Goal: Task Accomplishment & Management: Manage account settings

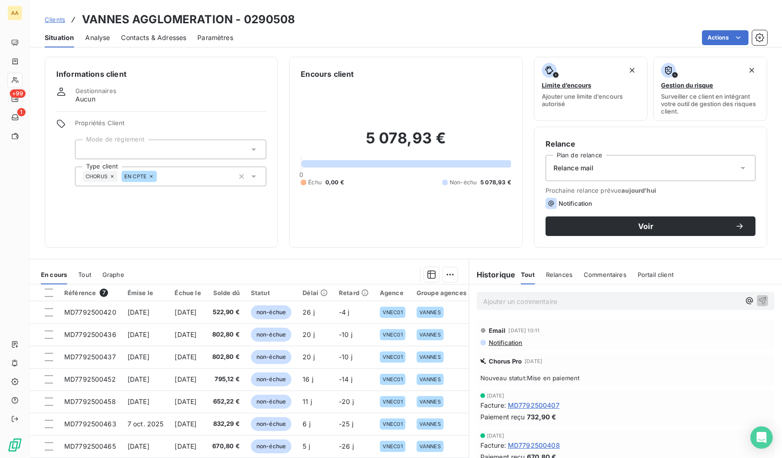
scroll to position [34, 0]
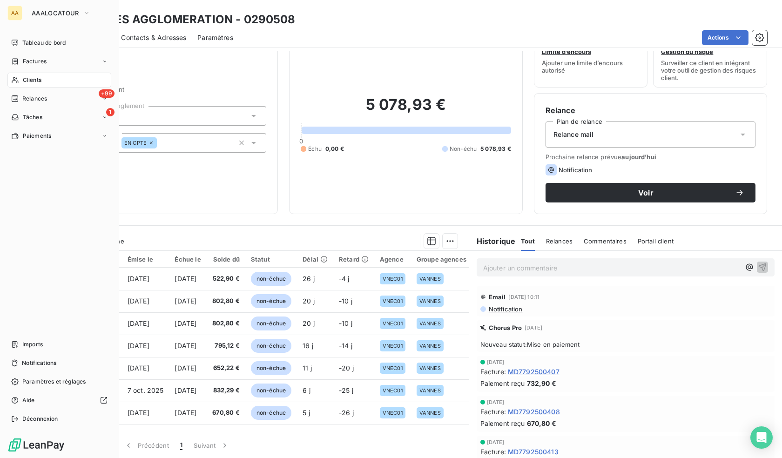
click at [15, 81] on icon at bounding box center [15, 80] width 7 height 6
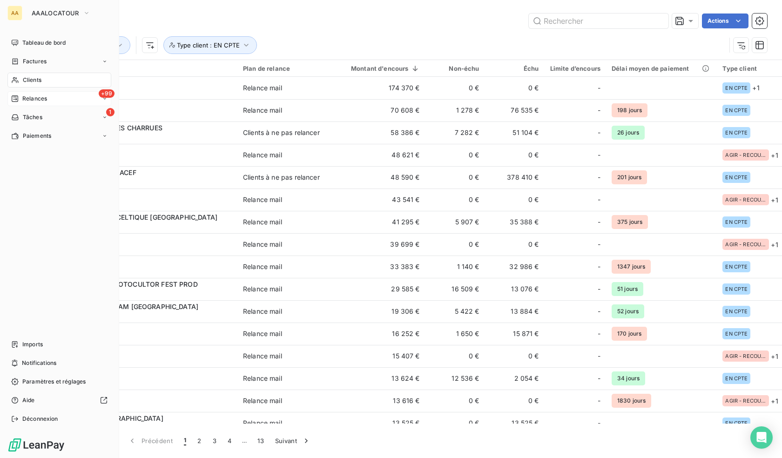
click at [17, 95] on icon at bounding box center [14, 98] width 7 height 7
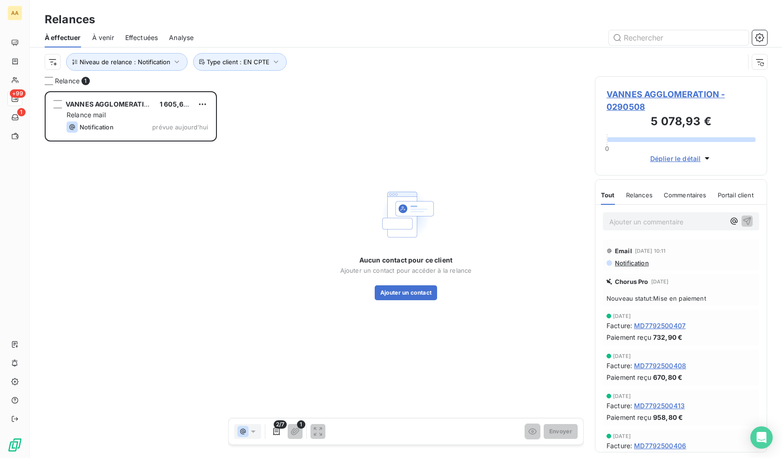
scroll to position [360, 165]
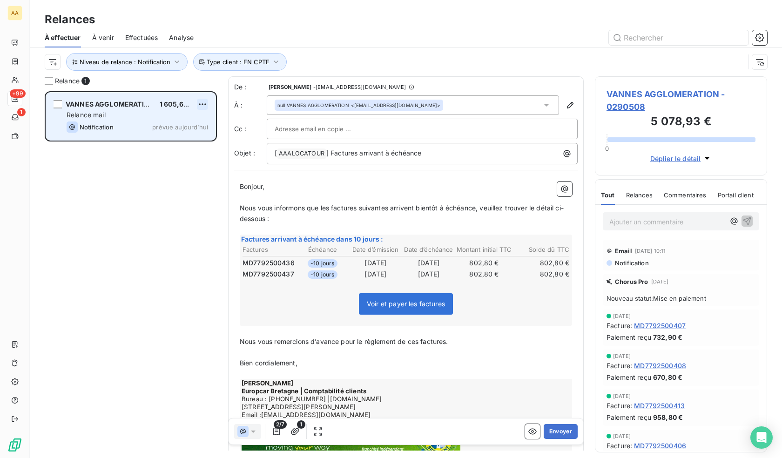
click at [202, 101] on html "AA +99 1 Relances À effectuer À venir Effectuées Analyse Niveau de relance : No…" at bounding box center [391, 229] width 782 height 458
click at [174, 140] on div "Passer cette action" at bounding box center [162, 139] width 83 height 15
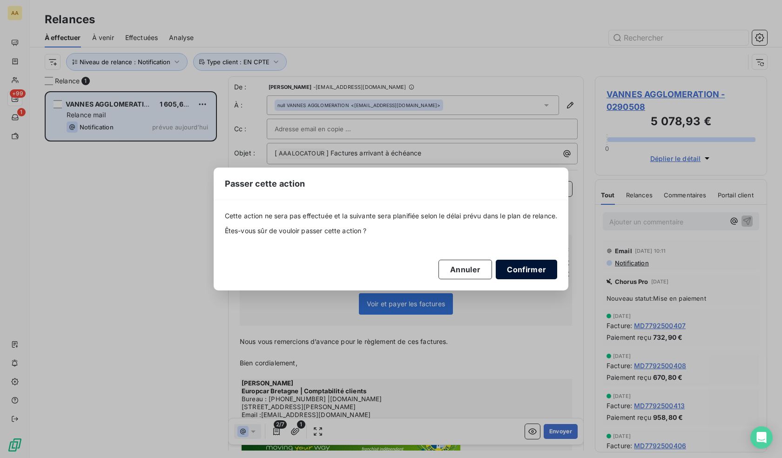
click at [552, 273] on button "Confirmer" at bounding box center [526, 270] width 61 height 20
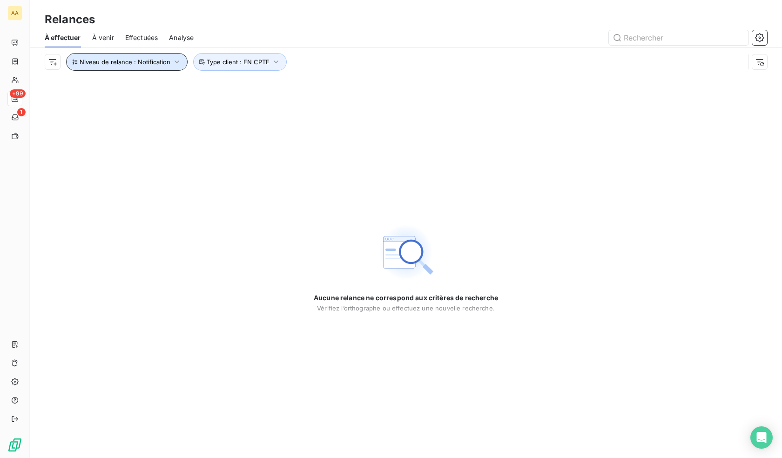
click at [159, 62] on span "Niveau de relance : Notification" at bounding box center [125, 61] width 91 height 7
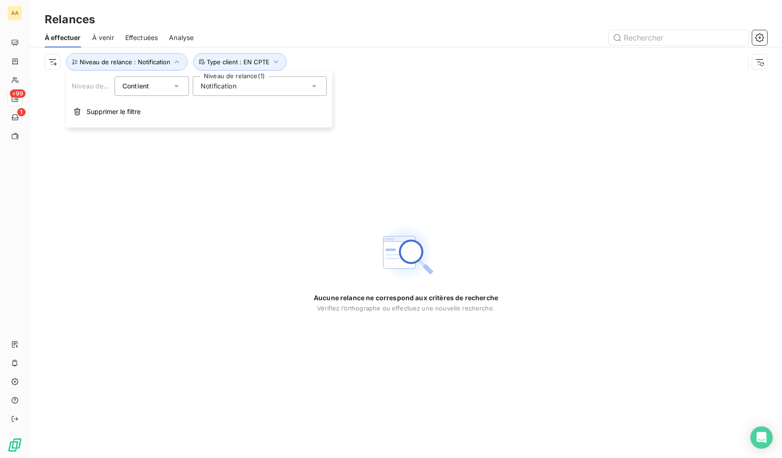
click at [236, 86] on span "Notification" at bounding box center [219, 85] width 36 height 9
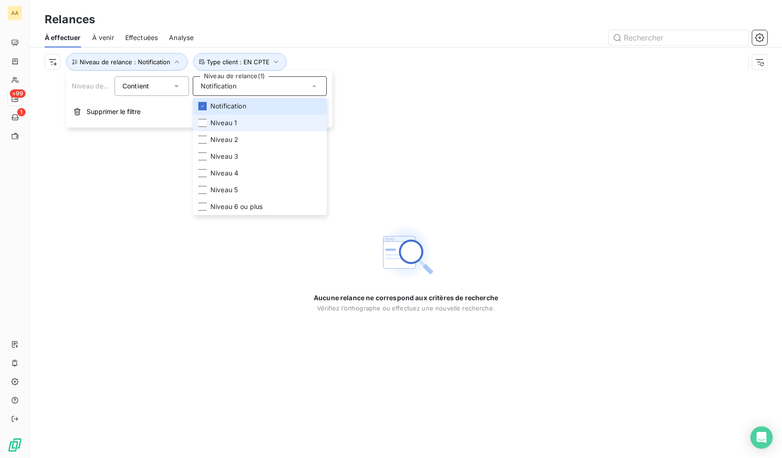
click at [241, 122] on li "Niveau 1" at bounding box center [260, 122] width 134 height 17
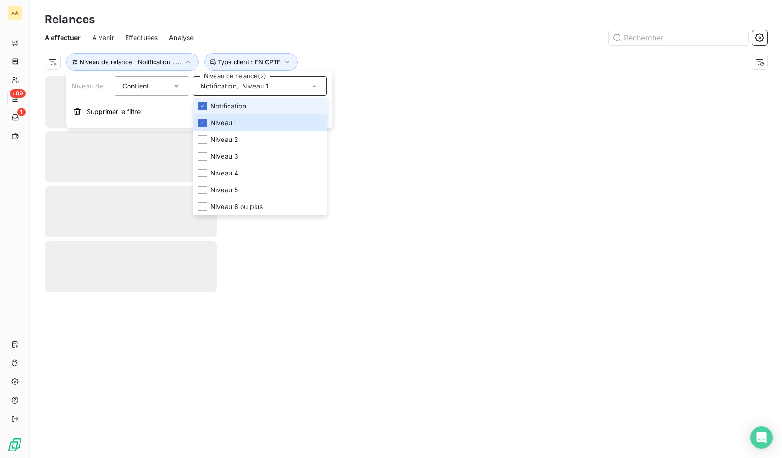
drag, startPoint x: 239, startPoint y: 107, endPoint x: 239, endPoint y: 112, distance: 5.1
click at [239, 107] on span "Notification" at bounding box center [228, 105] width 36 height 9
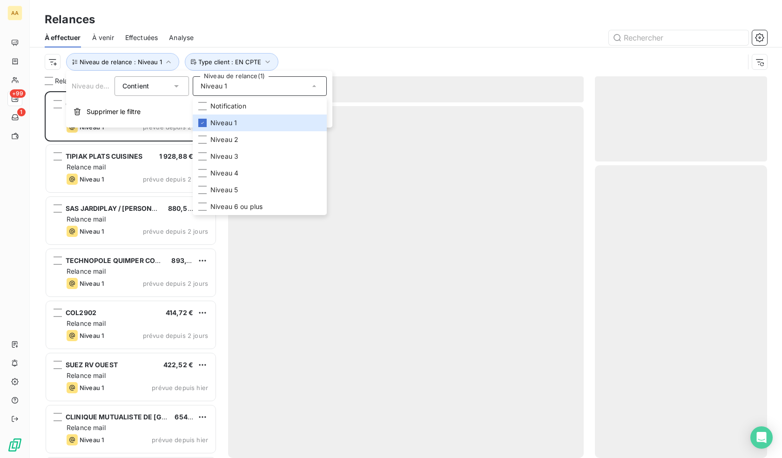
scroll to position [360, 165]
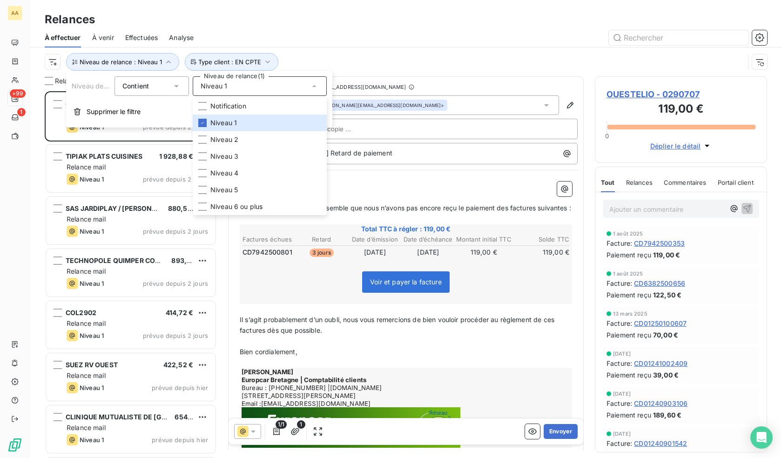
click at [367, 41] on div at bounding box center [486, 37] width 562 height 15
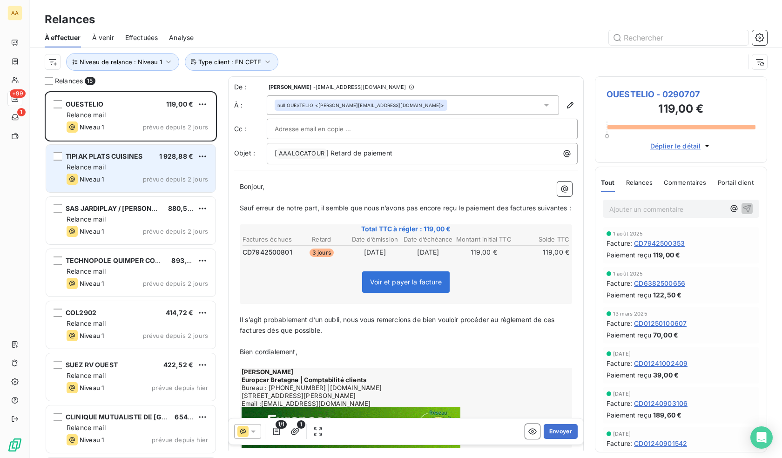
click at [146, 178] on span "prévue depuis 2 jours" at bounding box center [175, 178] width 65 height 7
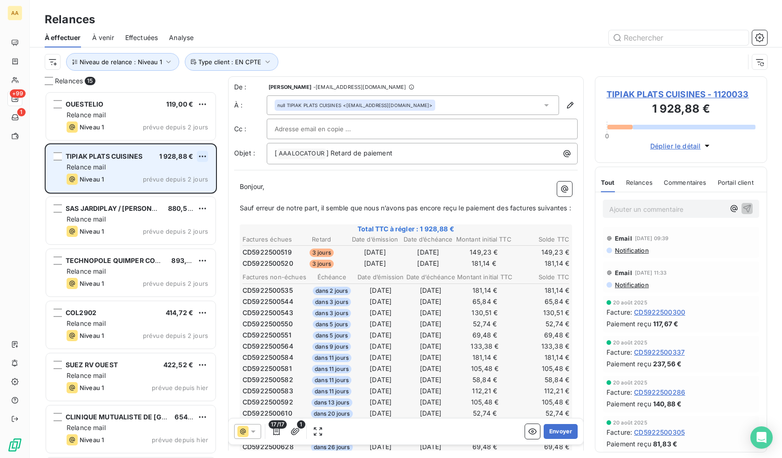
click at [201, 155] on html "AA +99 1 Relances À effectuer À venir Effectuées Analyse Niveau de relance : Ni…" at bounding box center [391, 229] width 782 height 458
click at [158, 188] on div "Passer cette action" at bounding box center [162, 191] width 83 height 15
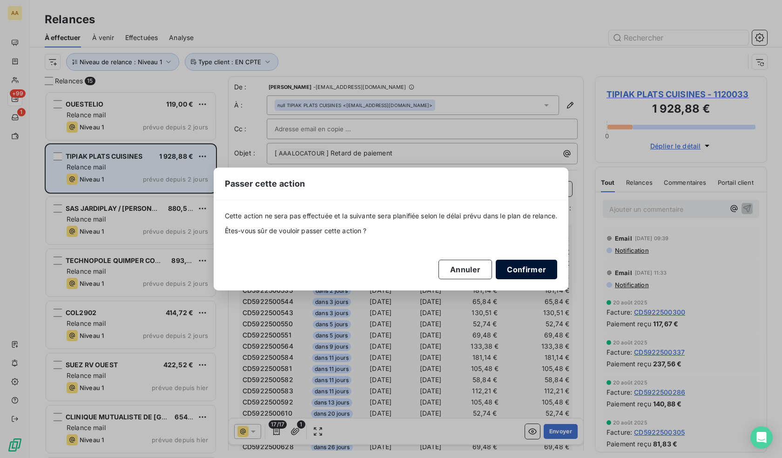
click at [525, 274] on button "Confirmer" at bounding box center [526, 270] width 61 height 20
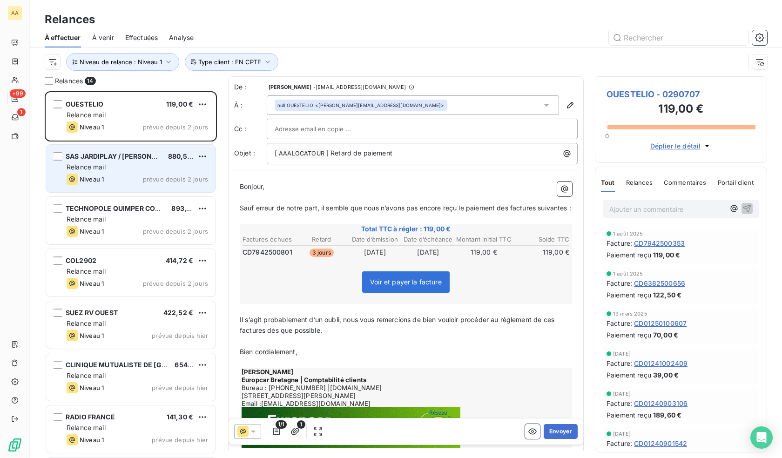
click at [164, 170] on div "Relance mail" at bounding box center [137, 166] width 141 height 9
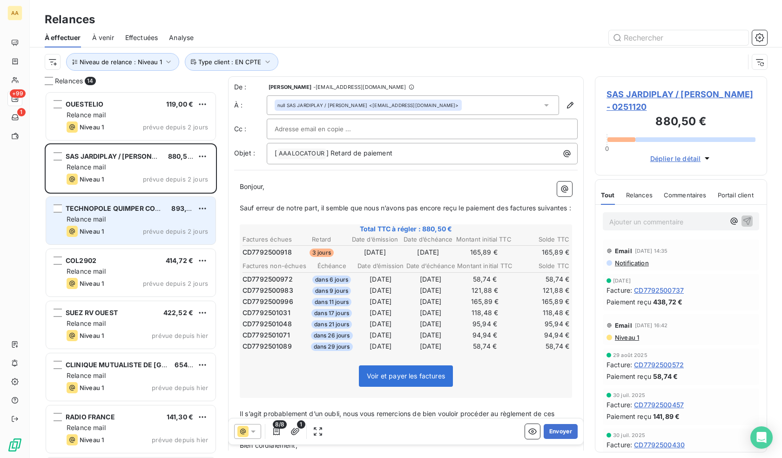
click at [135, 227] on div "Niveau 1 prévue depuis 2 jours" at bounding box center [137, 231] width 141 height 11
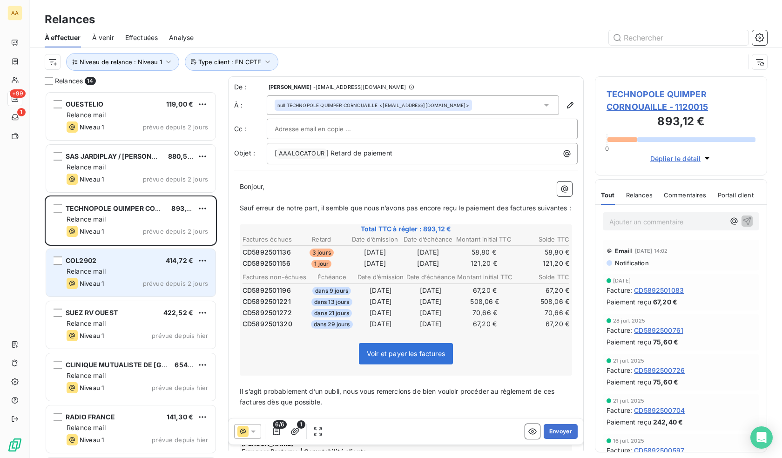
click at [149, 286] on span "prévue depuis 2 jours" at bounding box center [175, 283] width 65 height 7
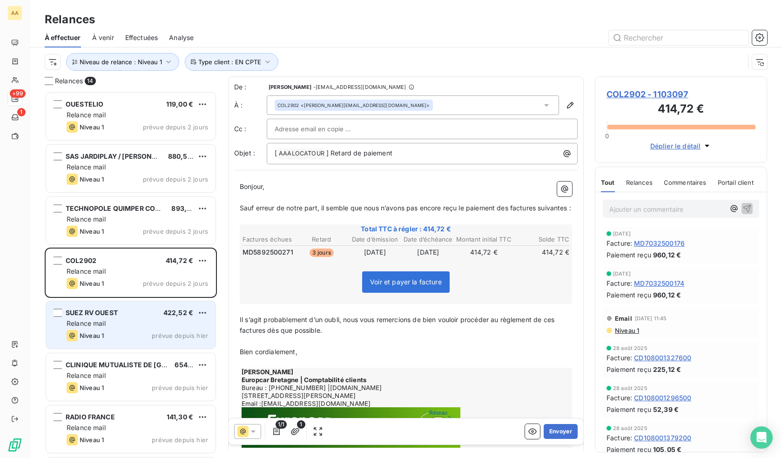
click at [155, 320] on div "Relance mail" at bounding box center [137, 323] width 141 height 9
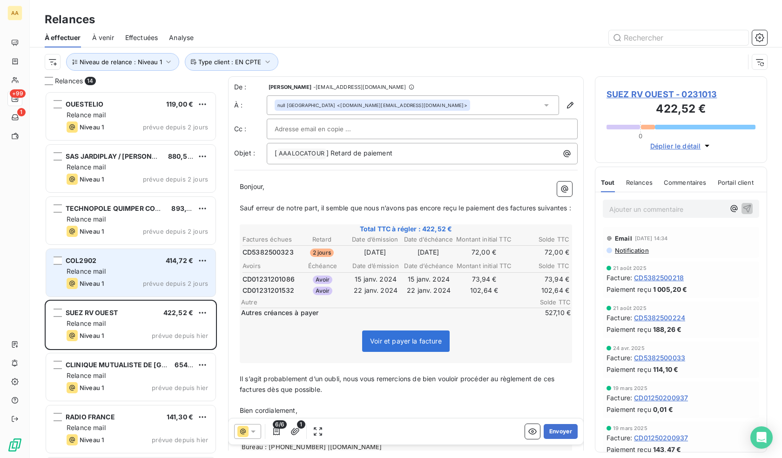
click at [147, 280] on span "prévue depuis 2 jours" at bounding box center [175, 283] width 65 height 7
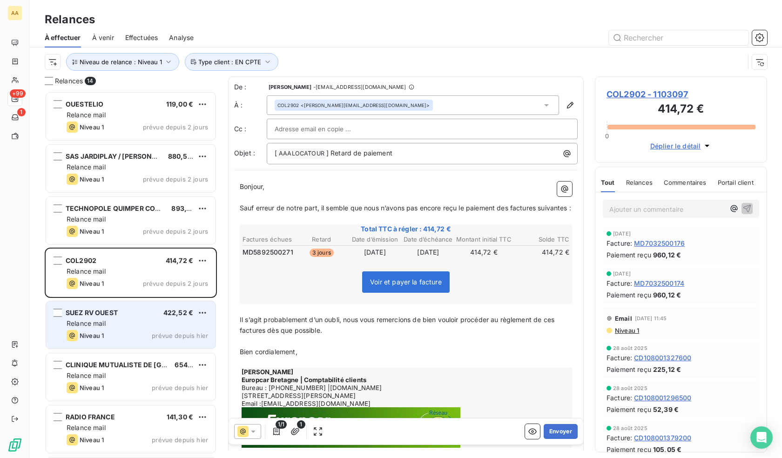
click at [125, 313] on div "SUEZ RV OUEST 422,52 €" at bounding box center [137, 313] width 141 height 8
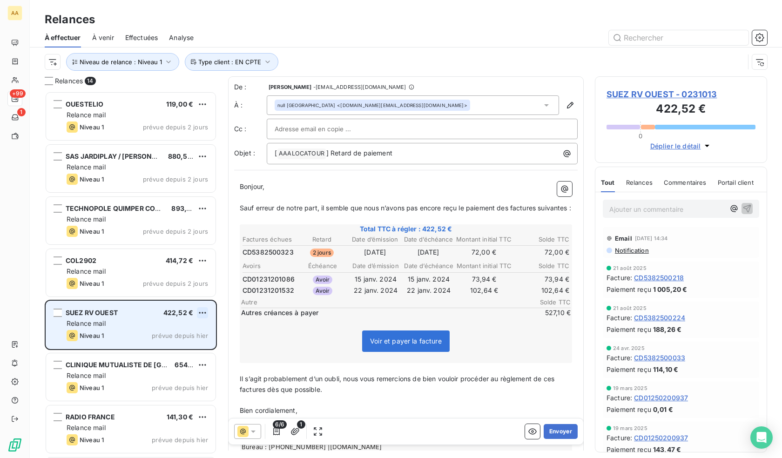
click at [204, 313] on html "AA +99 1 Relances À effectuer À venir Effectuées Analyse Niveau de relance : Ni…" at bounding box center [391, 229] width 782 height 458
click at [169, 330] on div "Replanifier cette action" at bounding box center [162, 331] width 83 height 15
select select "9"
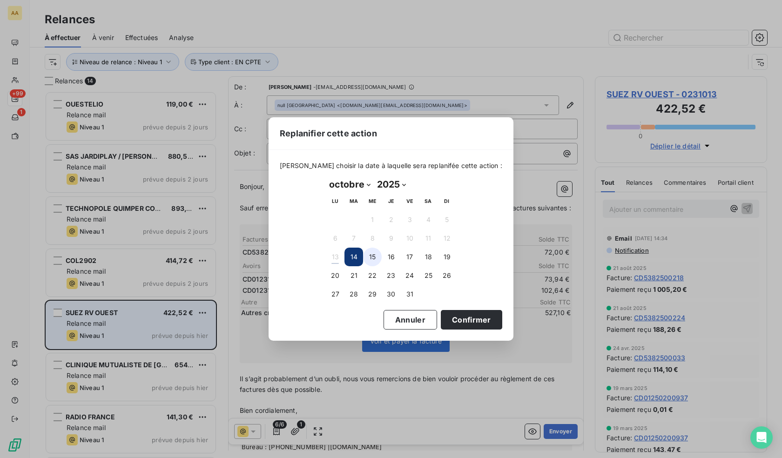
click at [379, 261] on button "15" at bounding box center [372, 257] width 19 height 19
click at [465, 318] on button "Confirmer" at bounding box center [471, 320] width 61 height 20
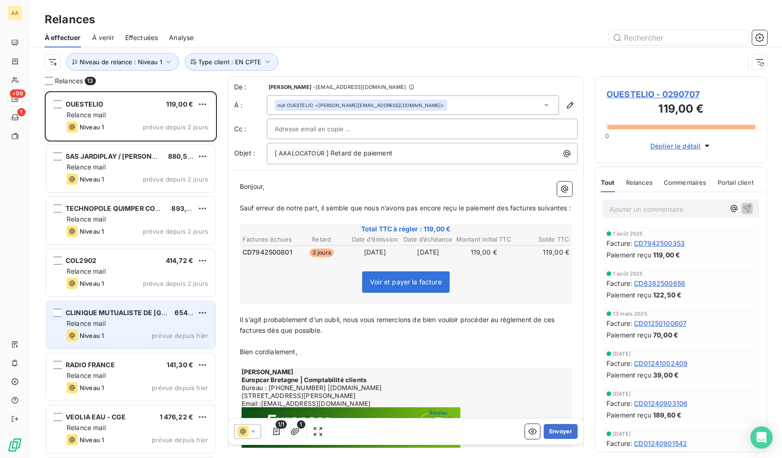
click at [131, 322] on div "Relance mail" at bounding box center [137, 323] width 141 height 9
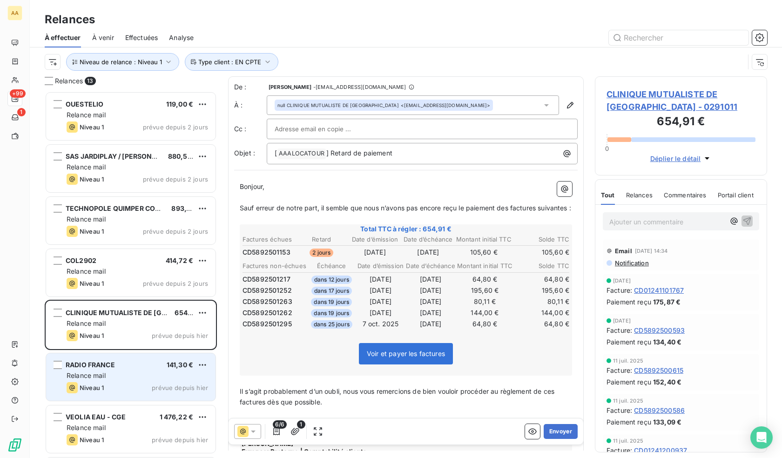
click at [88, 362] on span "RADIO FRANCE" at bounding box center [90, 365] width 49 height 8
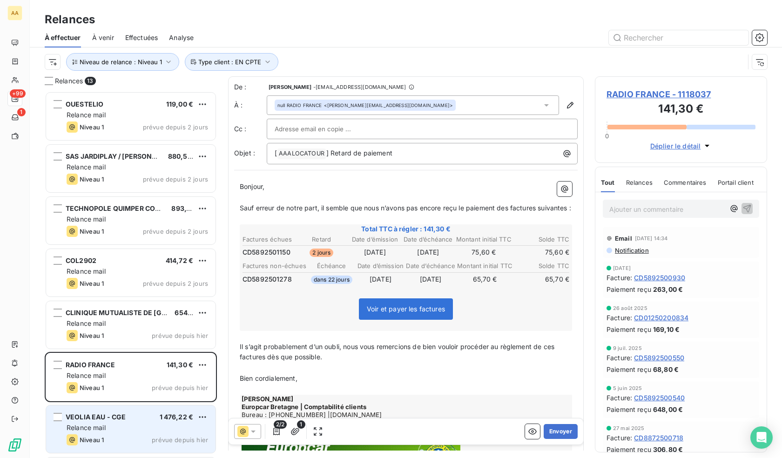
click at [158, 410] on div "VEOLIA EAU - CGE 1 476,22 € Relance mail Niveau 1 prévue depuis [DATE]" at bounding box center [130, 428] width 169 height 47
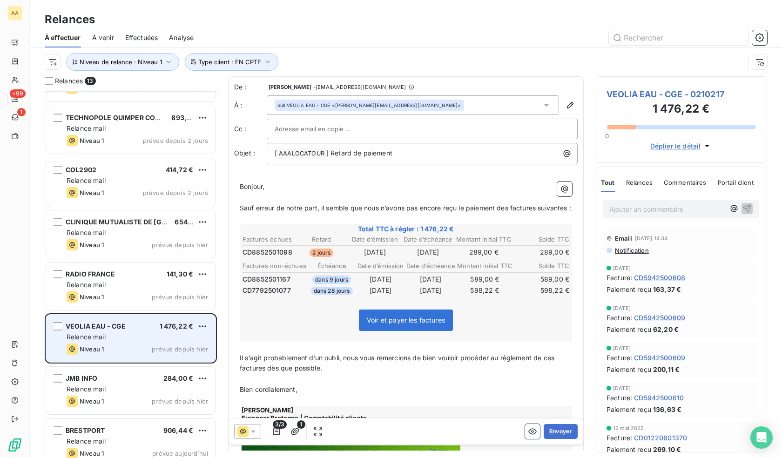
scroll to position [94, 0]
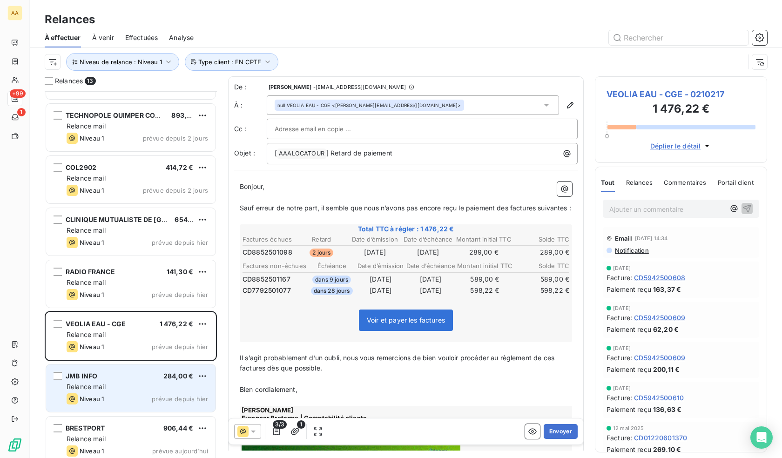
click at [114, 376] on div "JMB INFO 284,00 €" at bounding box center [137, 376] width 141 height 8
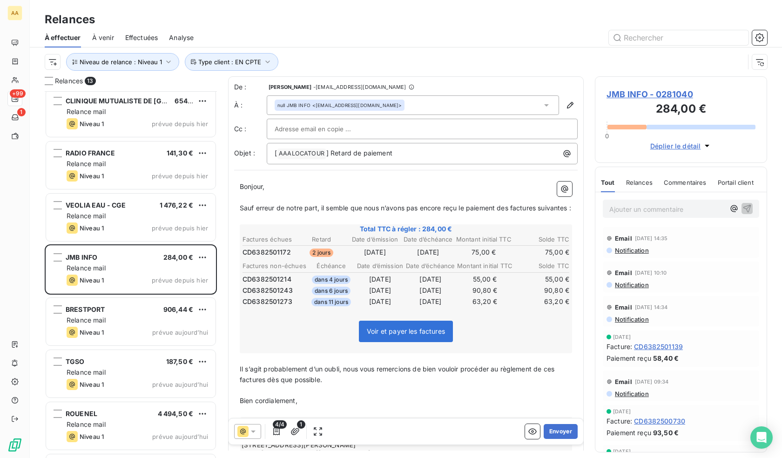
scroll to position [233, 0]
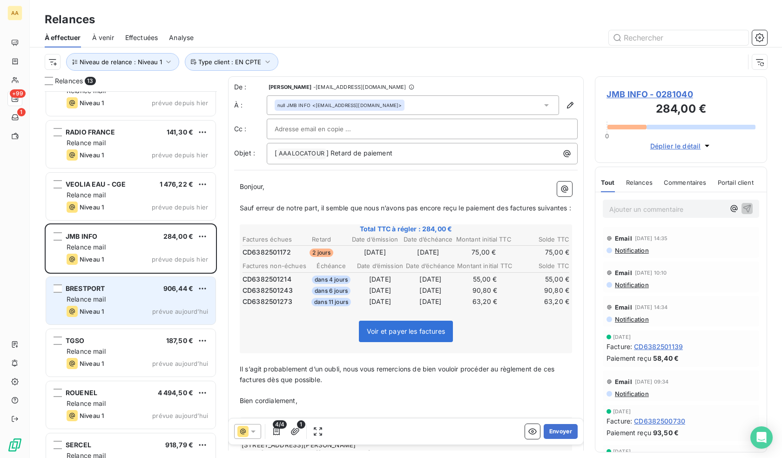
click at [125, 293] on div "BRESTPORT 906,44 € Relance mail Niveau 1 prévue [DATE]" at bounding box center [130, 300] width 169 height 47
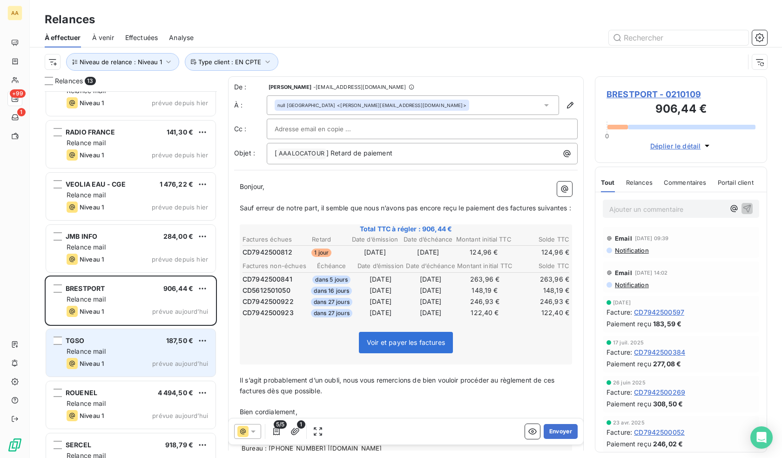
click at [115, 348] on div "Relance mail" at bounding box center [137, 351] width 141 height 9
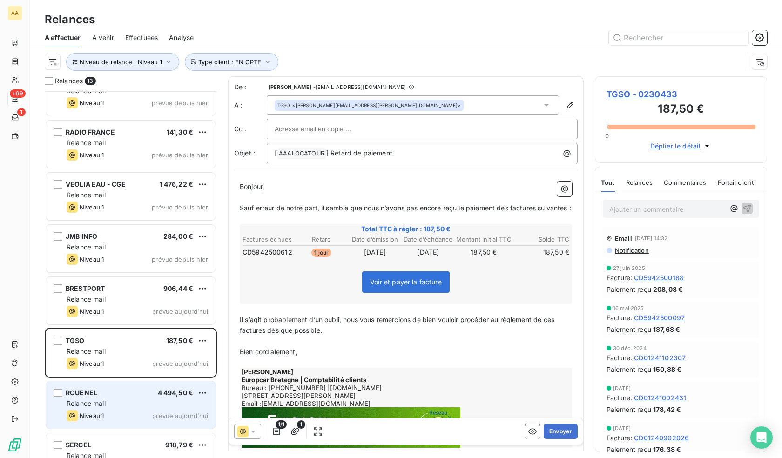
click at [119, 399] on div "Relance mail" at bounding box center [137, 403] width 141 height 9
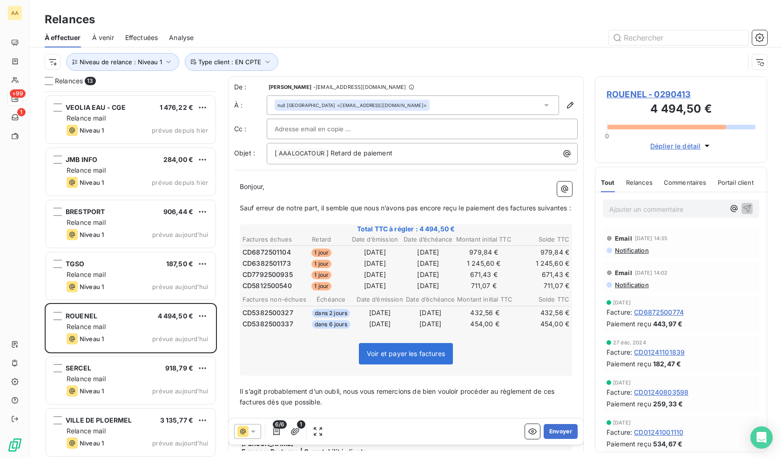
scroll to position [311, 0]
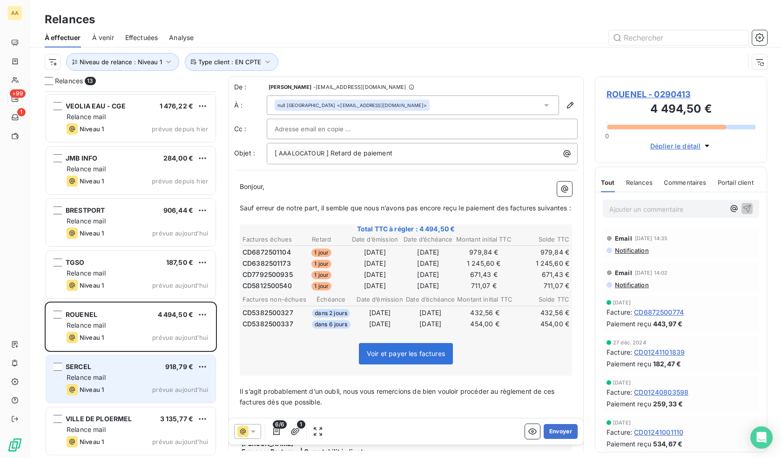
click at [124, 380] on div "Relance mail" at bounding box center [137, 377] width 141 height 9
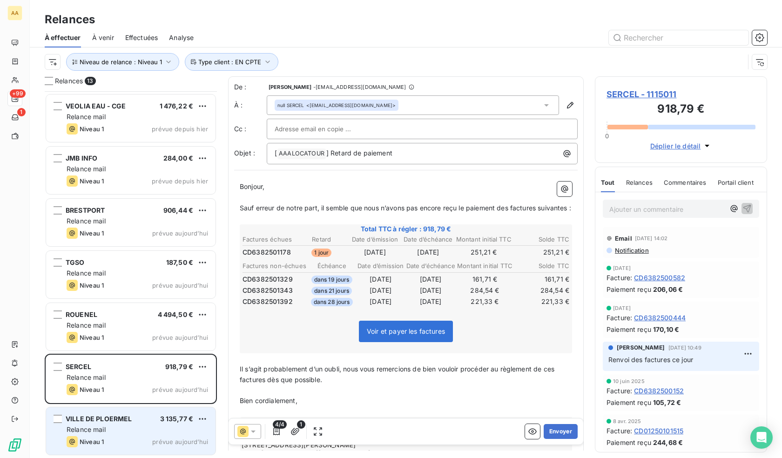
click at [108, 430] on div "Relance mail" at bounding box center [137, 429] width 141 height 9
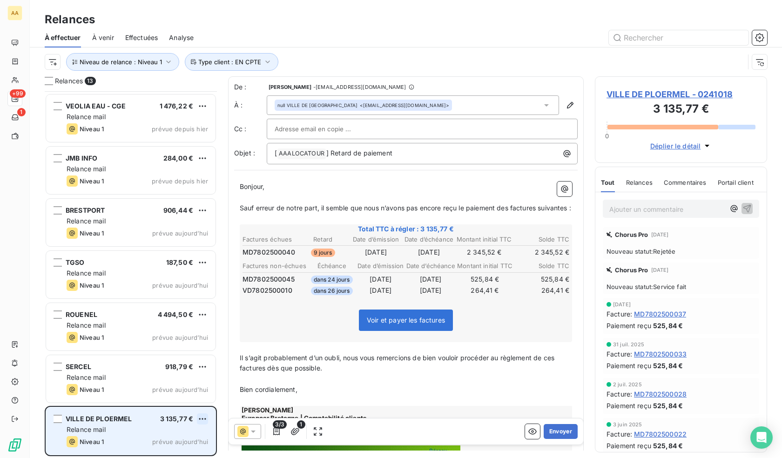
click at [201, 416] on html "AA +99 1 Relances À effectuer À venir Effectuées Analyse Niveau de relance : Ni…" at bounding box center [391, 229] width 782 height 458
click at [167, 385] on div "Replanifier cette action" at bounding box center [162, 383] width 83 height 15
select select "9"
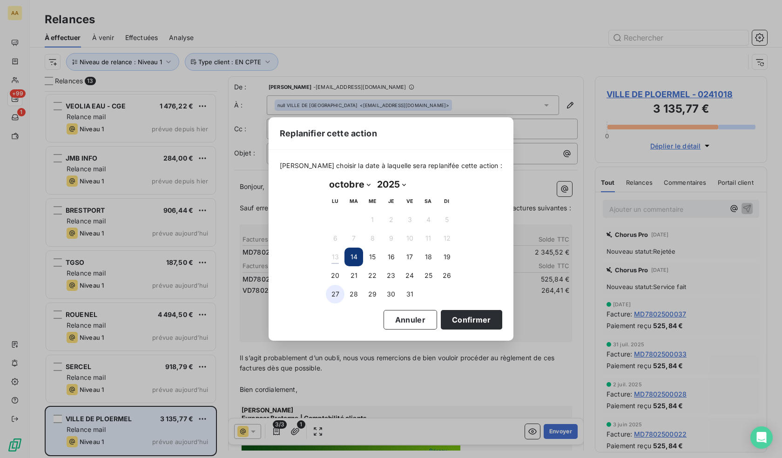
click at [332, 297] on button "27" at bounding box center [335, 294] width 19 height 19
click at [471, 317] on button "Confirmer" at bounding box center [471, 320] width 61 height 20
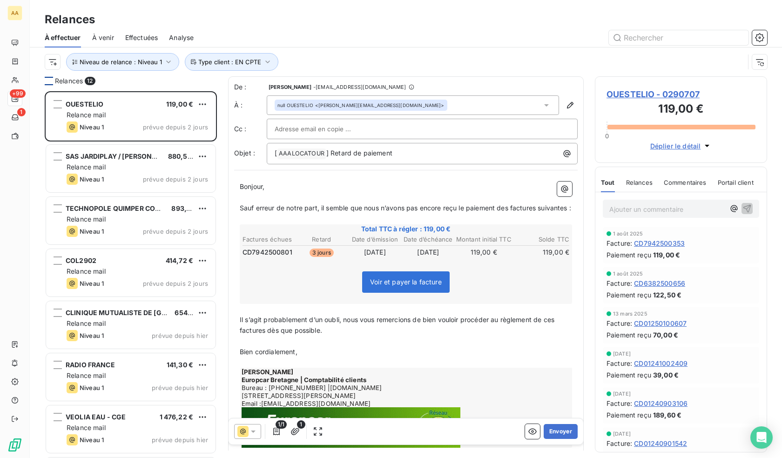
click at [49, 80] on div at bounding box center [49, 81] width 8 height 8
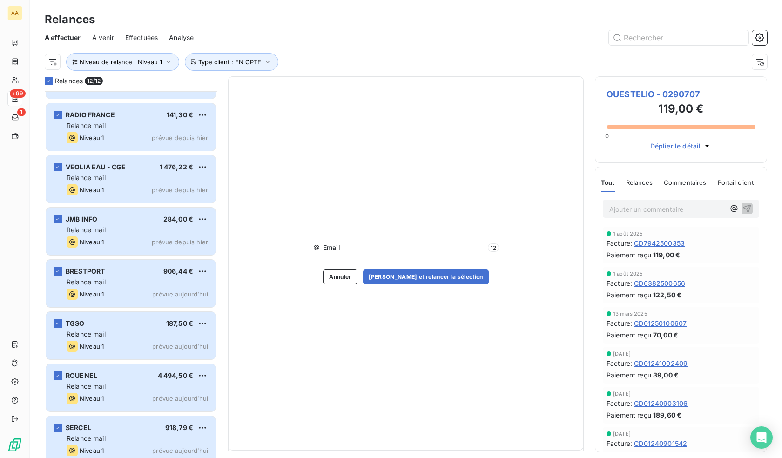
scroll to position [259, 0]
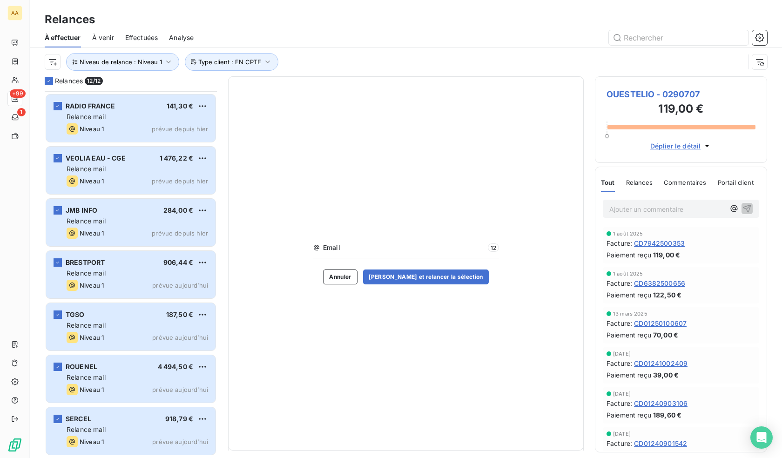
click at [447, 269] on div "Email 12 Annuler [PERSON_NAME] et relancer la sélection" at bounding box center [406, 263] width 186 height 41
click at [447, 276] on button "[PERSON_NAME] et relancer la sélection" at bounding box center [426, 276] width 126 height 15
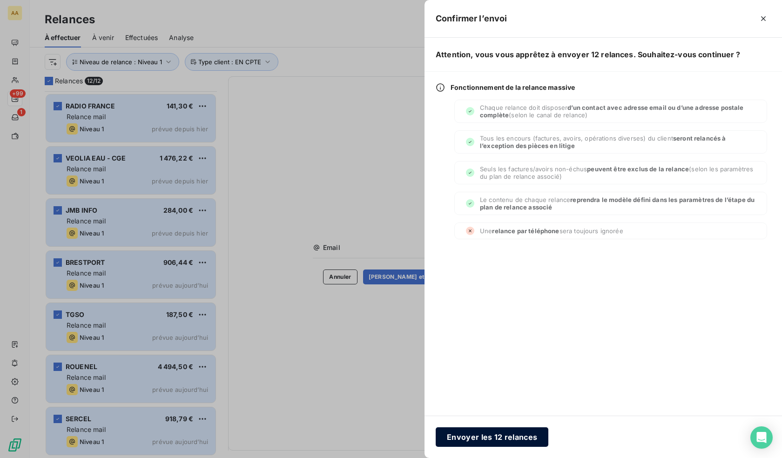
click at [499, 441] on button "Envoyer les 12 relances" at bounding box center [492, 437] width 113 height 20
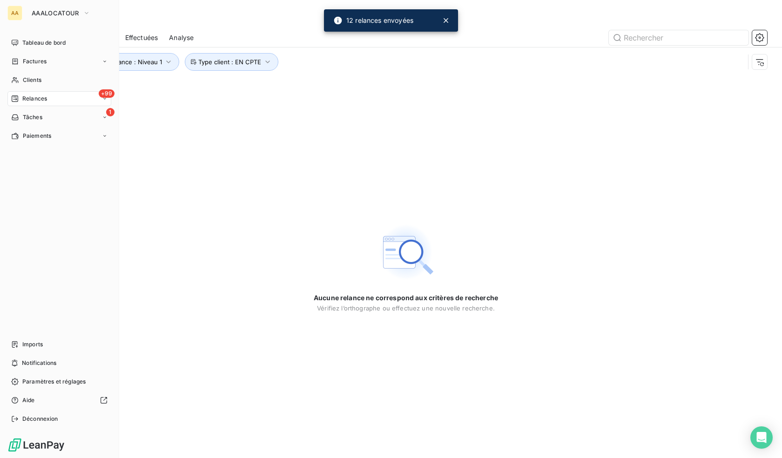
click at [34, 100] on span "Relances" at bounding box center [34, 98] width 25 height 8
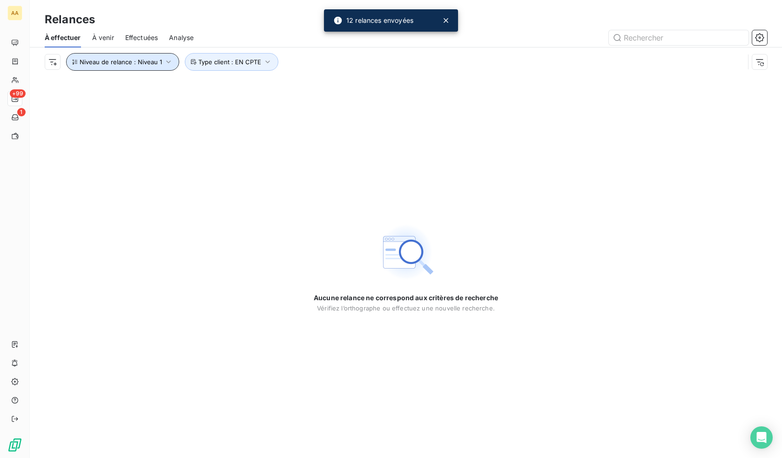
click at [176, 56] on button "Niveau de relance : Niveau 1" at bounding box center [122, 62] width 113 height 18
click at [234, 79] on div "Niveau 1" at bounding box center [260, 86] width 134 height 20
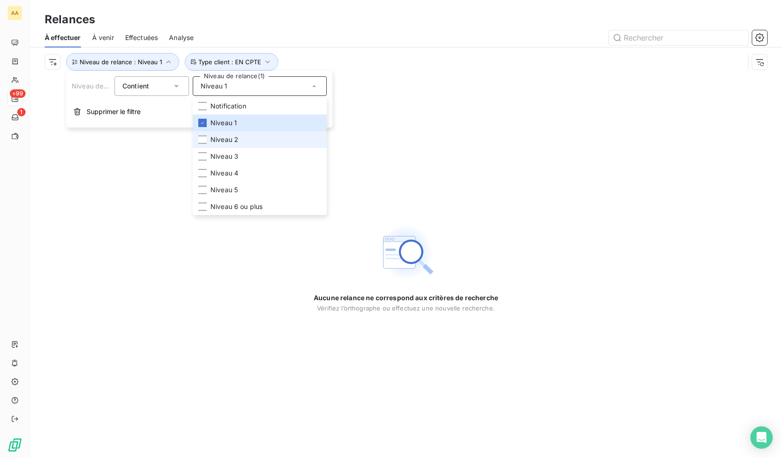
click at [239, 142] on li "Niveau 2" at bounding box center [260, 139] width 134 height 17
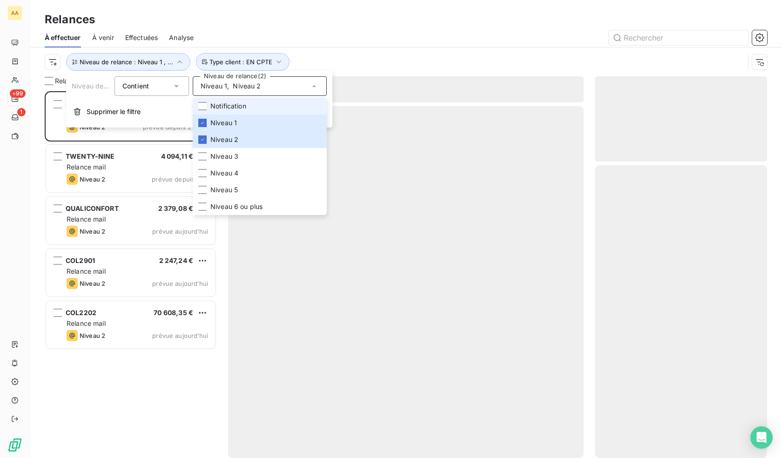
scroll to position [360, 165]
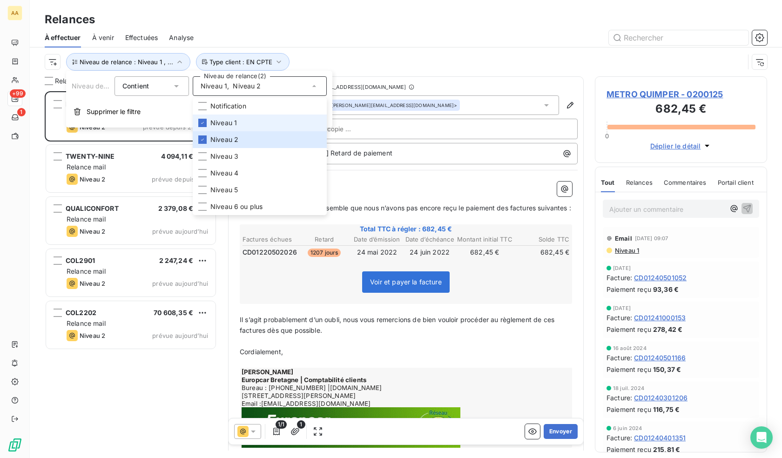
click at [230, 123] on span "Niveau 1" at bounding box center [223, 122] width 27 height 9
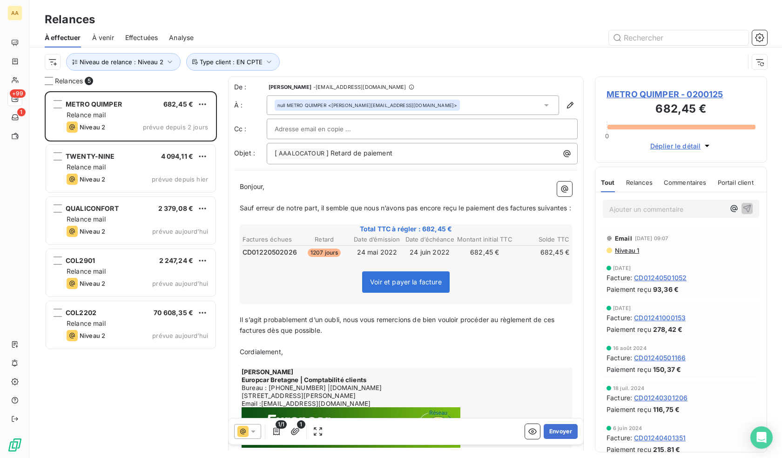
click at [349, 55] on div "Niveau de relance : Niveau 2 Type client : EN CPTE" at bounding box center [395, 62] width 700 height 18
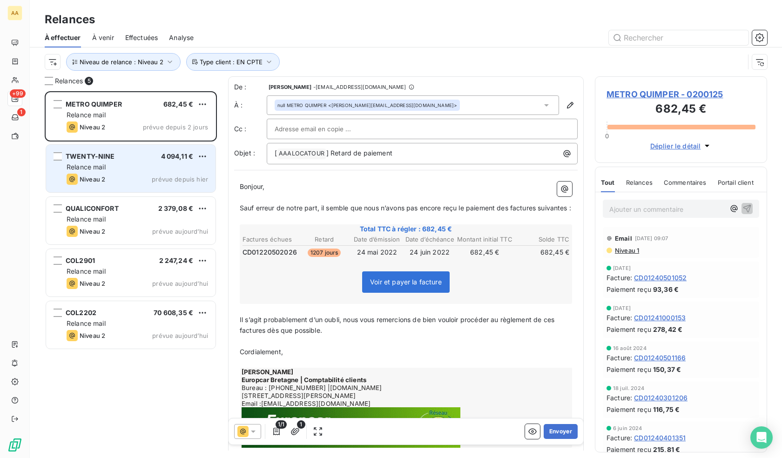
drag, startPoint x: 141, startPoint y: 166, endPoint x: 129, endPoint y: 167, distance: 12.6
click at [141, 166] on div "Relance mail" at bounding box center [137, 166] width 141 height 9
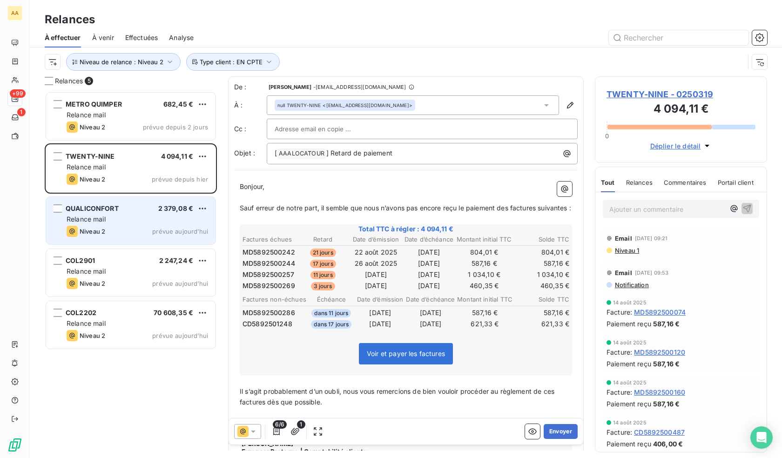
click at [91, 222] on span "Relance mail" at bounding box center [86, 219] width 39 height 8
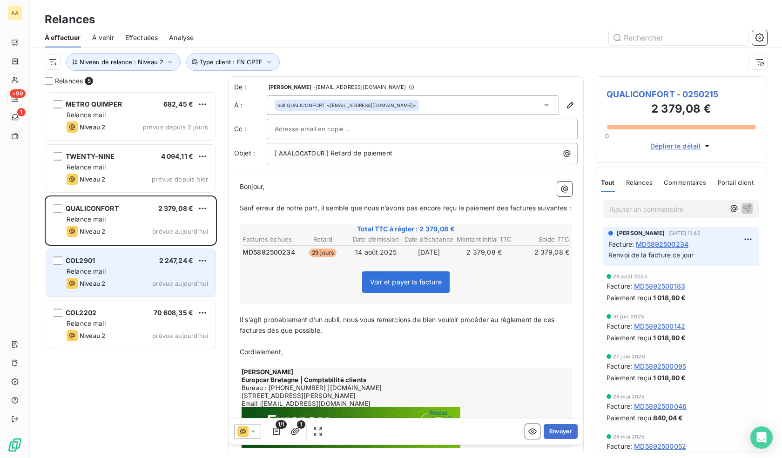
click at [144, 292] on div "COL2901 2 247,24 € Relance mail Niveau 2 prévue [DATE]" at bounding box center [130, 272] width 169 height 47
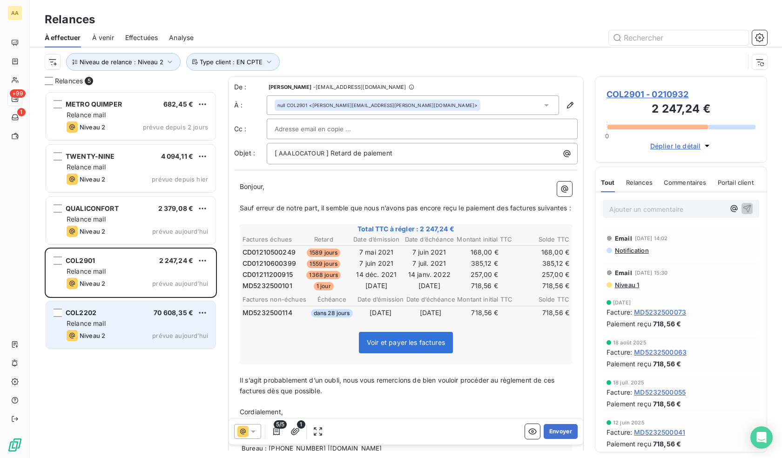
click at [91, 325] on span "Relance mail" at bounding box center [86, 323] width 39 height 8
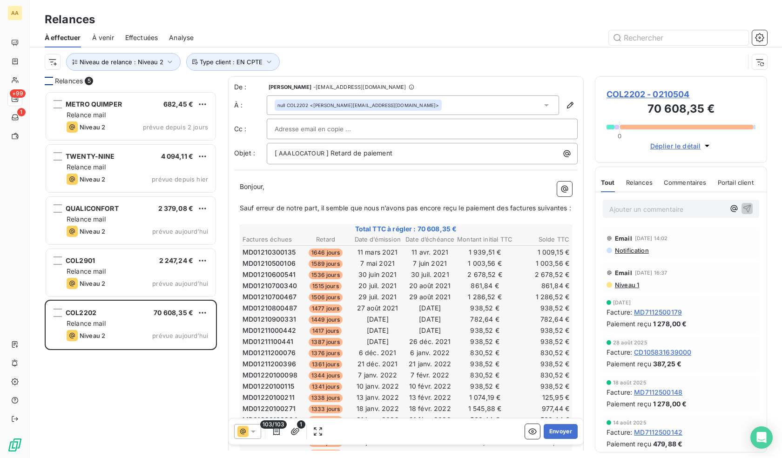
click at [47, 82] on div at bounding box center [49, 81] width 8 height 8
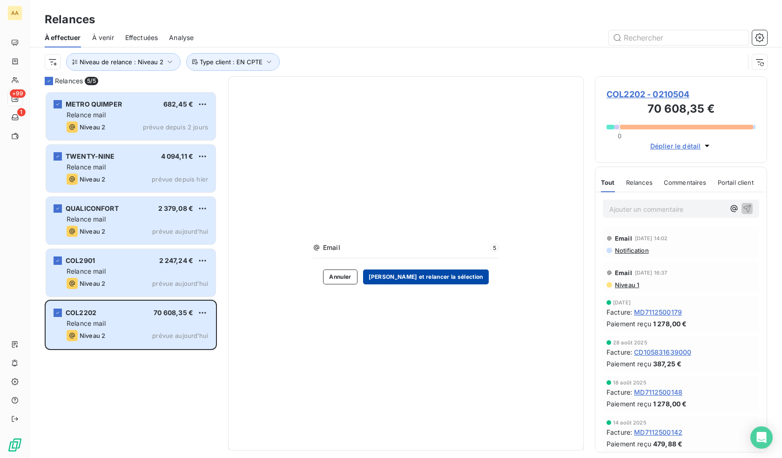
click at [444, 280] on button "[PERSON_NAME] et relancer la sélection" at bounding box center [426, 276] width 126 height 15
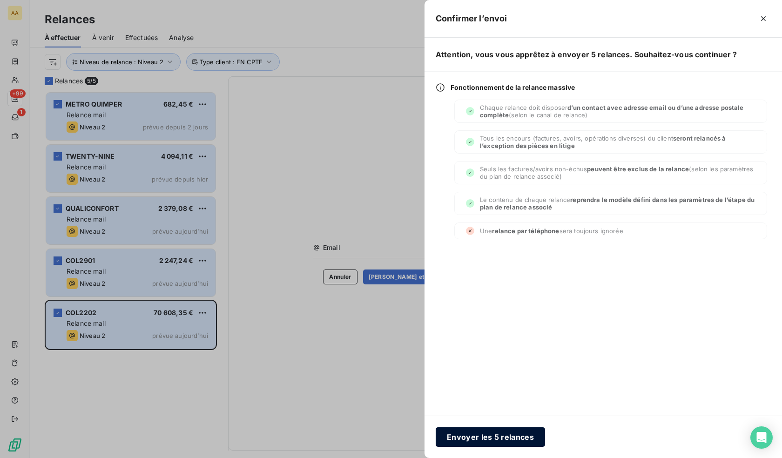
click at [496, 441] on button "Envoyer les 5 relances" at bounding box center [490, 437] width 109 height 20
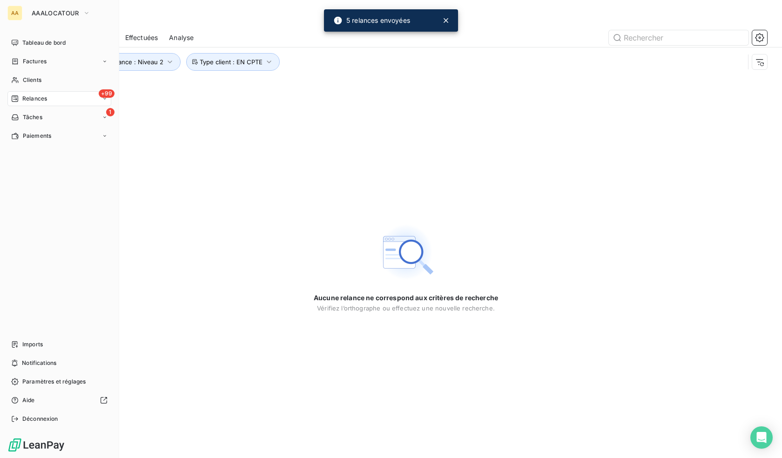
click at [34, 102] on span "Relances" at bounding box center [34, 98] width 25 height 8
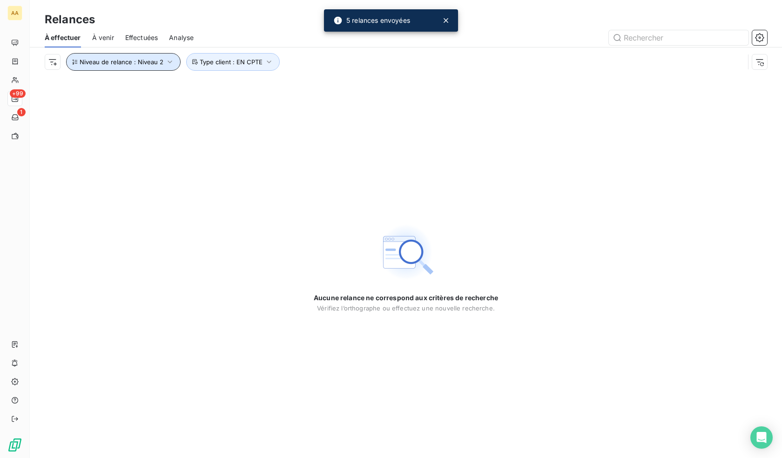
click at [143, 61] on span "Niveau de relance : Niveau 2" at bounding box center [122, 61] width 84 height 7
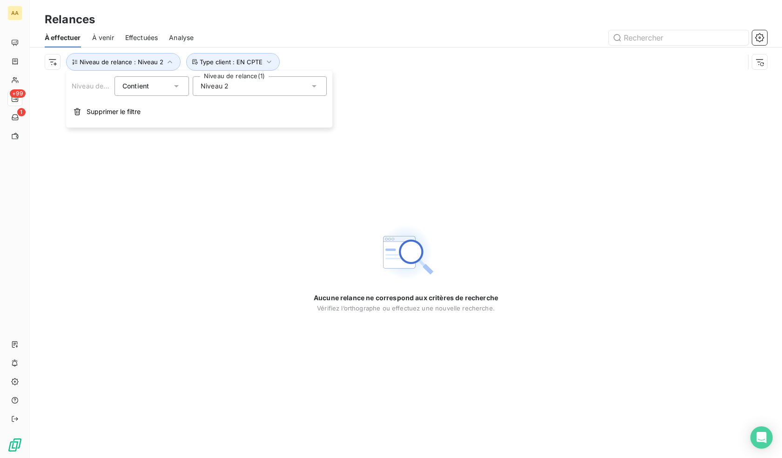
click at [238, 90] on div "Niveau 2" at bounding box center [260, 86] width 134 height 20
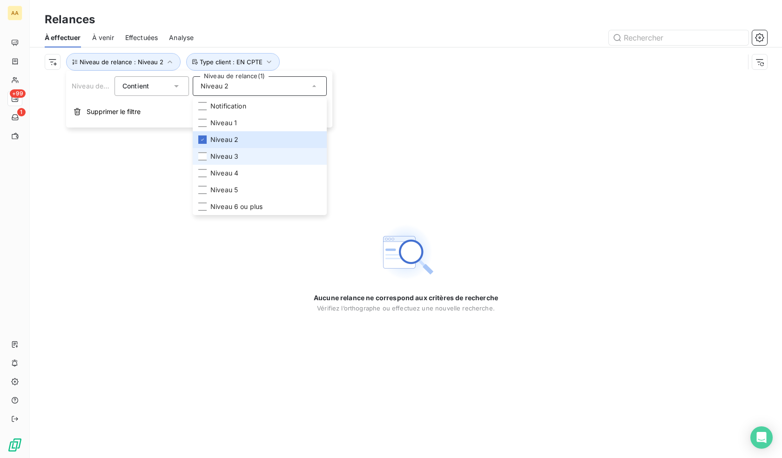
click at [230, 157] on span "Niveau 3" at bounding box center [224, 156] width 28 height 9
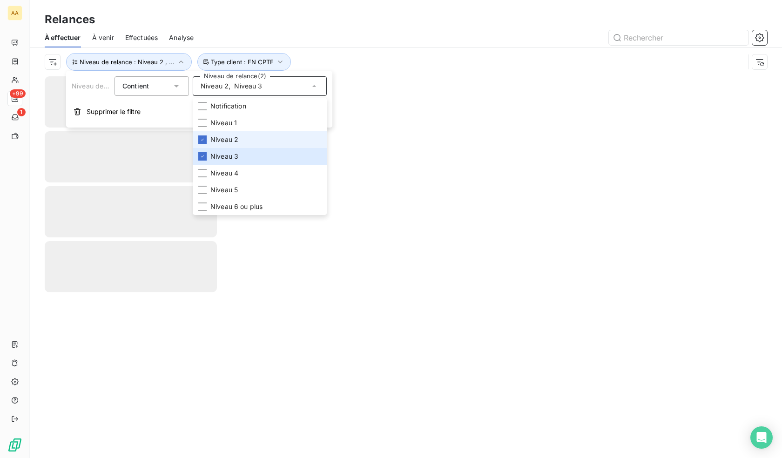
click at [229, 142] on span "Niveau 2" at bounding box center [224, 139] width 28 height 9
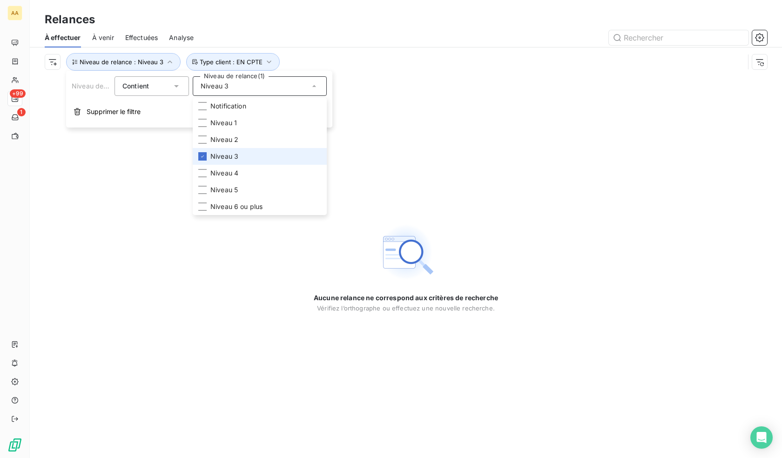
click at [233, 155] on span "Niveau 3" at bounding box center [224, 156] width 28 height 9
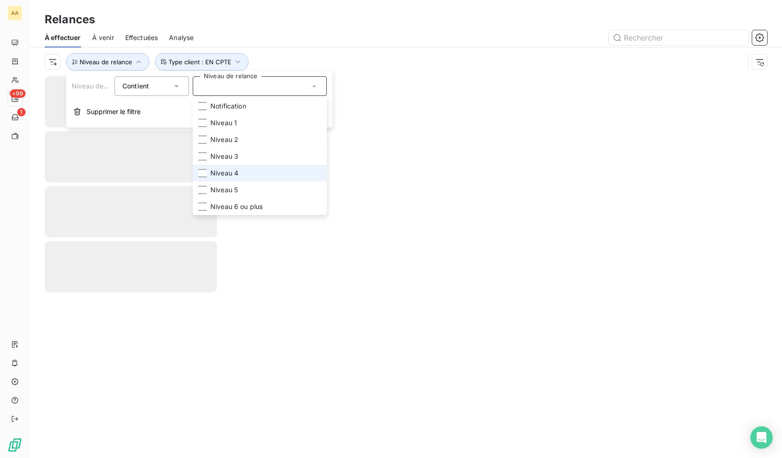
click at [233, 168] on span "Niveau 4" at bounding box center [224, 172] width 28 height 9
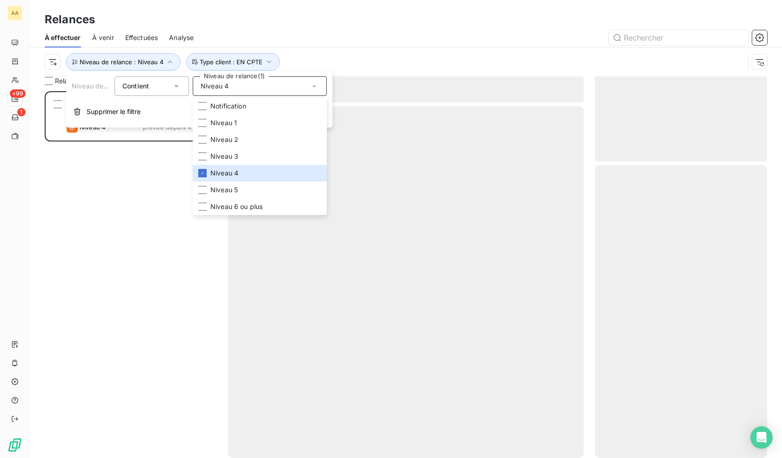
scroll to position [360, 165]
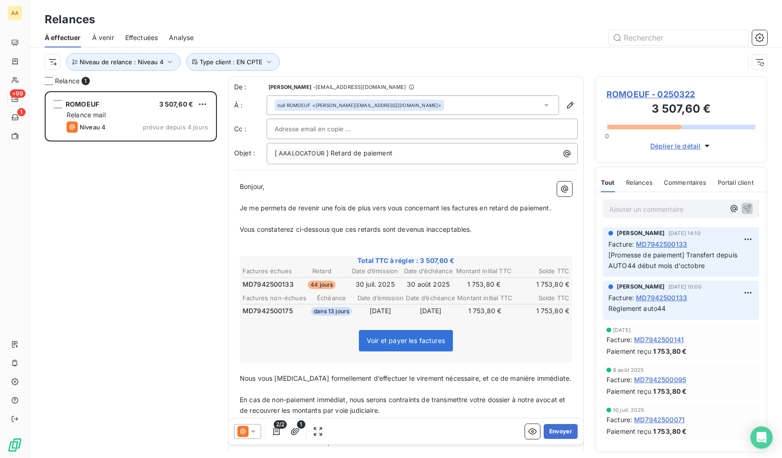
click at [125, 183] on div "ROMOEUF 3 507,60 € Relance mail Niveau 4 prévue depuis 4 jours" at bounding box center [131, 274] width 172 height 367
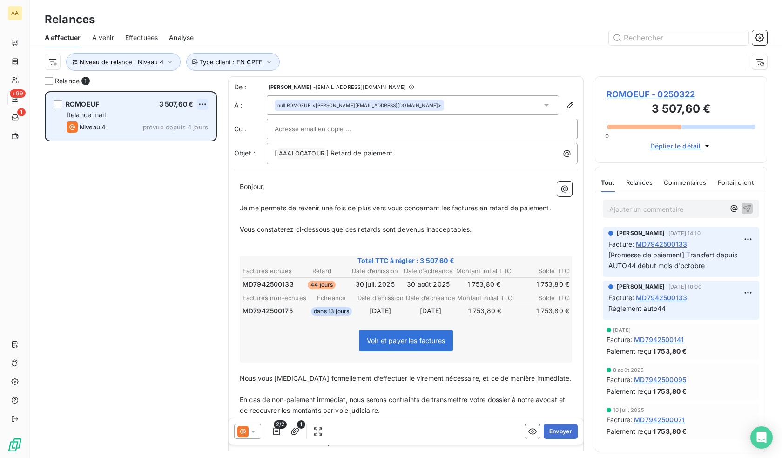
click at [203, 102] on html "AA +99 1 Relances À effectuer À venir Effectuées Analyse Niveau de relance : Ni…" at bounding box center [391, 229] width 782 height 458
click at [165, 121] on div "Replanifier cette action" at bounding box center [162, 122] width 83 height 15
select select "9"
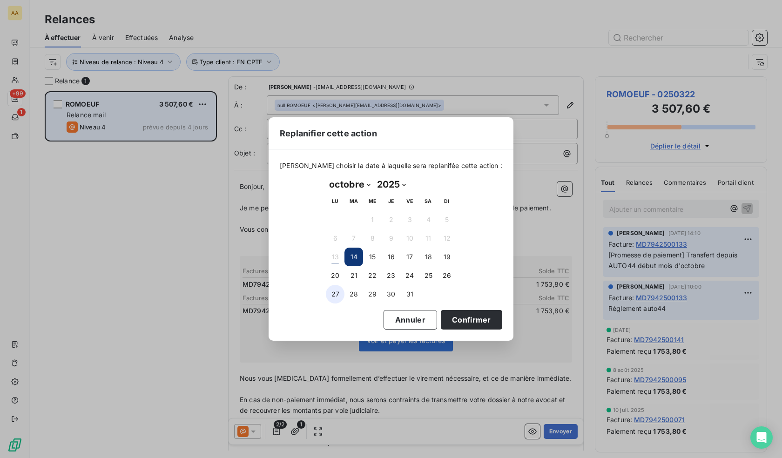
click at [336, 296] on button "27" at bounding box center [335, 294] width 19 height 19
click at [473, 323] on button "Confirmer" at bounding box center [471, 320] width 61 height 20
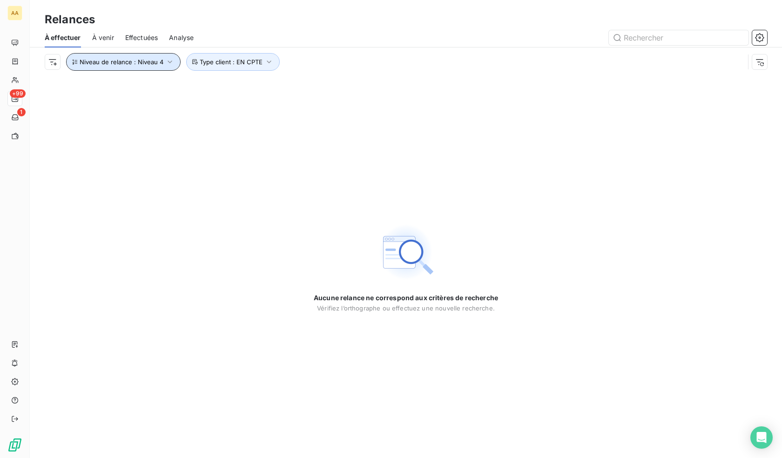
click at [150, 57] on button "Niveau de relance : Niveau 4" at bounding box center [123, 62] width 114 height 18
click at [232, 85] on div "Niveau 4" at bounding box center [260, 86] width 134 height 20
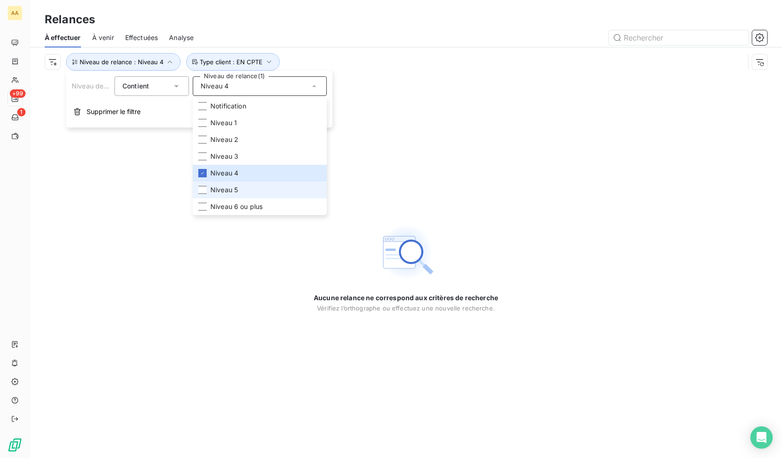
click at [221, 188] on span "Niveau 5" at bounding box center [223, 189] width 27 height 9
click at [228, 172] on span "Niveau 4" at bounding box center [224, 172] width 28 height 9
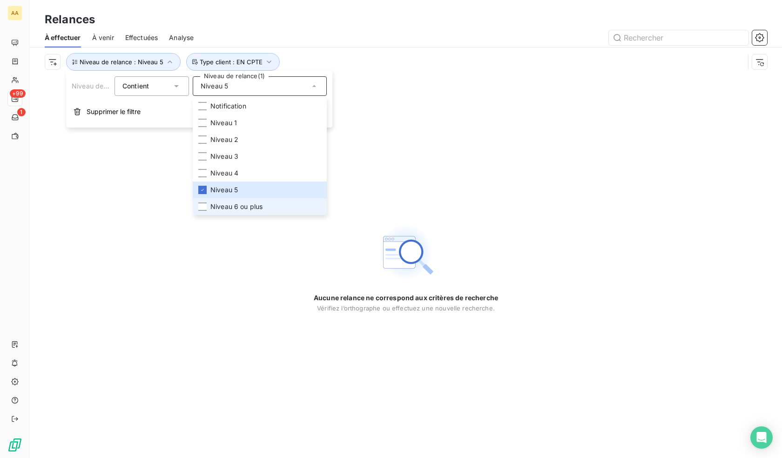
click at [223, 206] on span "Niveau 6 ou plus" at bounding box center [236, 206] width 52 height 9
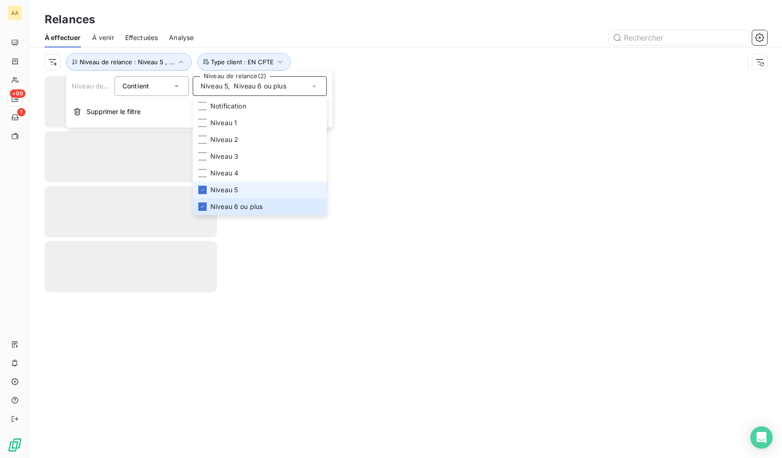
click at [226, 189] on span "Niveau 5" at bounding box center [223, 189] width 27 height 9
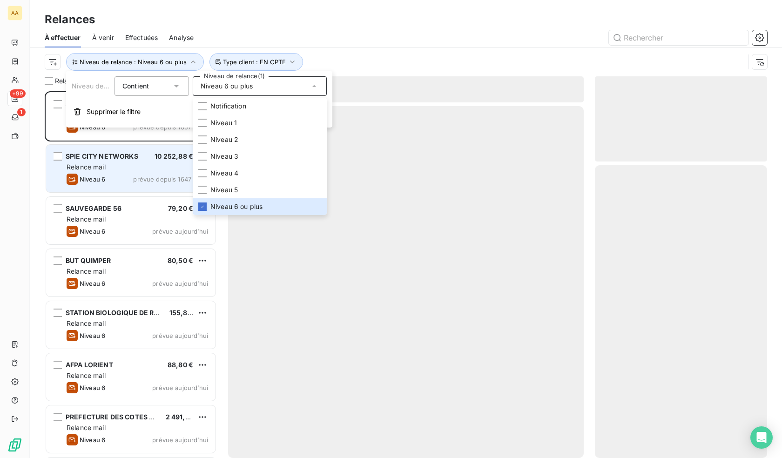
scroll to position [360, 165]
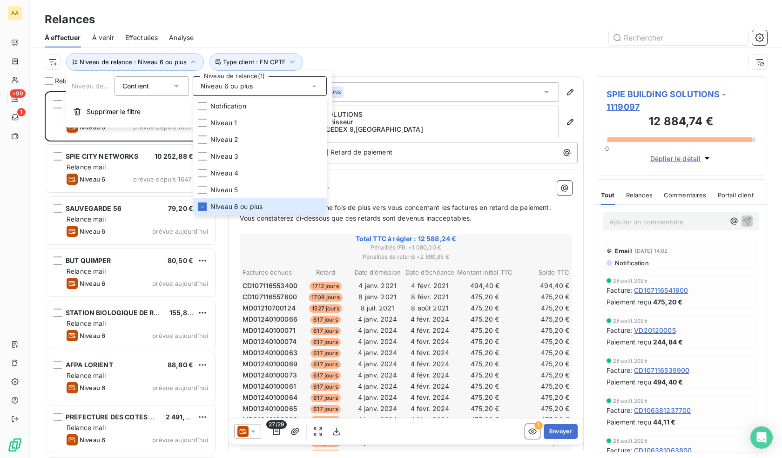
drag, startPoint x: 531, startPoint y: 21, endPoint x: 523, endPoint y: 31, distance: 12.6
click at [530, 21] on div "Relances" at bounding box center [406, 19] width 752 height 17
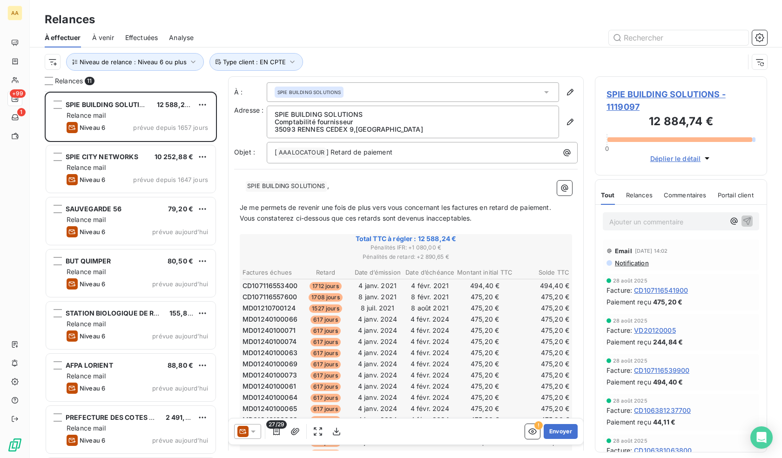
scroll to position [207, 0]
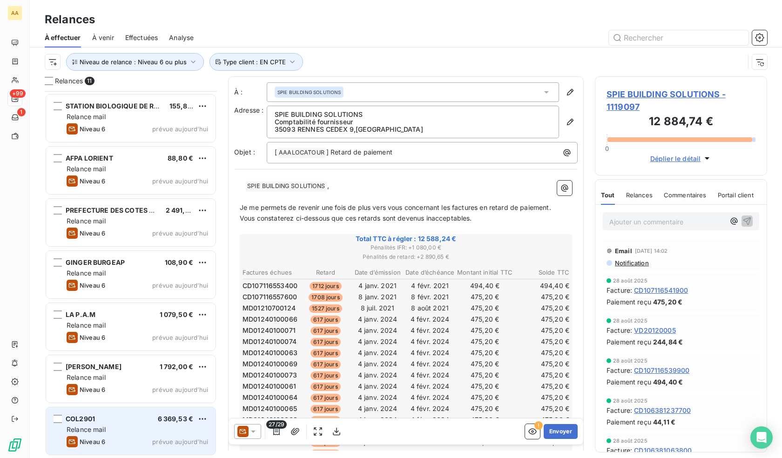
click at [112, 423] on div "COL2901 6 369,53 €" at bounding box center [137, 419] width 141 height 8
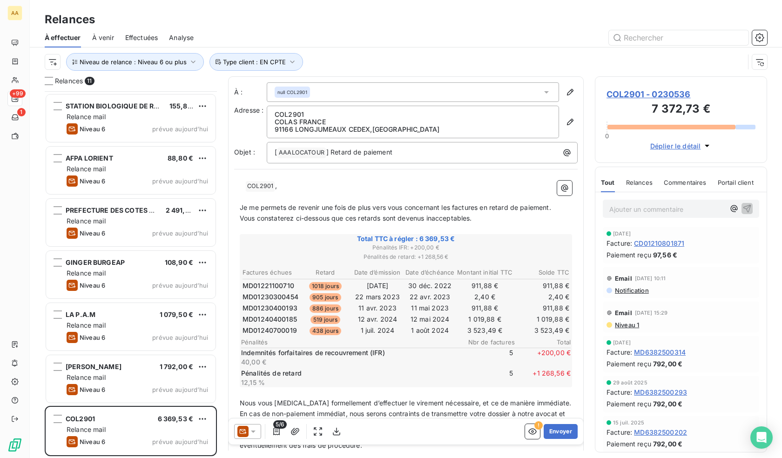
click at [256, 432] on icon at bounding box center [253, 431] width 9 height 9
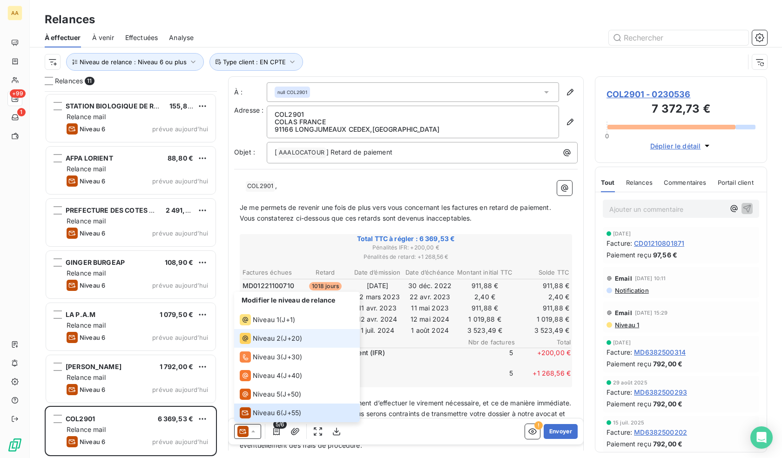
click at [277, 338] on span "Niveau 2" at bounding box center [267, 338] width 28 height 9
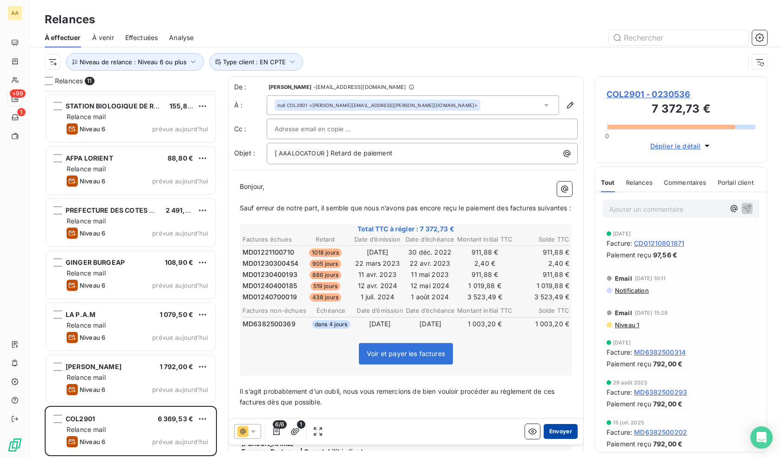
click at [553, 432] on button "Envoyer" at bounding box center [561, 431] width 34 height 15
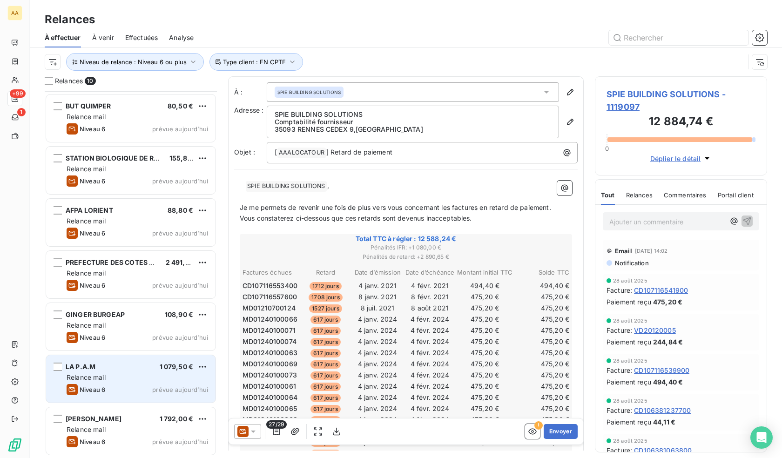
scroll to position [155, 0]
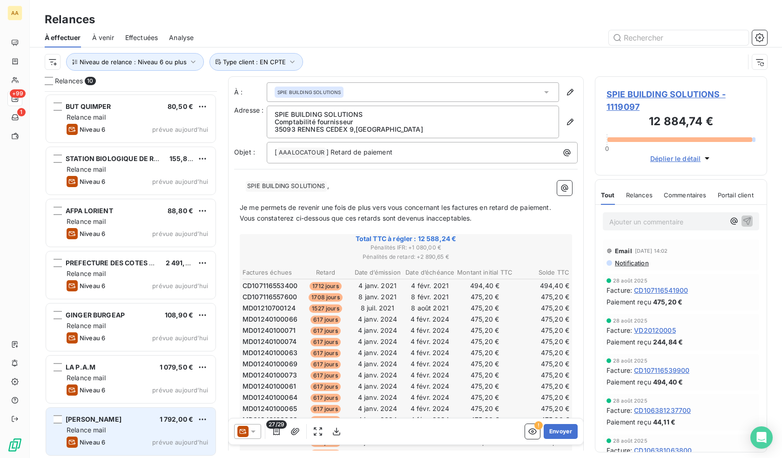
click at [97, 422] on span "[PERSON_NAME]" at bounding box center [94, 419] width 56 height 8
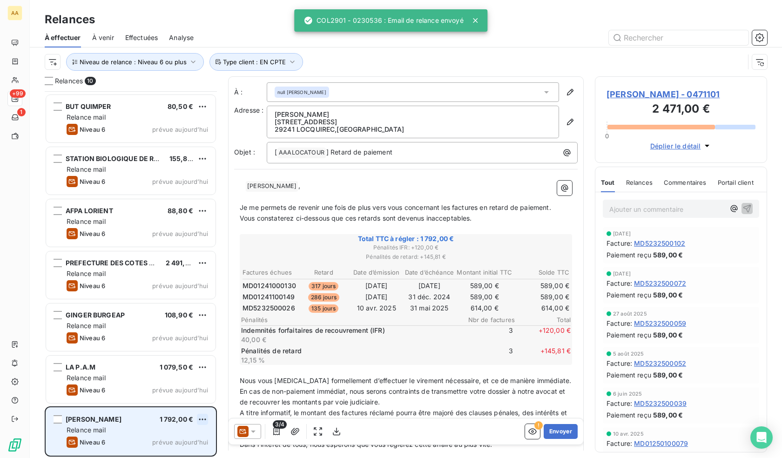
click at [202, 418] on html "AA +99 1 Relances À effectuer À venir Effectuées Analyse Niveau de relance : Ni…" at bounding box center [391, 229] width 782 height 458
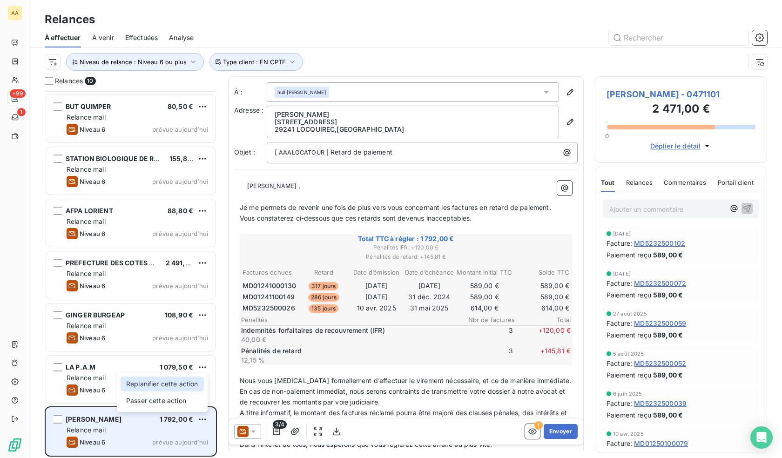
click at [168, 386] on div "Replanifier cette action" at bounding box center [162, 384] width 83 height 15
select select "9"
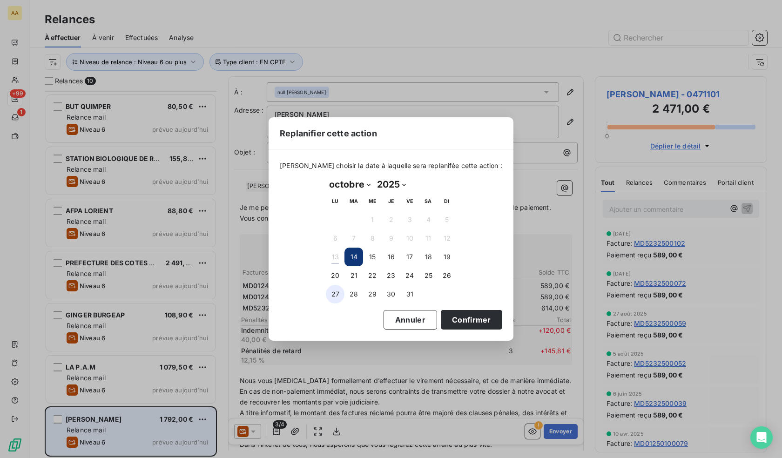
click at [333, 294] on button "27" at bounding box center [335, 294] width 19 height 19
click at [482, 324] on button "Confirmer" at bounding box center [471, 320] width 61 height 20
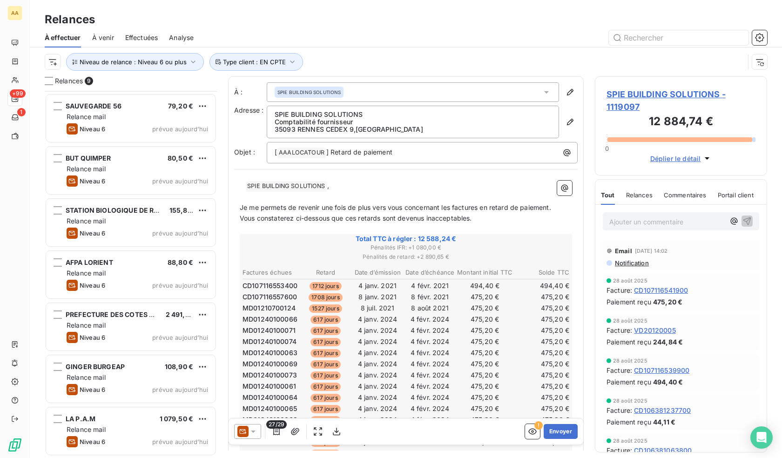
scroll to position [102, 0]
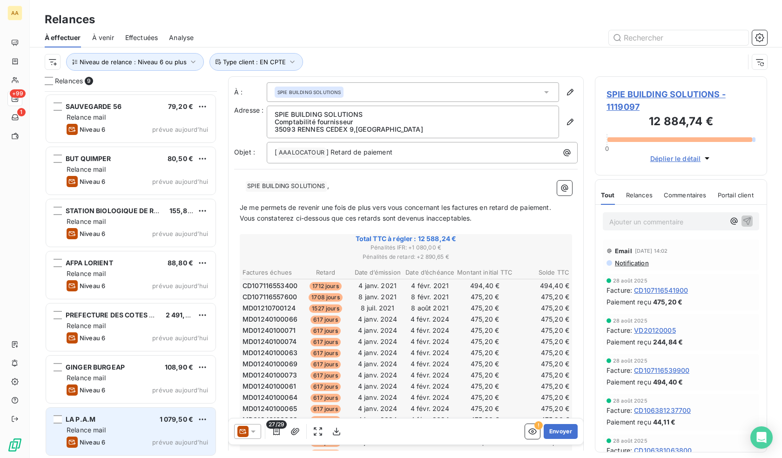
click at [126, 426] on div "Relance mail" at bounding box center [137, 429] width 141 height 9
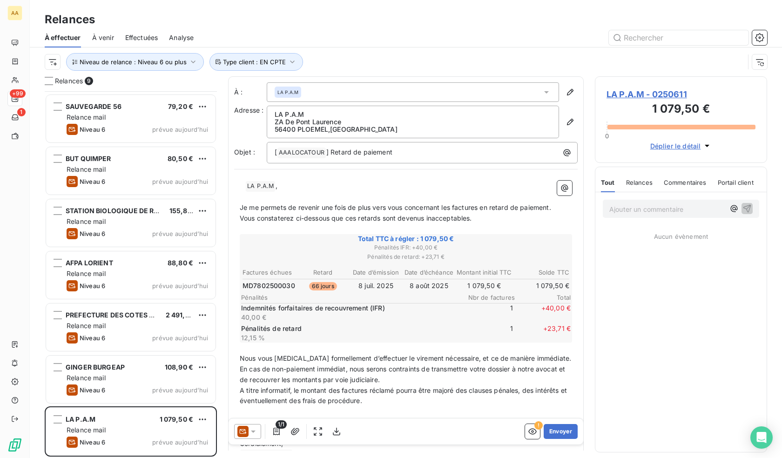
click at [677, 92] on span "LA P.A.M - 0250611" at bounding box center [680, 94] width 149 height 13
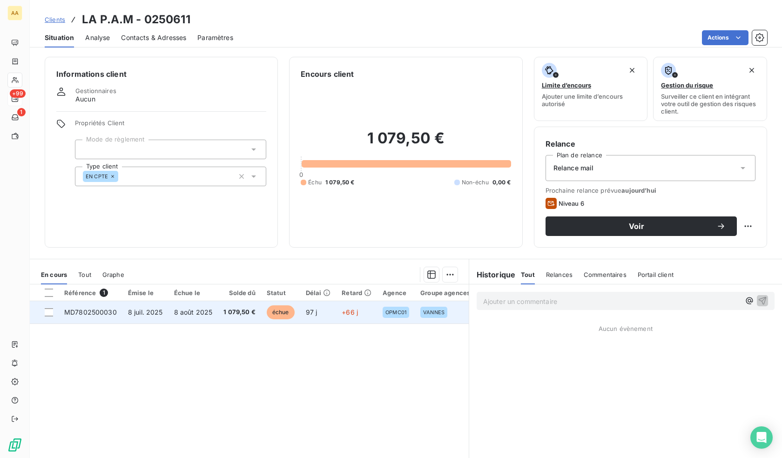
click at [242, 309] on span "1 079,50 €" at bounding box center [239, 312] width 32 height 9
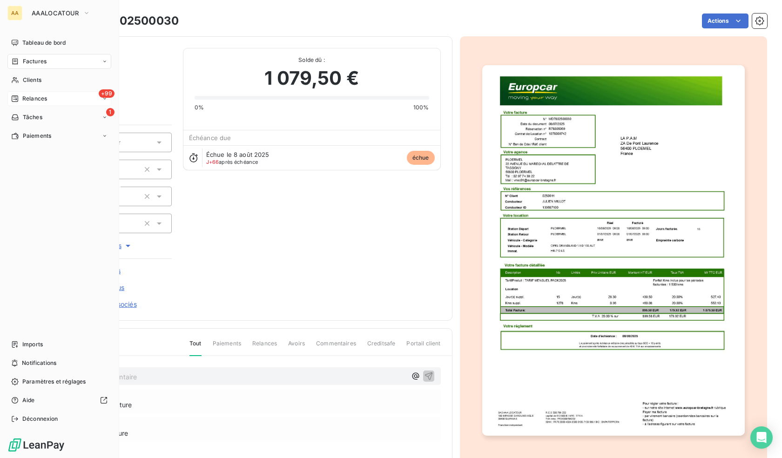
click at [24, 96] on span "Relances" at bounding box center [34, 98] width 25 height 8
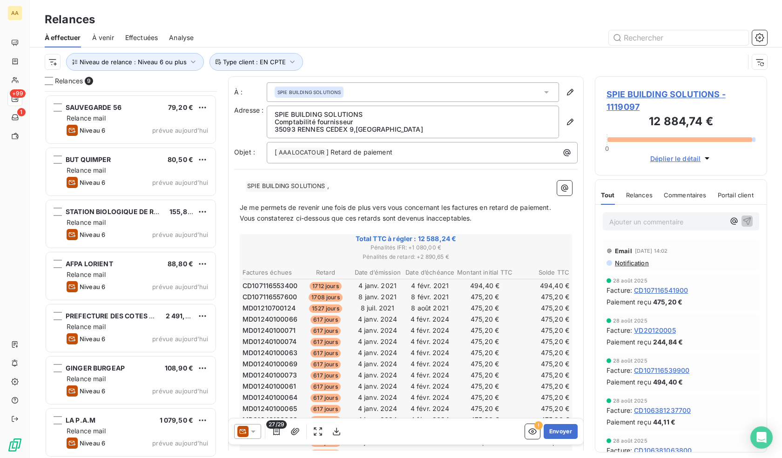
scroll to position [103, 0]
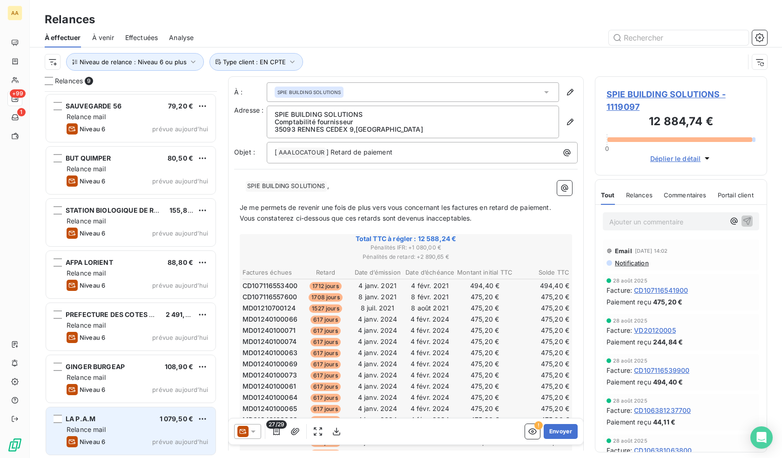
click at [120, 425] on div "Relance mail" at bounding box center [137, 429] width 141 height 9
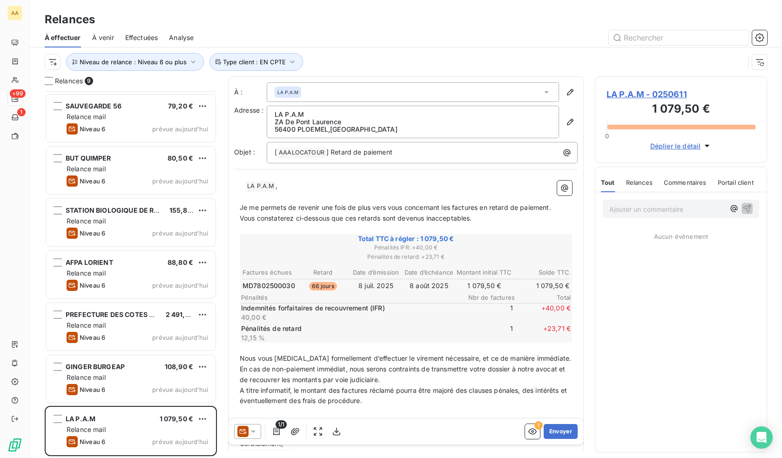
click at [251, 428] on icon at bounding box center [253, 431] width 9 height 9
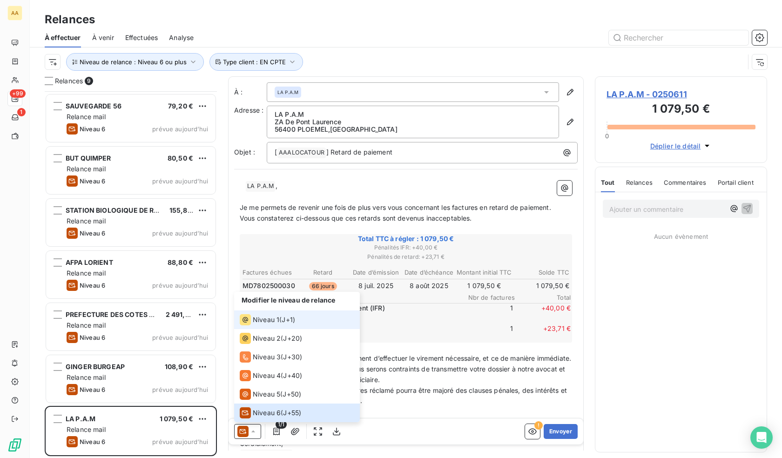
click at [264, 319] on span "Niveau 1" at bounding box center [266, 319] width 27 height 9
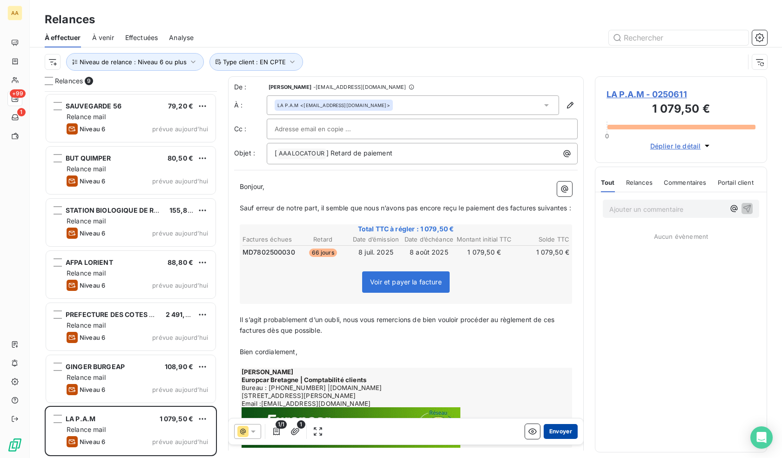
click at [564, 431] on button "Envoyer" at bounding box center [561, 431] width 34 height 15
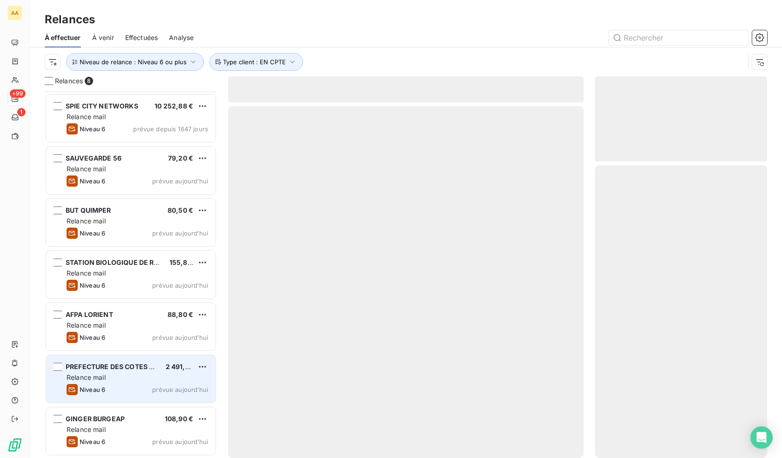
scroll to position [50, 0]
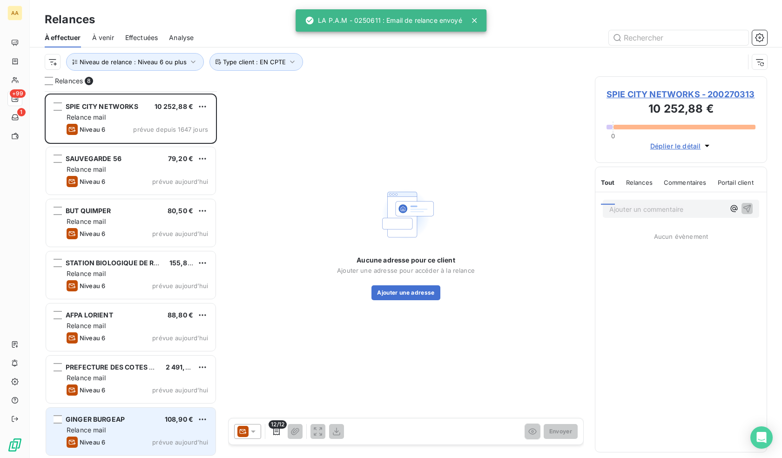
click at [103, 420] on span "GINGER BURGEAP" at bounding box center [95, 419] width 59 height 8
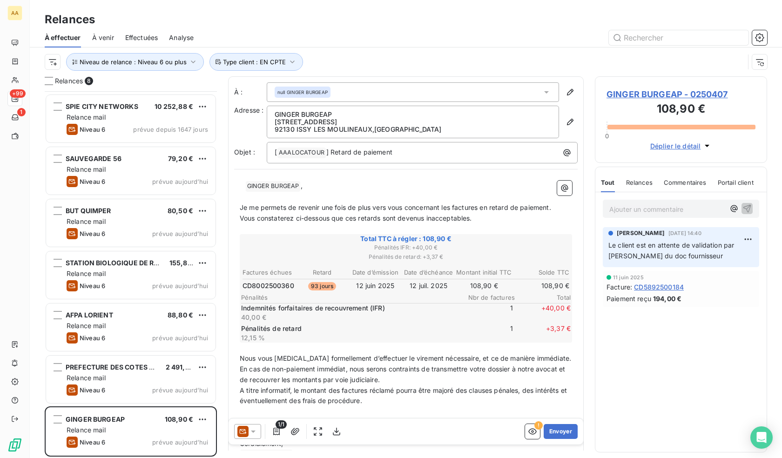
drag, startPoint x: 253, startPoint y: 431, endPoint x: 261, endPoint y: 424, distance: 10.6
click at [253, 431] on icon at bounding box center [253, 432] width 5 height 2
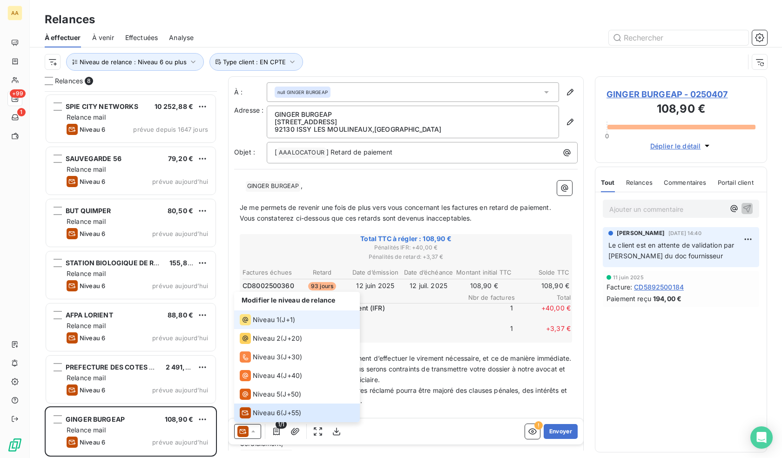
click at [272, 319] on span "Niveau 1" at bounding box center [266, 319] width 27 height 9
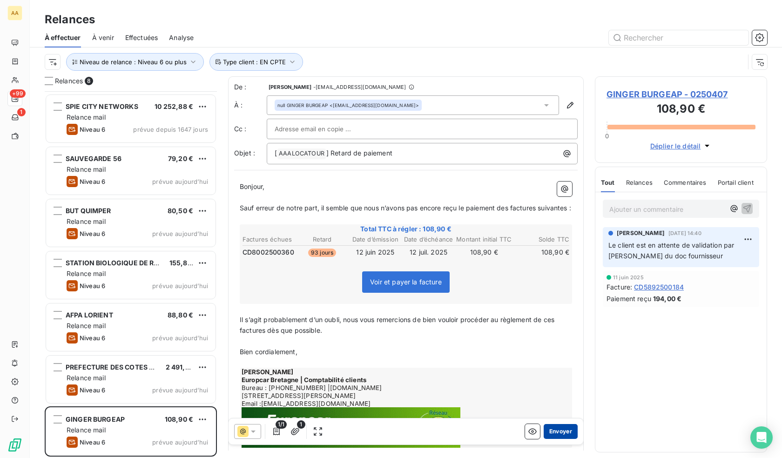
click at [551, 431] on button "Envoyer" at bounding box center [561, 431] width 34 height 15
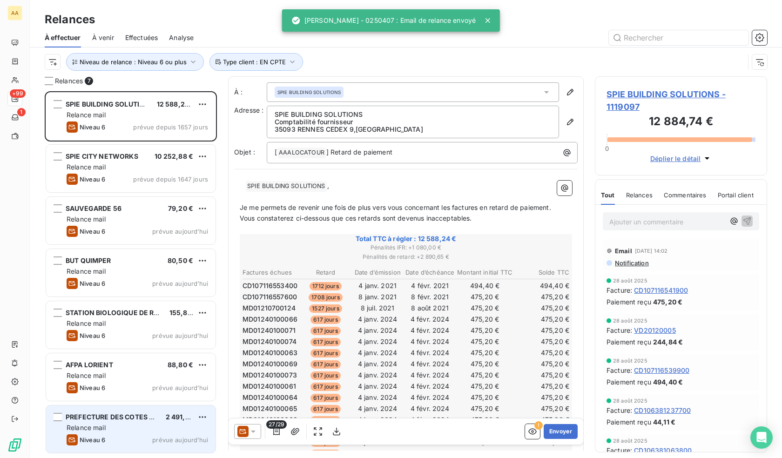
click at [108, 423] on div "Relance mail" at bounding box center [137, 427] width 141 height 9
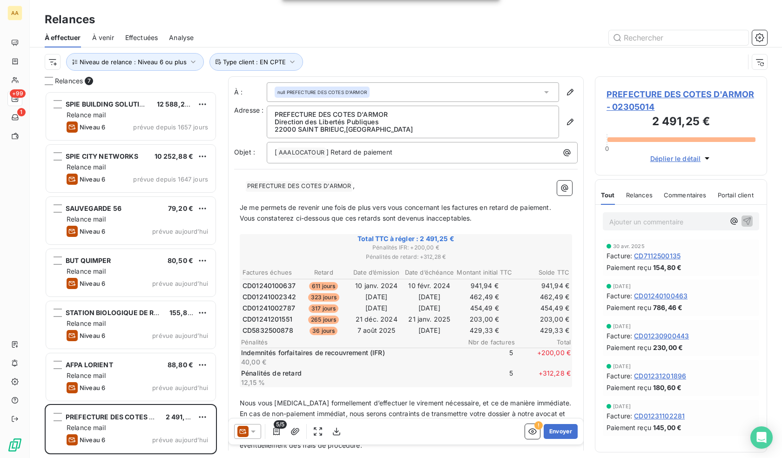
click at [254, 431] on icon at bounding box center [253, 432] width 5 height 2
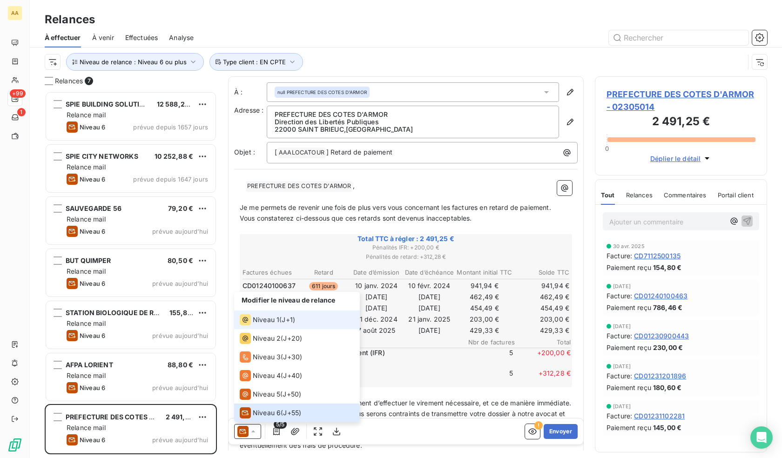
click at [270, 322] on span "Niveau 1" at bounding box center [266, 319] width 27 height 9
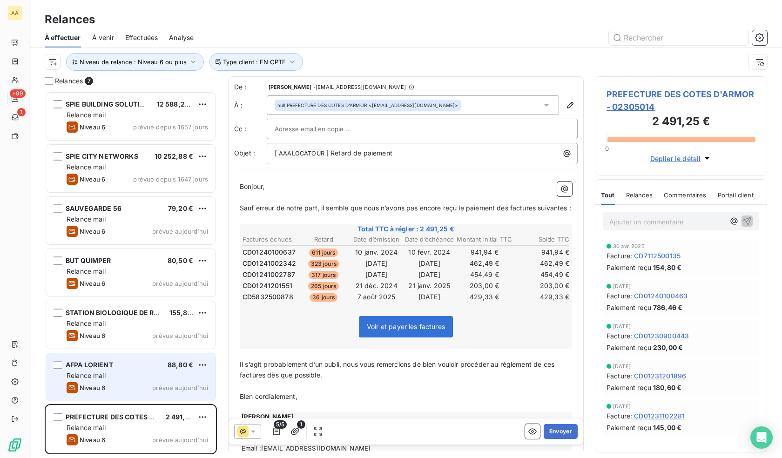
click at [89, 377] on span "Relance mail" at bounding box center [86, 375] width 39 height 8
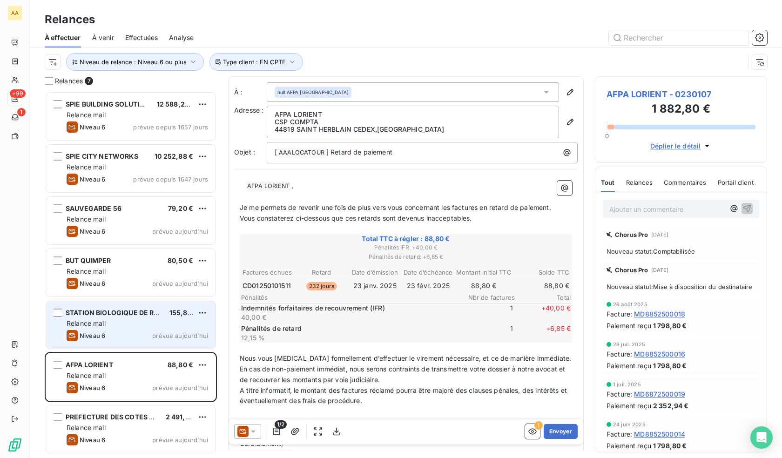
click at [167, 321] on div "Relance mail" at bounding box center [137, 323] width 141 height 9
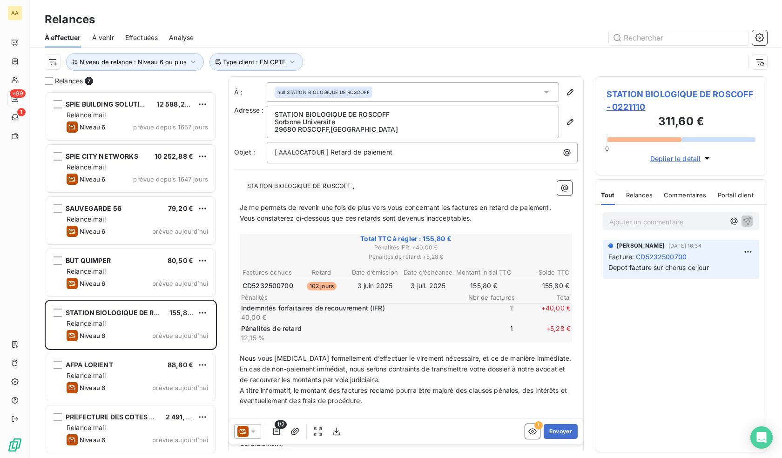
click at [251, 433] on icon at bounding box center [253, 431] width 9 height 9
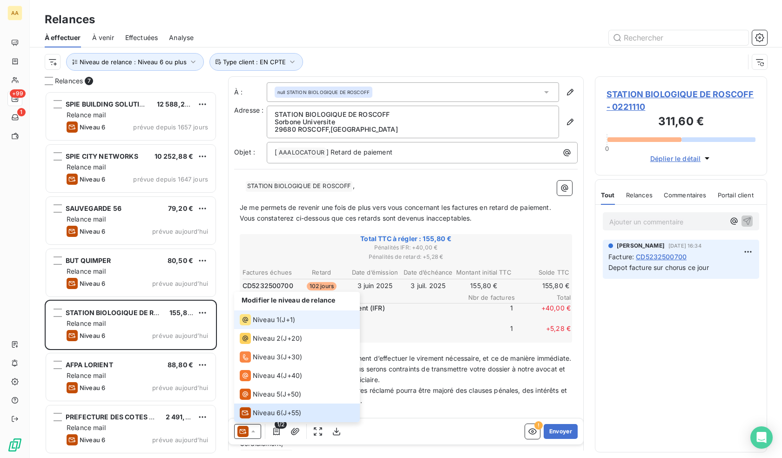
click at [261, 325] on div "Niveau 1" at bounding box center [260, 319] width 40 height 11
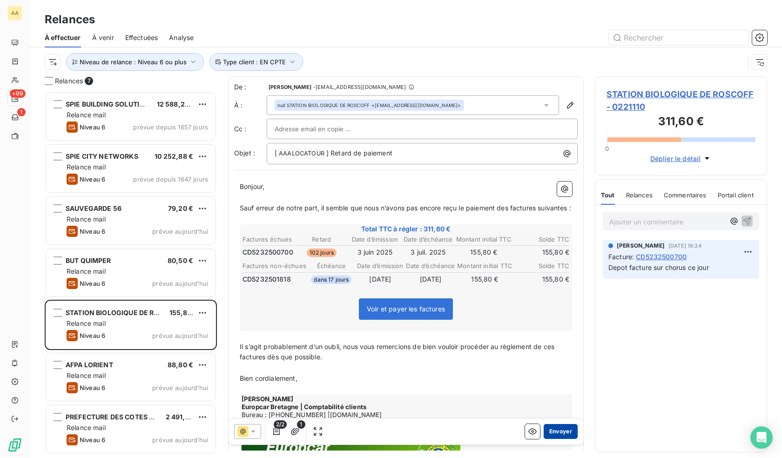
click at [554, 433] on button "Envoyer" at bounding box center [561, 431] width 34 height 15
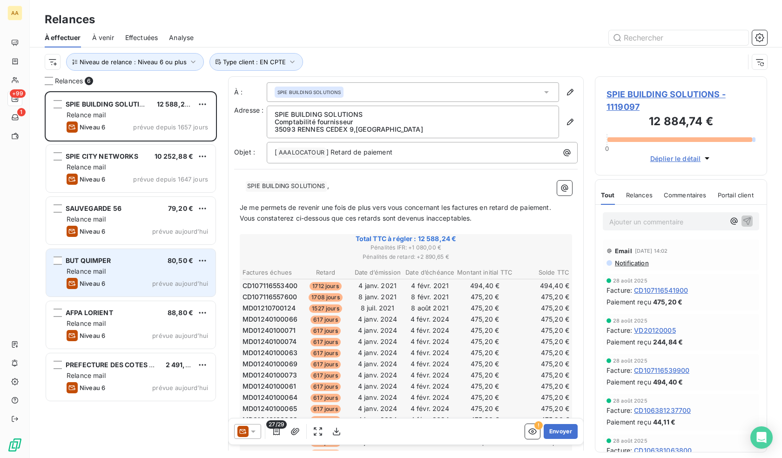
click at [145, 282] on div "Niveau 6 prévue [DATE]" at bounding box center [137, 283] width 141 height 11
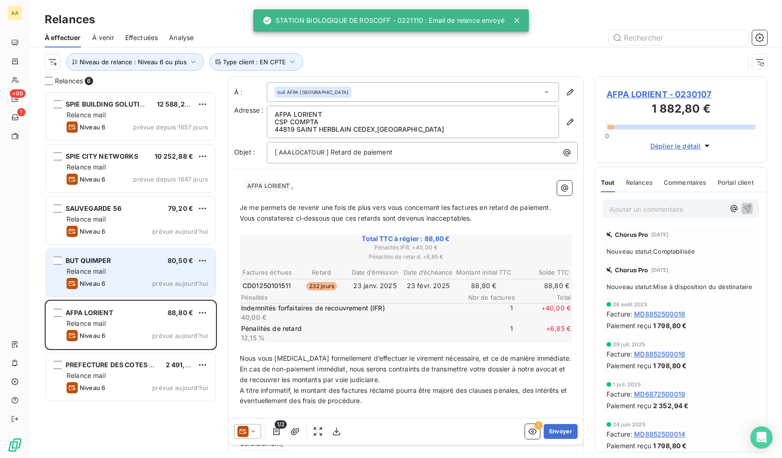
click at [147, 276] on div "BUT QUIMPER 80,50 € Relance mail Niveau 6 prévue [DATE]" at bounding box center [130, 272] width 169 height 47
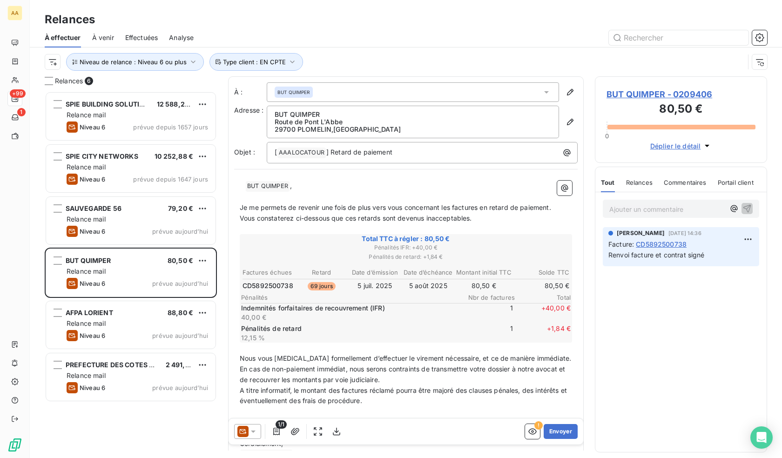
click at [256, 429] on icon at bounding box center [253, 431] width 9 height 9
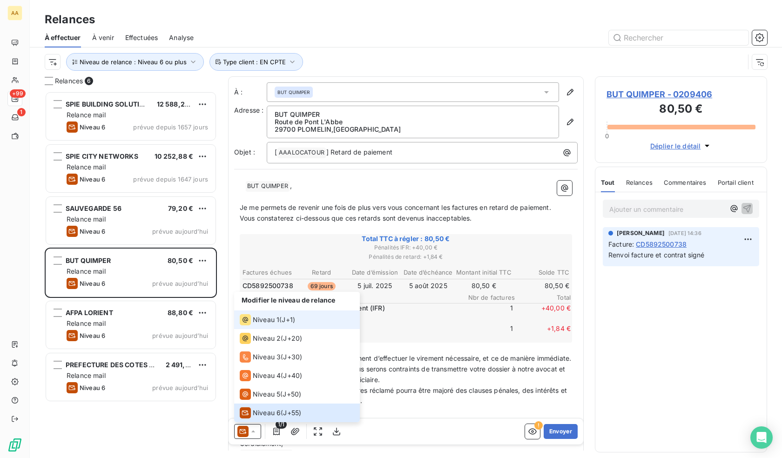
click at [261, 322] on span "Niveau 1" at bounding box center [266, 319] width 27 height 9
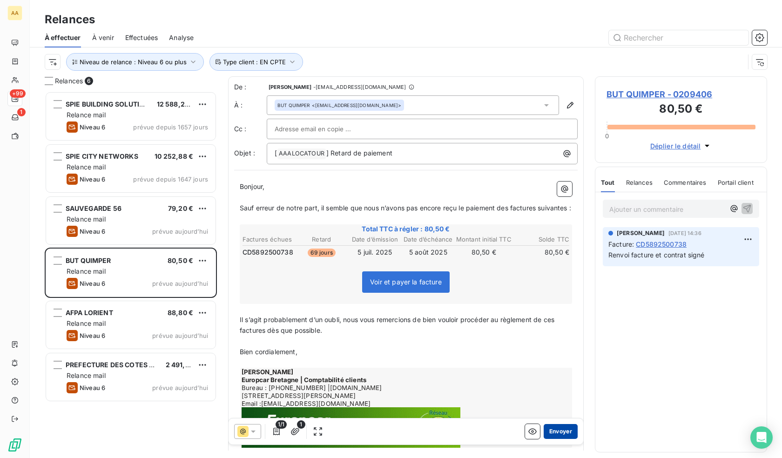
click at [559, 432] on button "Envoyer" at bounding box center [561, 431] width 34 height 15
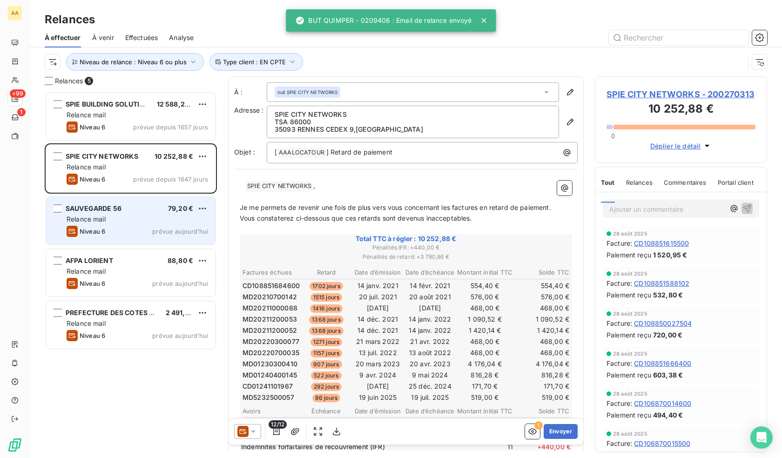
click at [133, 224] on div "SAUVEGARDE 56 79,20 € Relance mail Niveau 6 prévue [DATE]" at bounding box center [130, 220] width 169 height 47
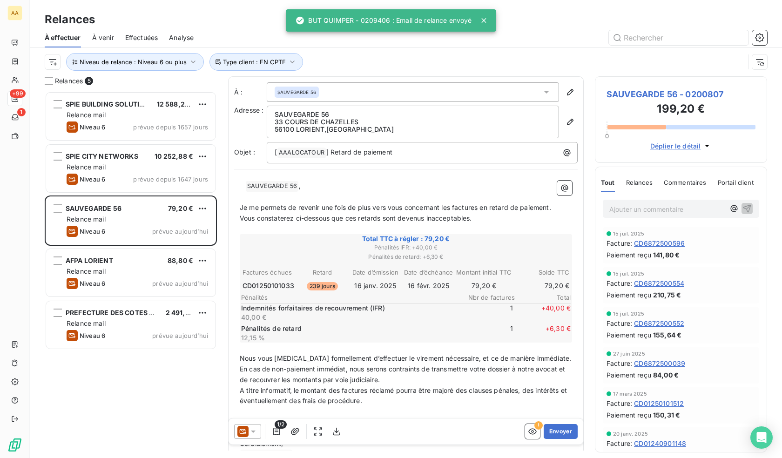
click at [255, 427] on icon at bounding box center [253, 431] width 9 height 9
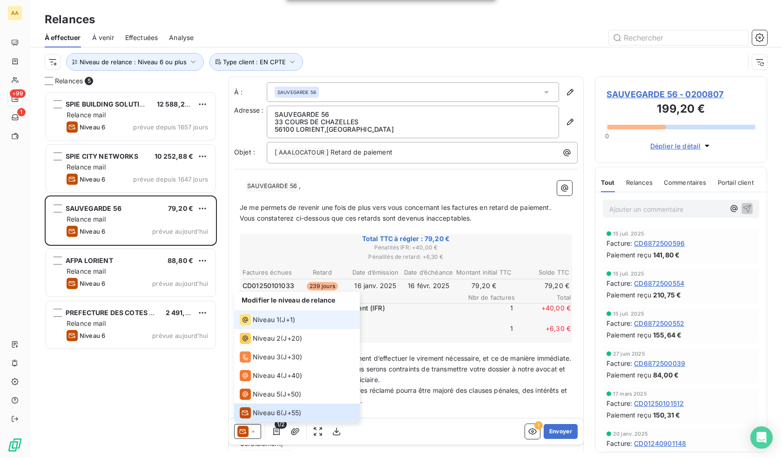
click at [287, 314] on div "Niveau 1 ( J+1 )" at bounding box center [267, 319] width 55 height 11
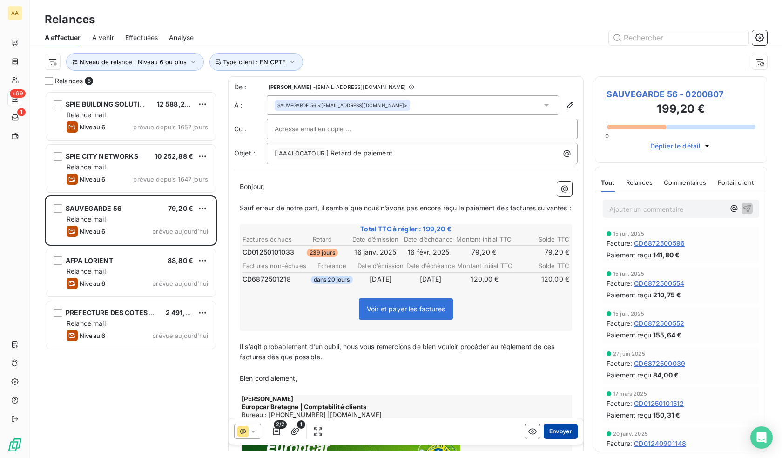
click at [556, 434] on button "Envoyer" at bounding box center [561, 431] width 34 height 15
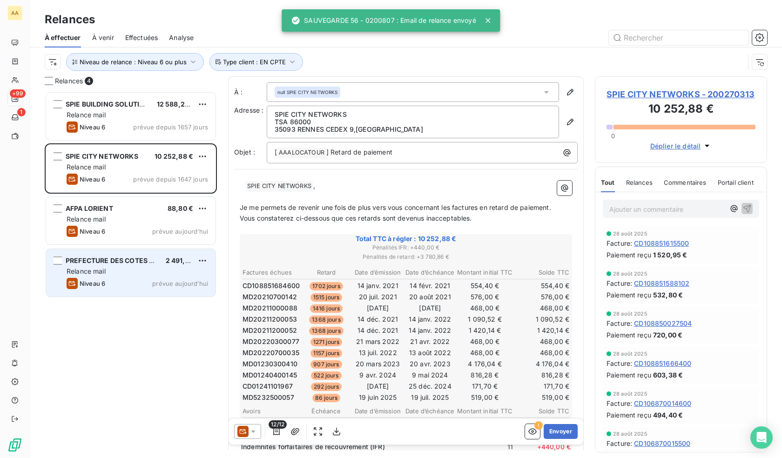
click at [148, 282] on div "Niveau 6 prévue [DATE]" at bounding box center [137, 283] width 141 height 11
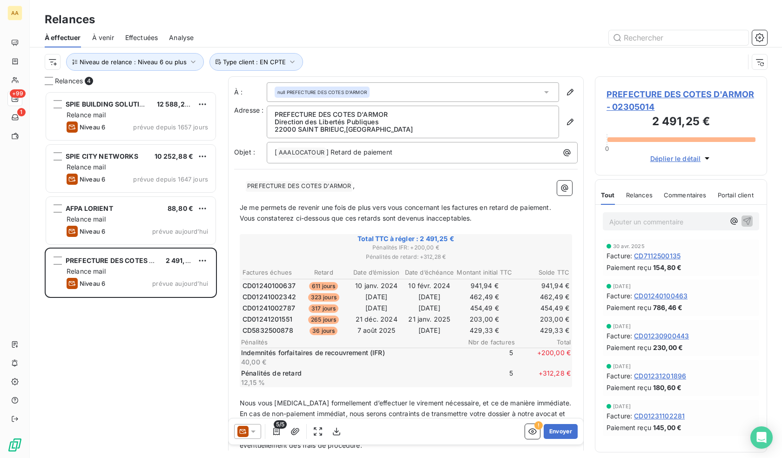
click at [692, 93] on span "PREFECTURE DES COTES D'ARMOR - 02305014" at bounding box center [680, 100] width 149 height 25
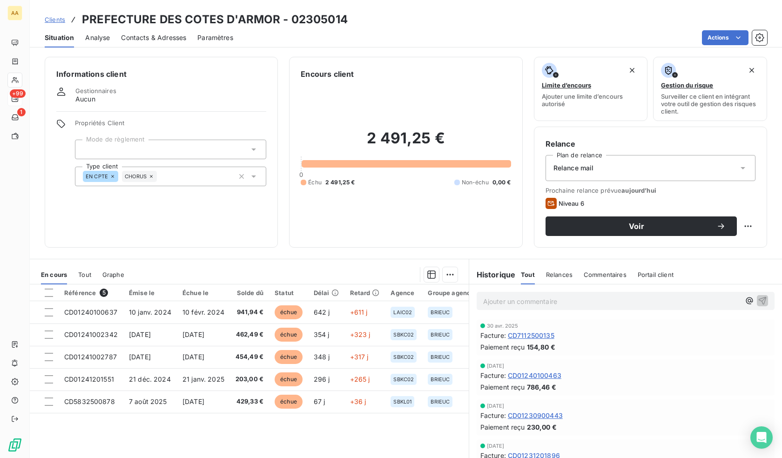
click at [159, 39] on span "Contacts & Adresses" at bounding box center [153, 37] width 65 height 9
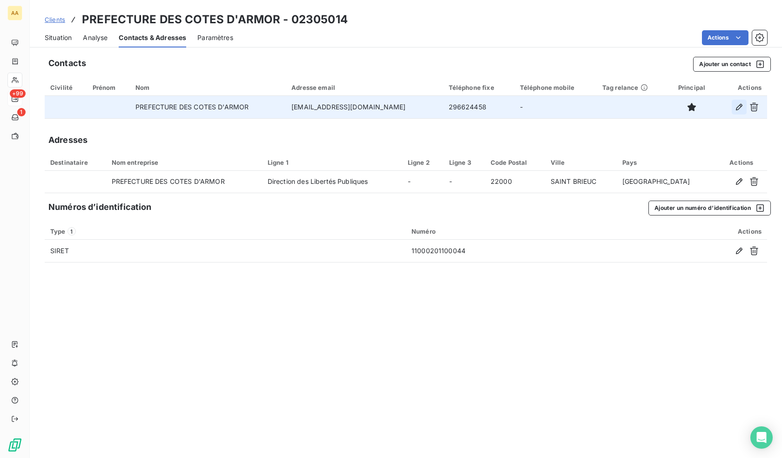
click at [739, 108] on icon "button" at bounding box center [738, 106] width 9 height 9
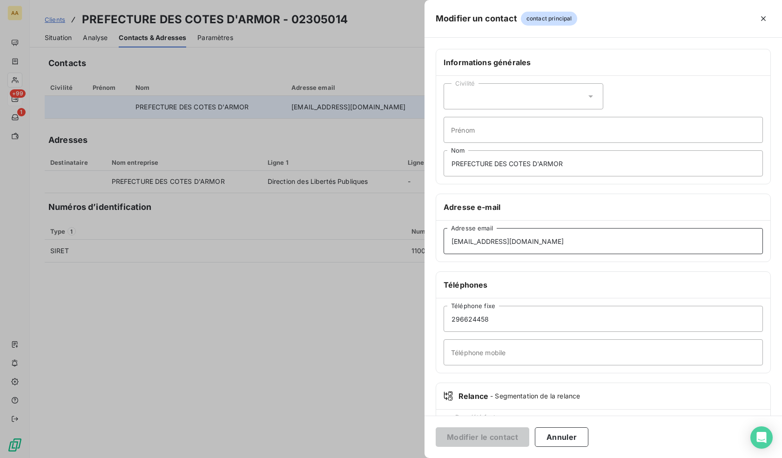
drag, startPoint x: 595, startPoint y: 239, endPoint x: 370, endPoint y: 260, distance: 225.3
click at [371, 458] on div "Modifier un contact contact principal Informations générales Civilité Prénom PR…" at bounding box center [391, 458] width 782 height 0
paste input "[EMAIL_ADDRESS]"
type input "[EMAIL_ADDRESS][DOMAIN_NAME]"
click at [493, 438] on button "Modifier le contact" at bounding box center [483, 437] width 94 height 20
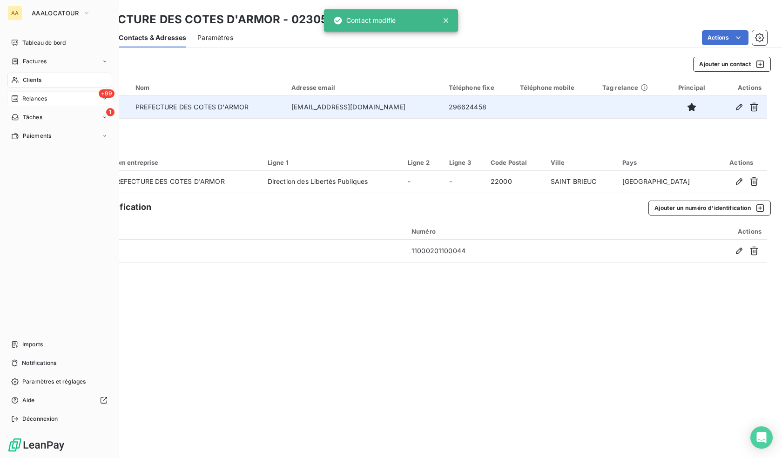
click at [20, 100] on div "Relances" at bounding box center [29, 98] width 36 height 8
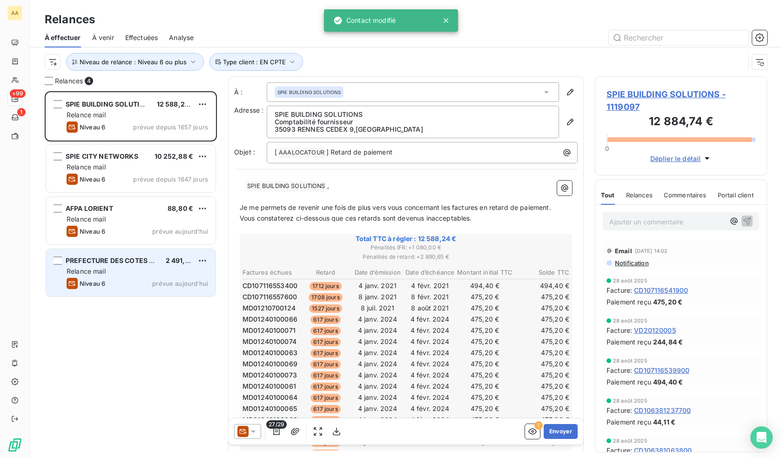
scroll to position [360, 165]
drag, startPoint x: 124, startPoint y: 273, endPoint x: 129, endPoint y: 275, distance: 5.9
click at [124, 273] on div "Relance mail" at bounding box center [137, 271] width 141 height 9
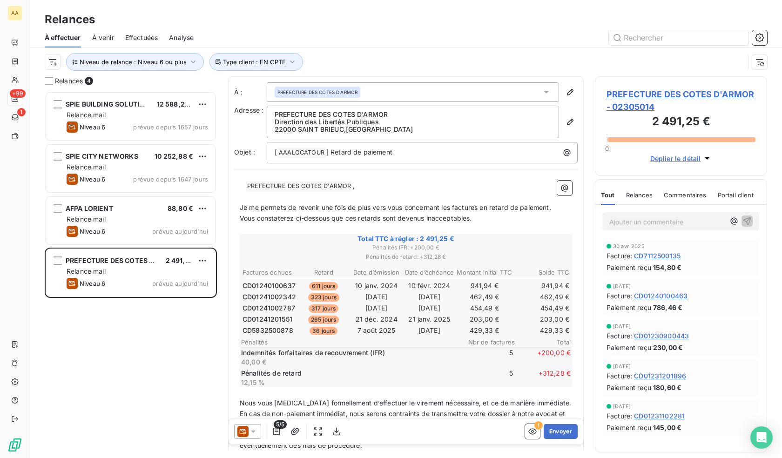
click at [256, 431] on icon at bounding box center [253, 431] width 9 height 9
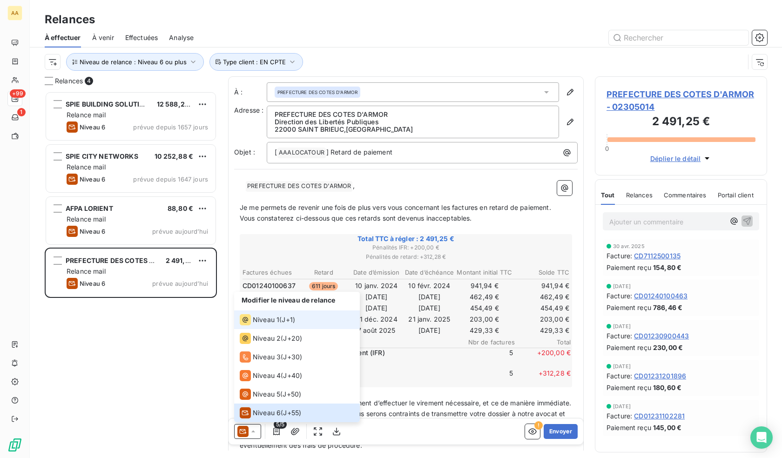
click at [277, 323] on span "Niveau 1" at bounding box center [266, 319] width 27 height 9
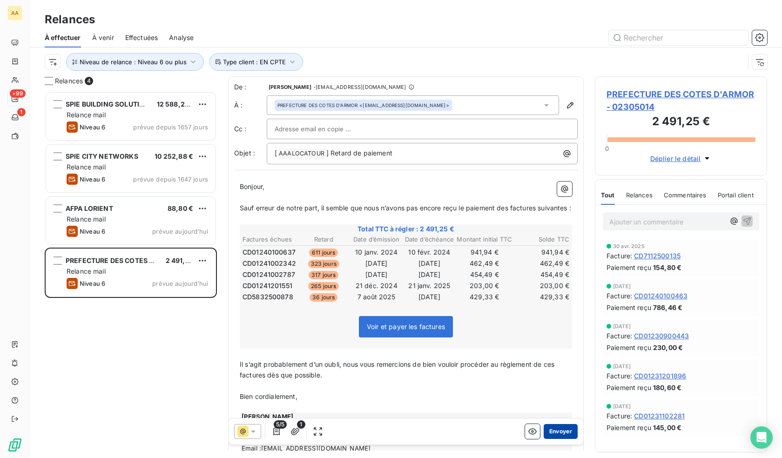
click at [550, 433] on button "Envoyer" at bounding box center [561, 431] width 34 height 15
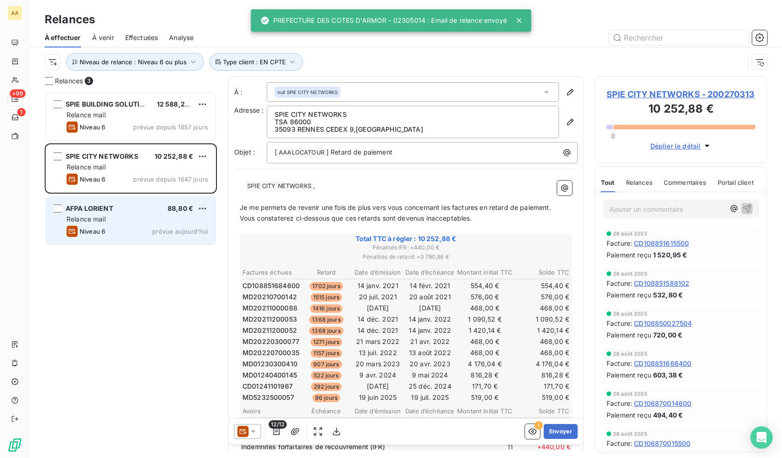
click at [156, 220] on div "Relance mail" at bounding box center [137, 219] width 141 height 9
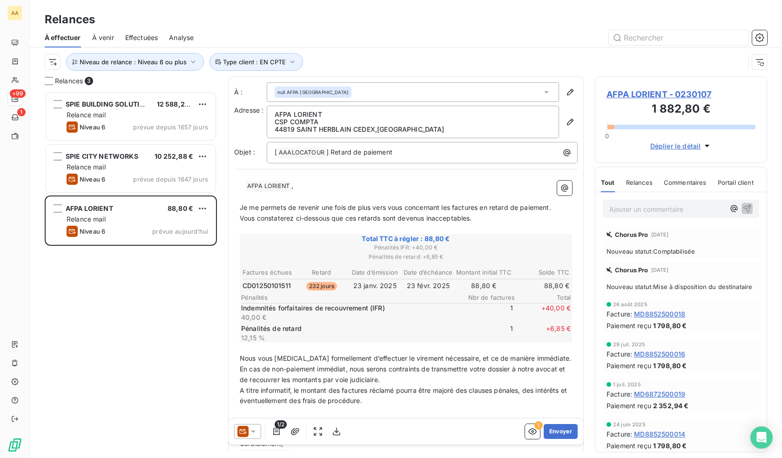
click at [271, 287] on span "CD01250101511" at bounding box center [266, 285] width 48 height 9
copy span "CD01250101511"
click at [663, 214] on p "Ajouter un commentaire ﻿" at bounding box center [666, 209] width 115 height 12
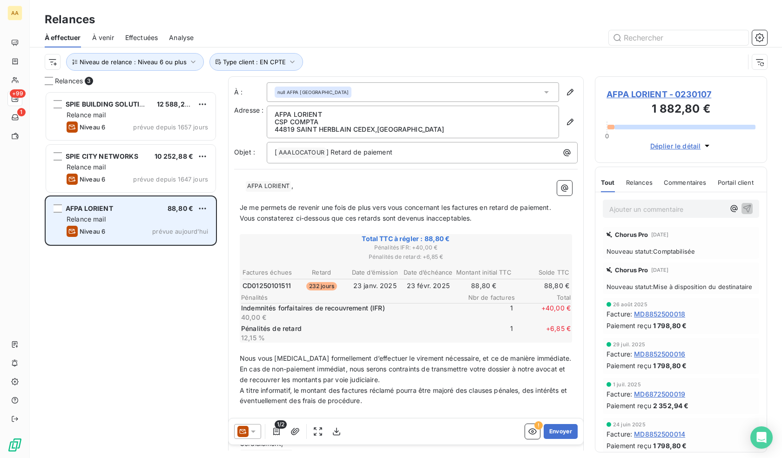
click at [81, 215] on div "Relance mail" at bounding box center [137, 219] width 141 height 9
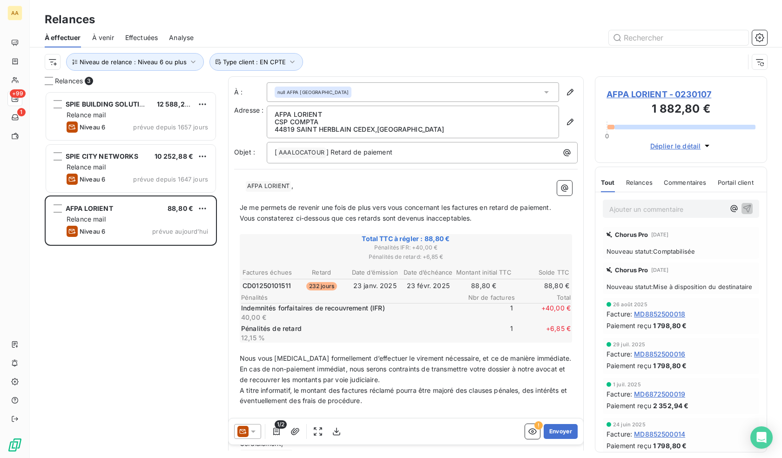
click at [697, 91] on span "AFPA LORIENT - 0230107" at bounding box center [680, 94] width 149 height 13
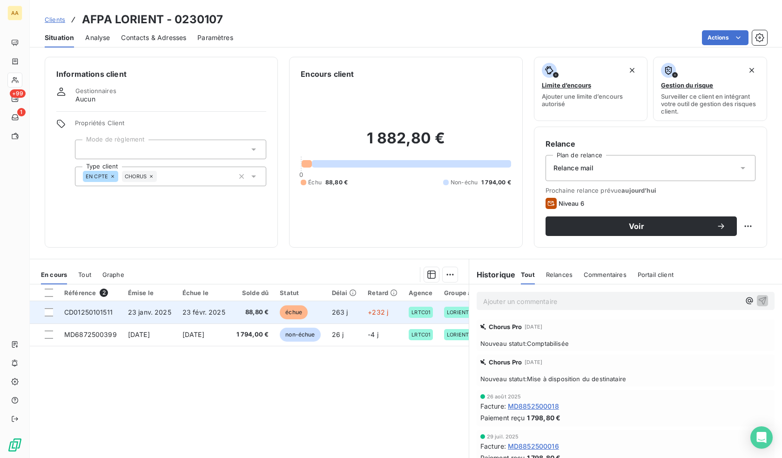
click at [182, 311] on span "23 févr. 2025" at bounding box center [203, 312] width 43 height 8
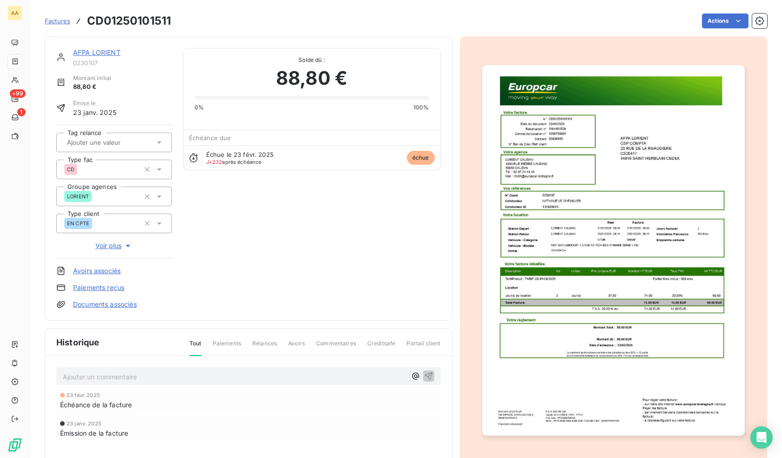
click at [173, 377] on p "Ajouter un commentaire ﻿" at bounding box center [234, 377] width 343 height 12
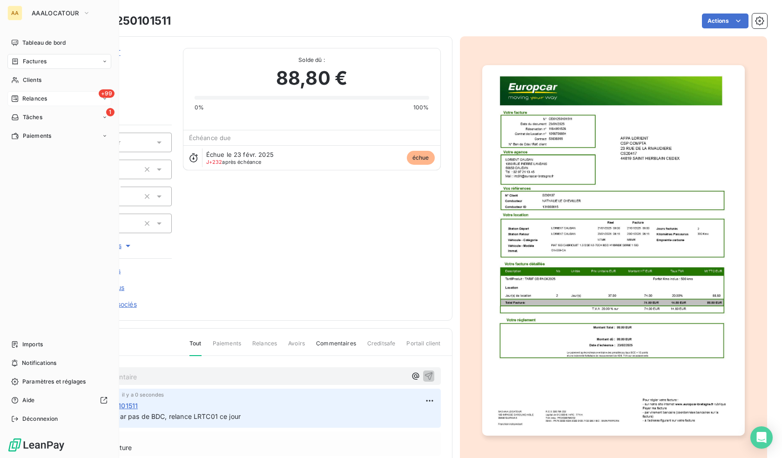
click at [31, 100] on span "Relances" at bounding box center [34, 98] width 25 height 8
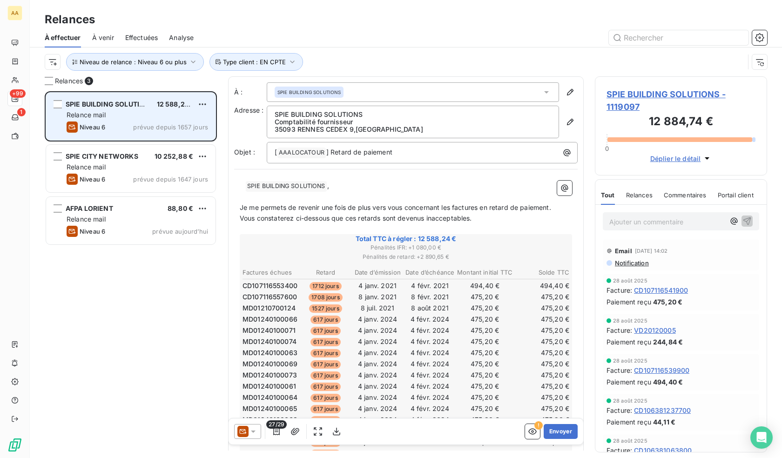
scroll to position [360, 165]
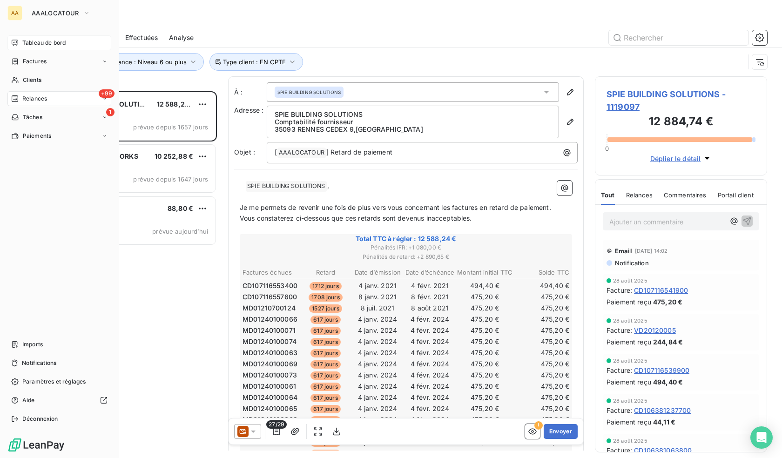
click at [17, 39] on div "Tableau de bord" at bounding box center [59, 42] width 104 height 15
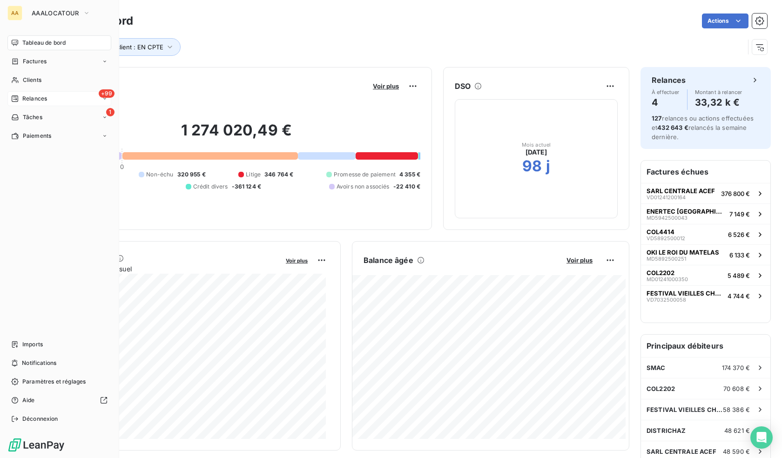
click at [37, 100] on span "Relances" at bounding box center [34, 98] width 25 height 8
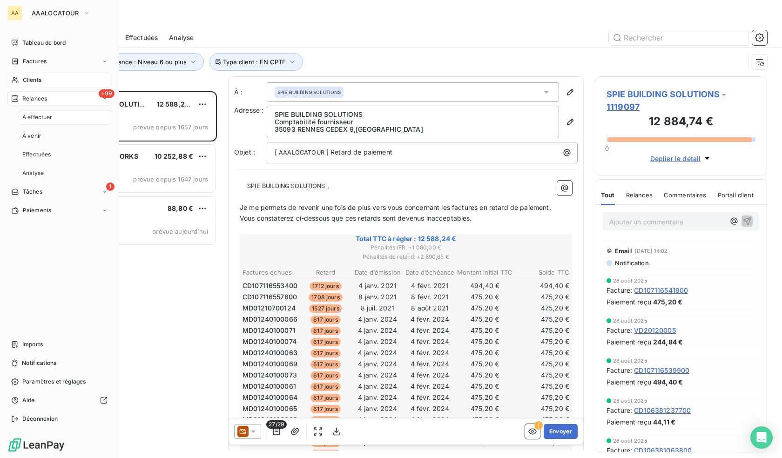
scroll to position [360, 165]
click at [40, 78] on span "Clients" at bounding box center [32, 80] width 19 height 8
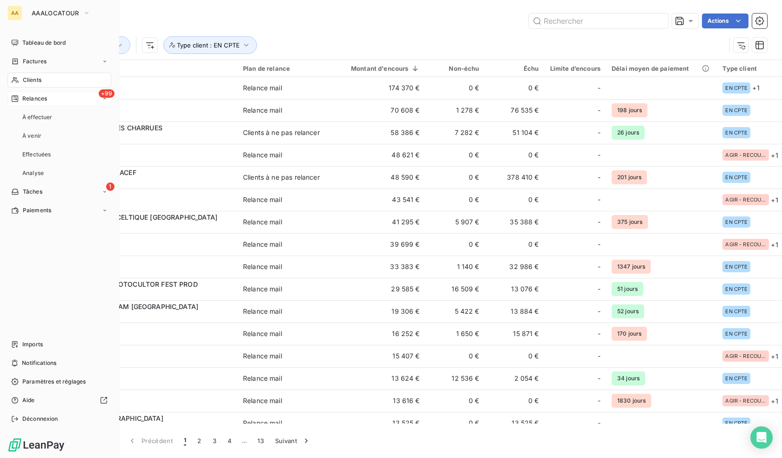
click at [41, 96] on span "Relances" at bounding box center [34, 98] width 25 height 8
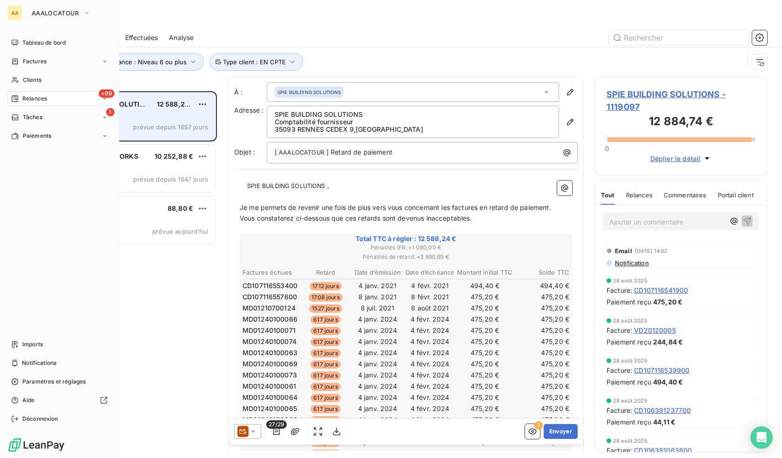
scroll to position [360, 165]
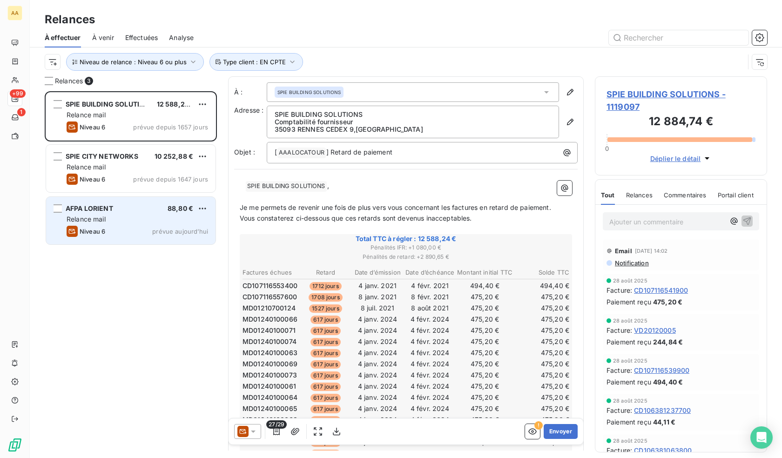
click at [109, 227] on div "Niveau 6 prévue [DATE]" at bounding box center [137, 231] width 141 height 11
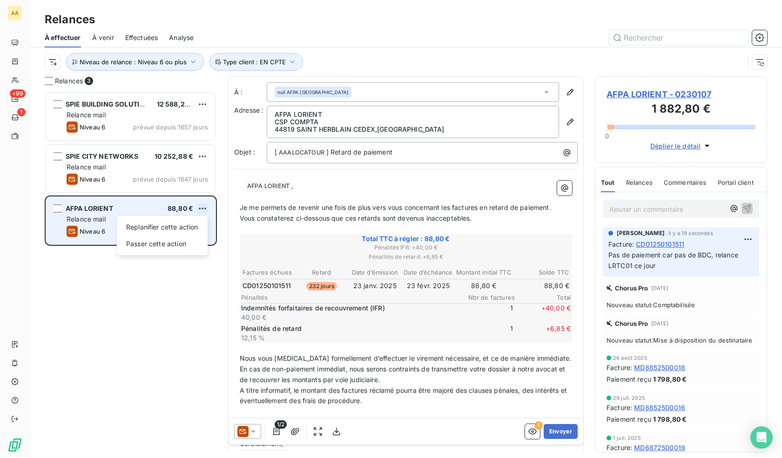
click at [203, 206] on html "AA +99 1 Relances À effectuer À venir Effectuées Analyse Niveau de relance : Ni…" at bounding box center [391, 229] width 782 height 458
click at [153, 227] on div "Replanifier cette action" at bounding box center [162, 227] width 83 height 15
select select "9"
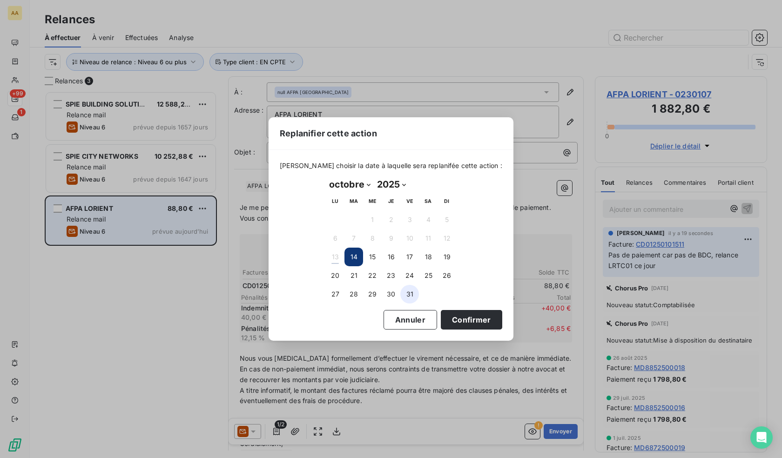
click at [409, 290] on button "31" at bounding box center [409, 294] width 19 height 19
click at [471, 317] on button "Confirmer" at bounding box center [471, 320] width 61 height 20
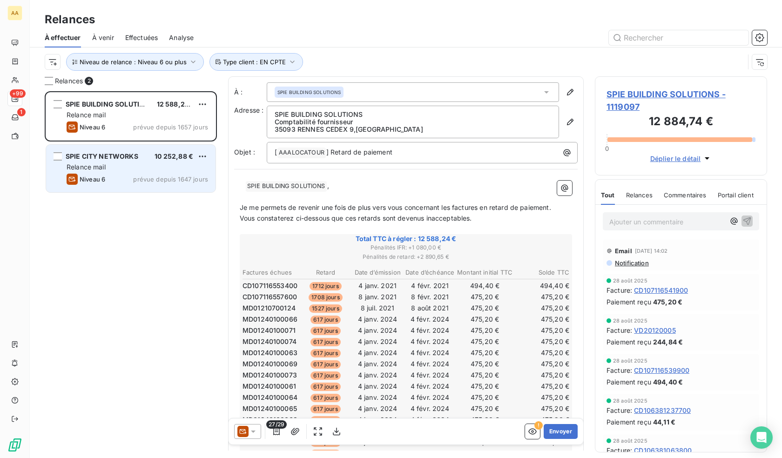
click at [152, 155] on div "SPIE CITY NETWORKS 10 252,88 €" at bounding box center [137, 156] width 141 height 8
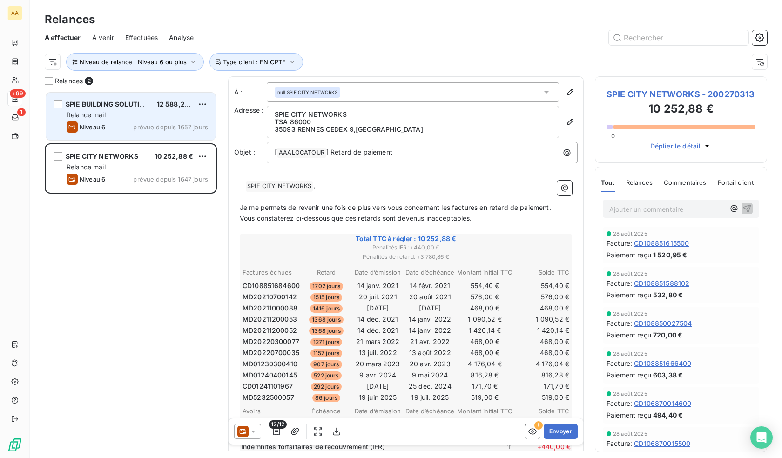
click at [151, 132] on div "Niveau 6 prévue depuis 1657 jours" at bounding box center [137, 126] width 141 height 11
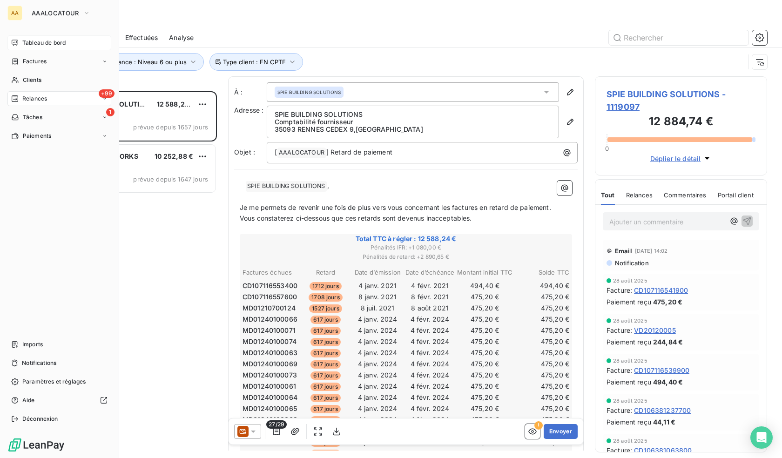
click at [30, 45] on span "Tableau de bord" at bounding box center [43, 43] width 43 height 8
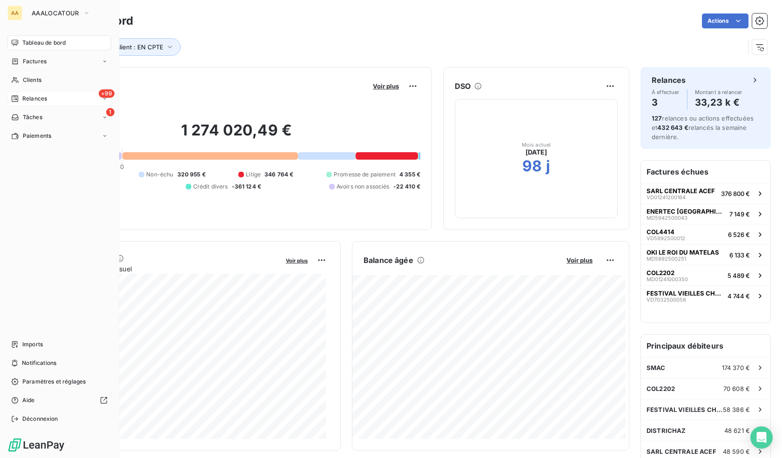
click at [42, 98] on span "Relances" at bounding box center [34, 98] width 25 height 8
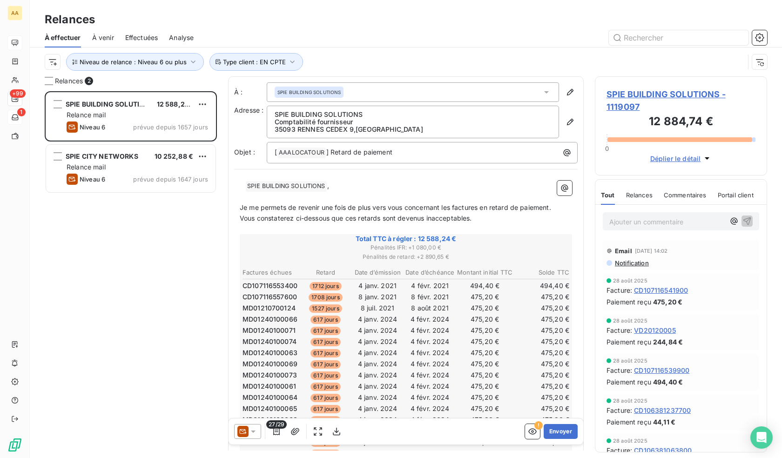
scroll to position [360, 165]
click at [192, 36] on span "Analyse" at bounding box center [181, 37] width 25 height 9
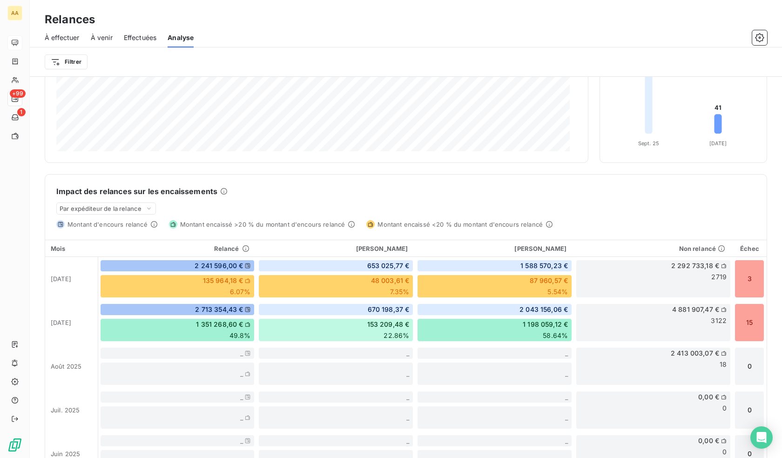
scroll to position [133, 0]
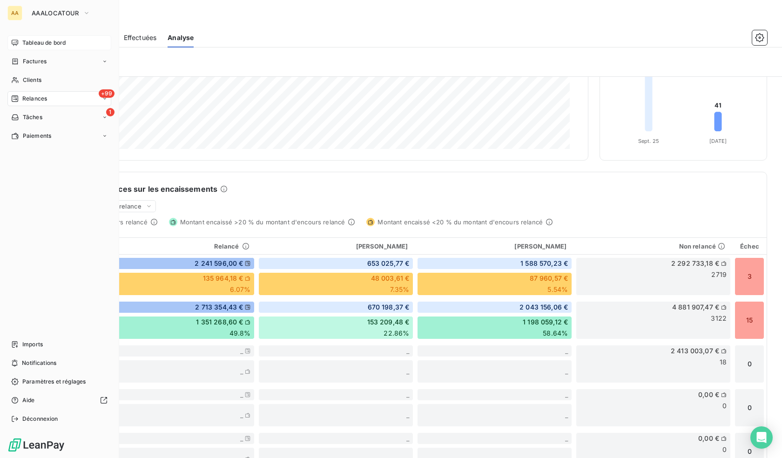
click at [15, 41] on icon at bounding box center [14, 42] width 7 height 7
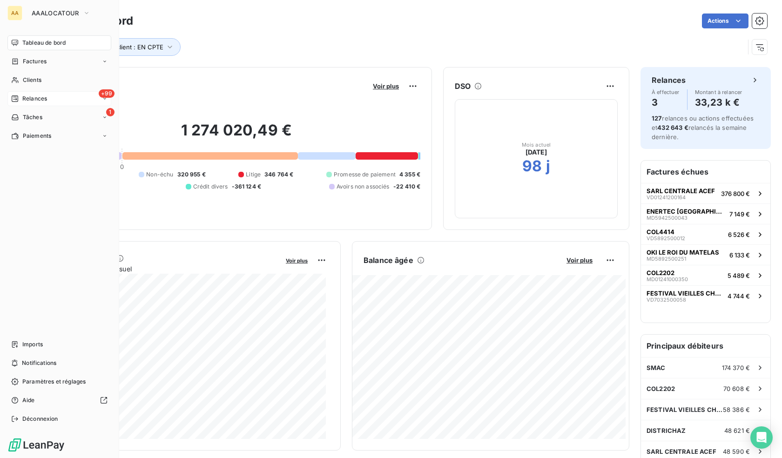
click at [34, 96] on span "Relances" at bounding box center [34, 98] width 25 height 8
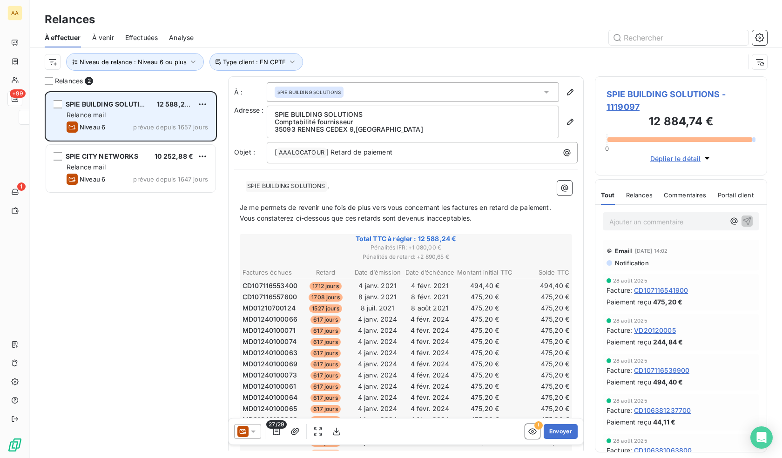
scroll to position [360, 165]
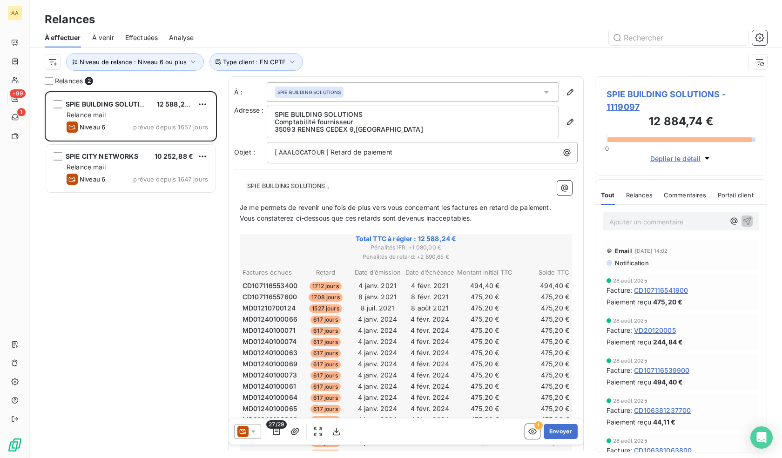
click at [101, 35] on span "À venir" at bounding box center [103, 37] width 22 height 9
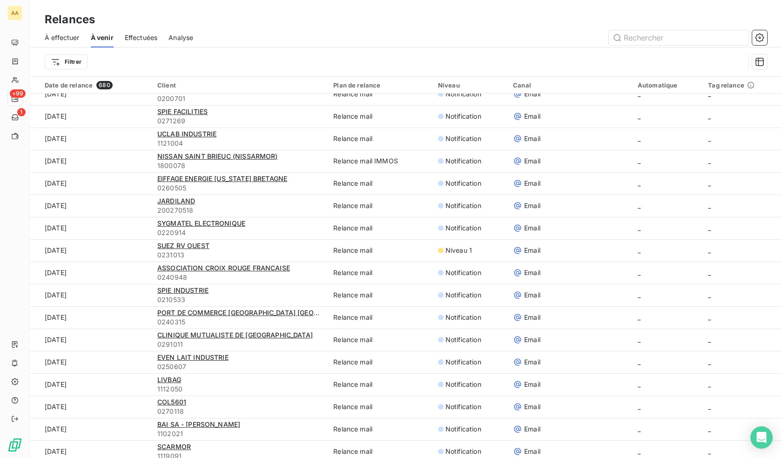
scroll to position [559, 0]
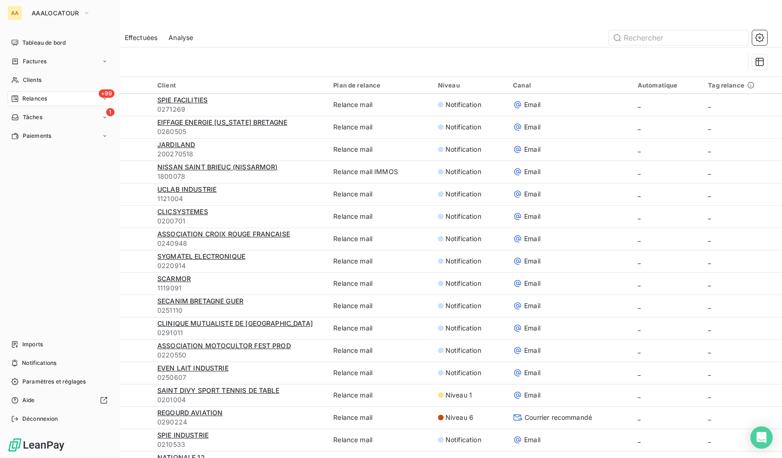
click at [38, 95] on span "Relances" at bounding box center [34, 98] width 25 height 8
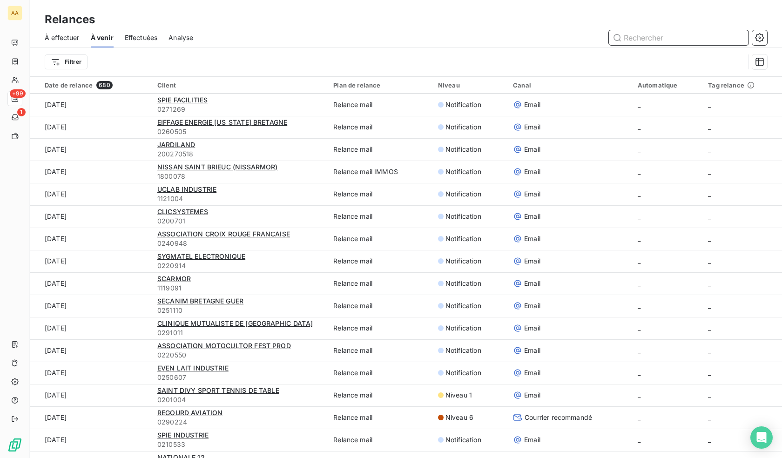
drag, startPoint x: 668, startPoint y: 33, endPoint x: 677, endPoint y: 36, distance: 9.9
click at [667, 34] on input "text" at bounding box center [679, 37] width 140 height 15
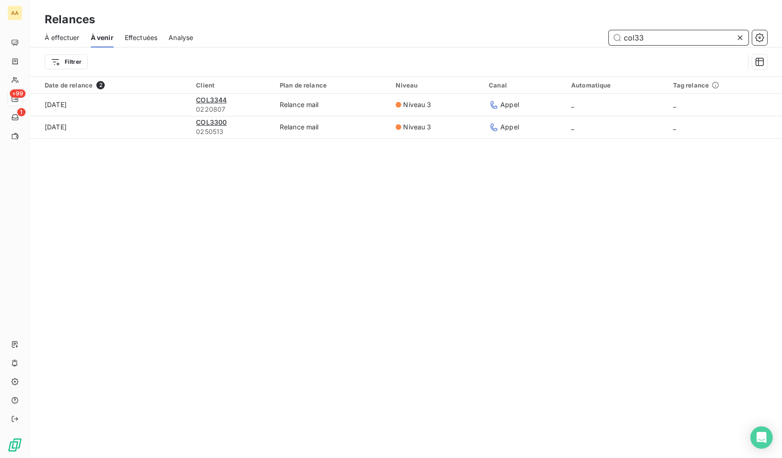
scroll to position [0, 0]
click at [148, 33] on span "Effectuées" at bounding box center [141, 37] width 33 height 9
type input "col33"
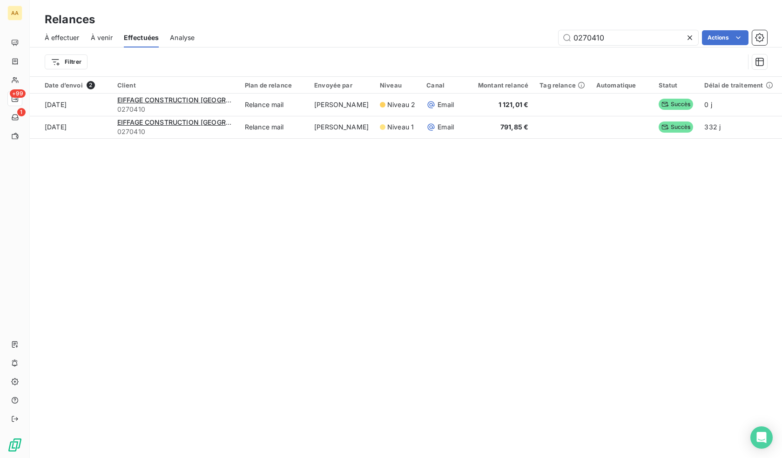
drag, startPoint x: 629, startPoint y: 43, endPoint x: 545, endPoint y: 33, distance: 83.9
click at [545, 33] on div "0270410 Actions" at bounding box center [486, 37] width 561 height 15
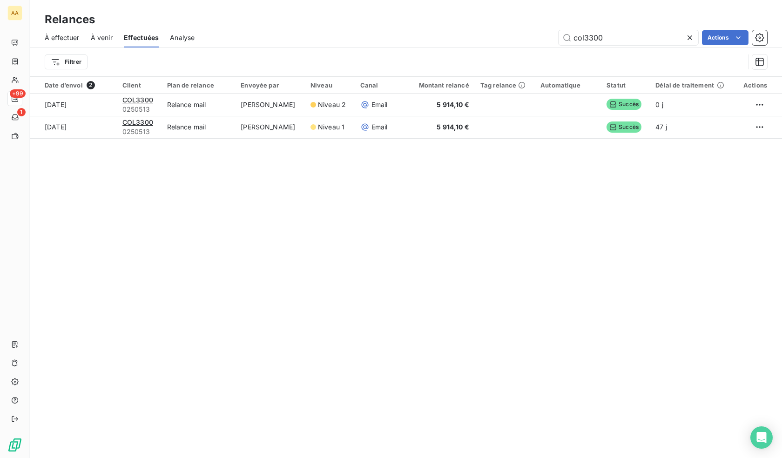
type input "col3300"
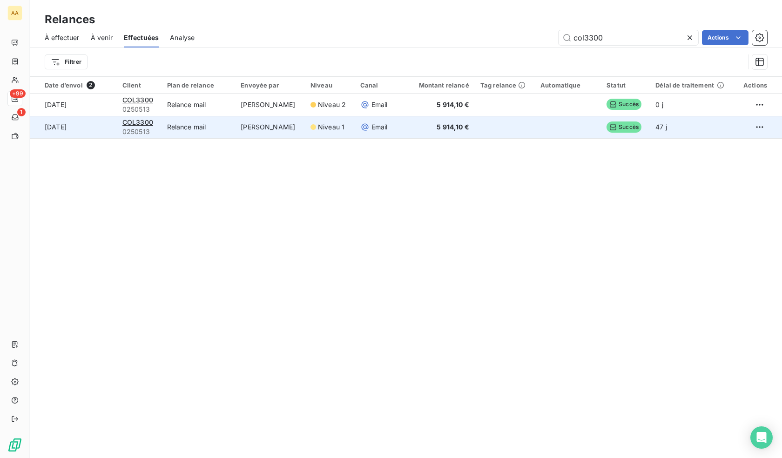
click at [397, 123] on td "5 914,10 €" at bounding box center [435, 127] width 77 height 22
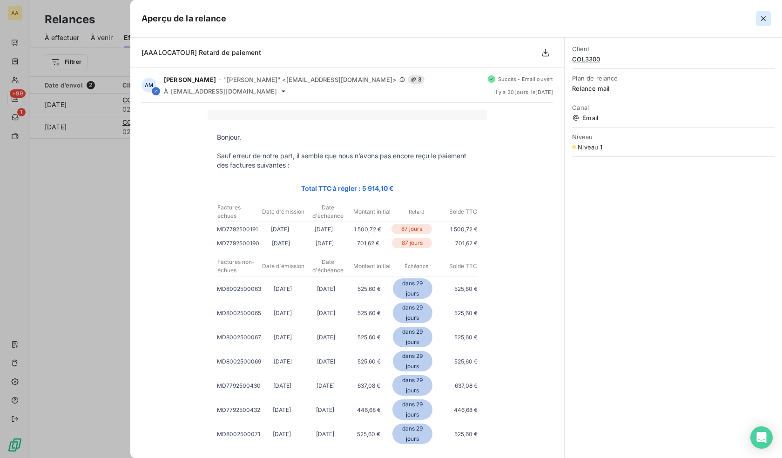
click at [760, 19] on icon "button" at bounding box center [763, 18] width 9 height 9
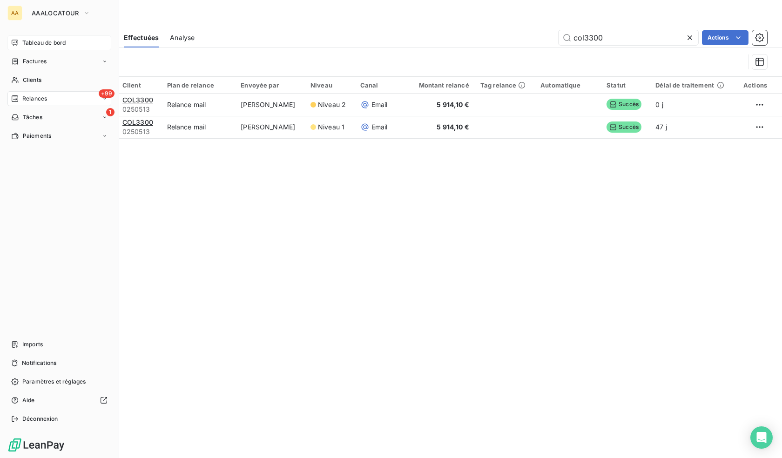
click at [41, 49] on div "Tableau de bord" at bounding box center [59, 42] width 104 height 15
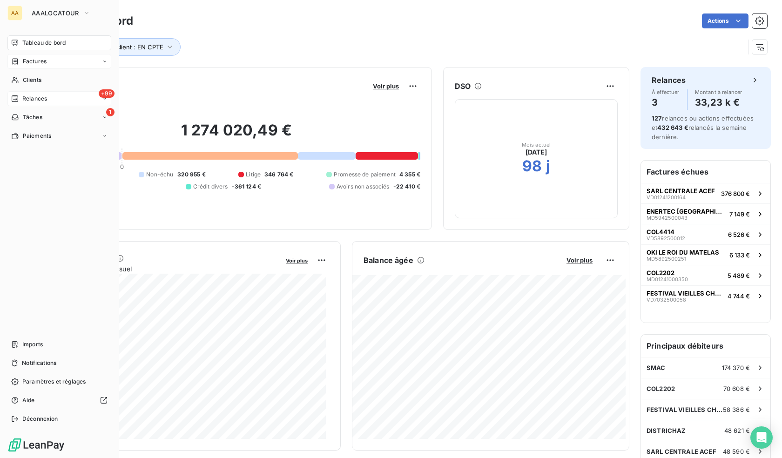
click at [25, 67] on div "Factures" at bounding box center [59, 61] width 104 height 15
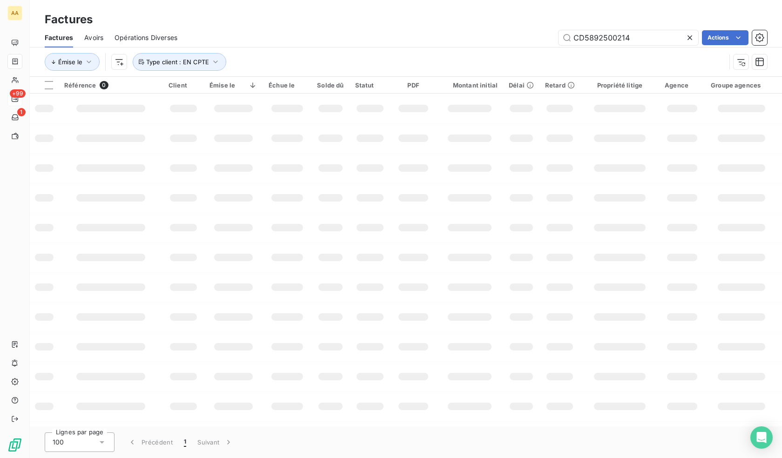
drag, startPoint x: 646, startPoint y: 41, endPoint x: 539, endPoint y: 35, distance: 107.2
click at [542, 35] on div "CD5892500214 Actions" at bounding box center [477, 37] width 579 height 15
type input "MD5892500076"
click at [87, 62] on icon "button" at bounding box center [88, 61] width 9 height 9
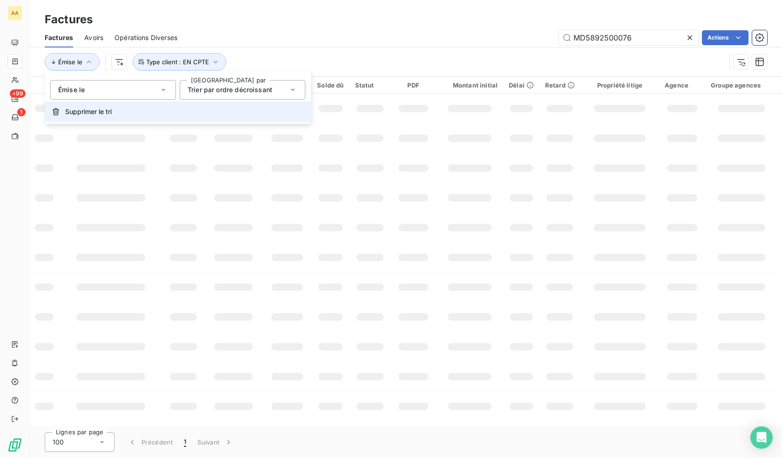
click at [129, 112] on button "Supprimer le tri" at bounding box center [178, 111] width 266 height 20
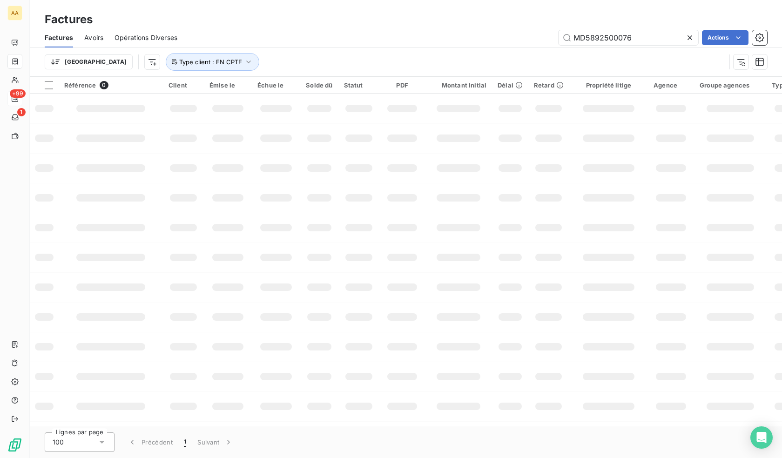
click at [292, 35] on div "MD5892500076 Actions" at bounding box center [477, 37] width 579 height 15
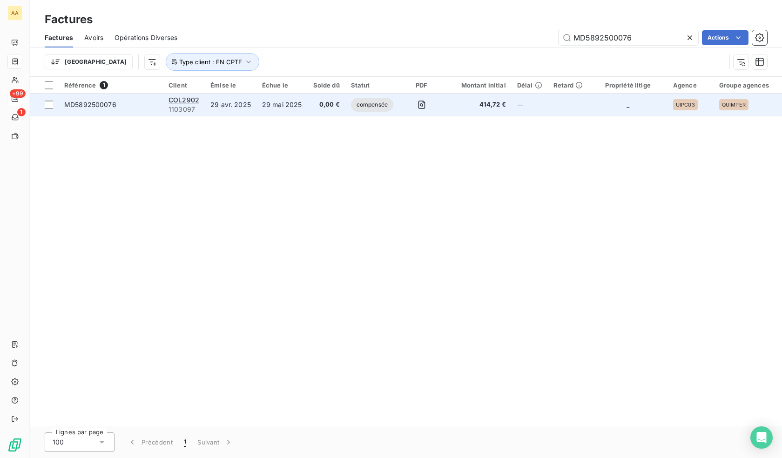
click at [455, 107] on span "414,72 €" at bounding box center [478, 104] width 56 height 9
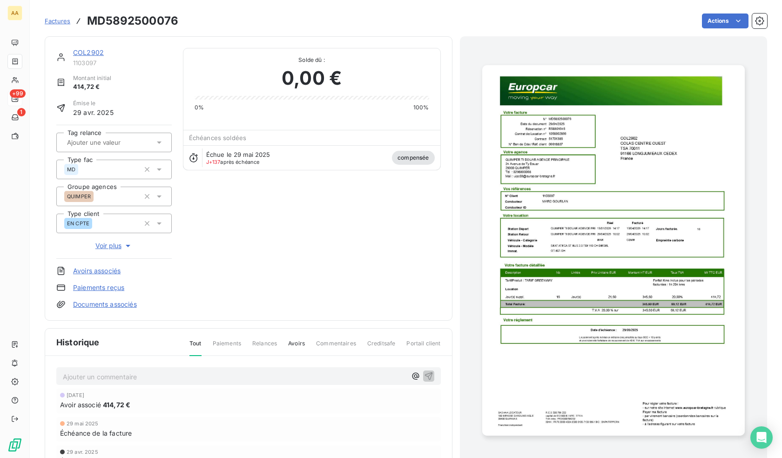
click at [170, 379] on p "Ajouter un commentaire ﻿" at bounding box center [234, 377] width 343 height 12
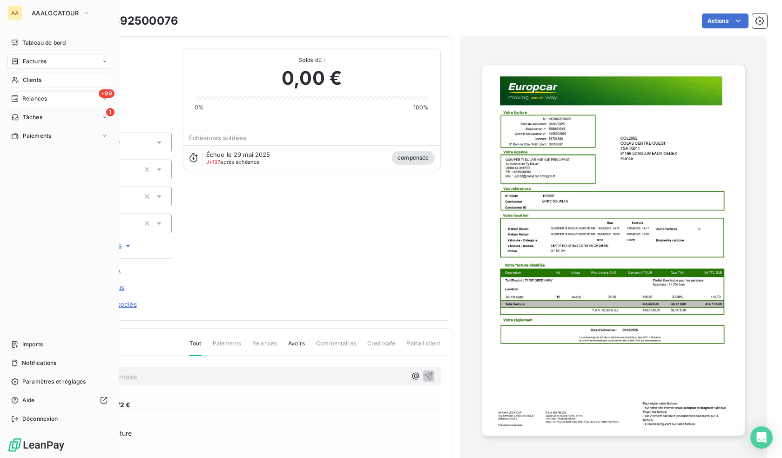
click at [34, 81] on span "Clients" at bounding box center [32, 80] width 19 height 8
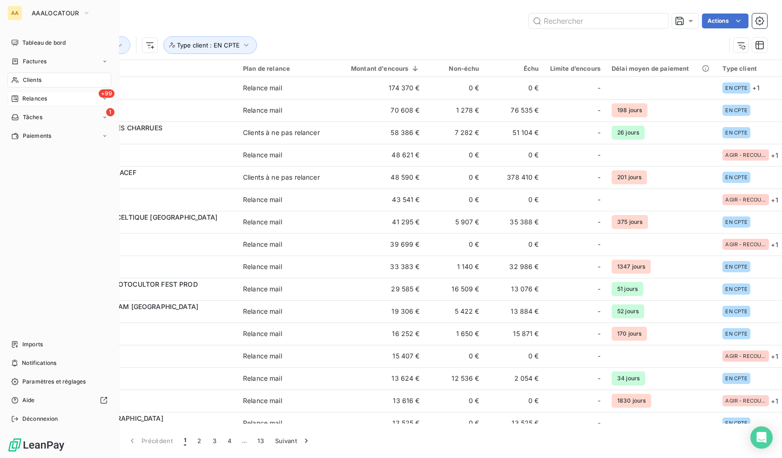
click at [41, 95] on span "Relances" at bounding box center [34, 98] width 25 height 8
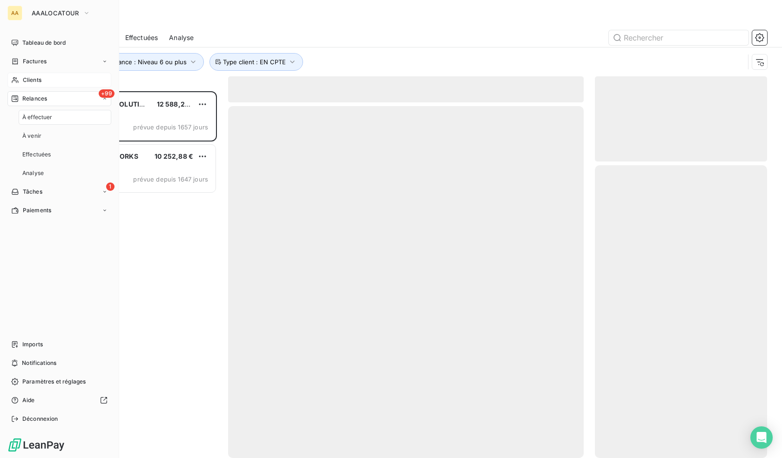
scroll to position [360, 165]
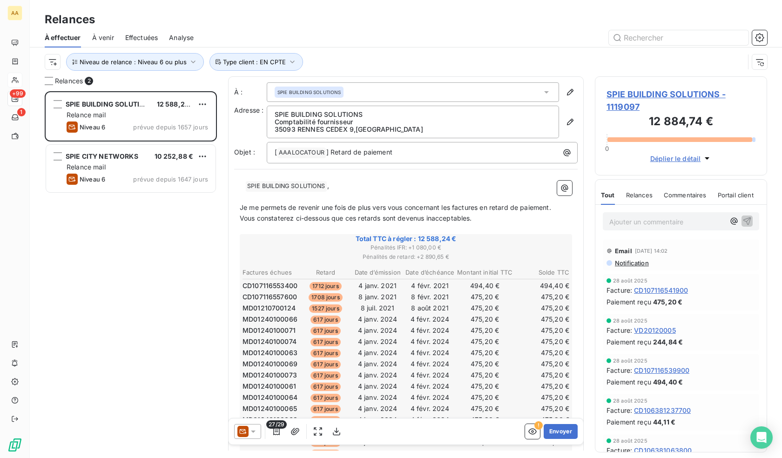
click at [130, 33] on span "Effectuées" at bounding box center [141, 37] width 33 height 9
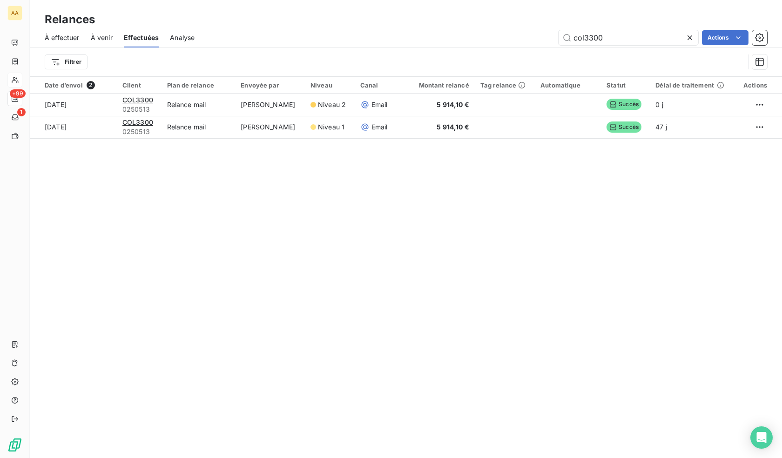
drag, startPoint x: 645, startPoint y: 28, endPoint x: 539, endPoint y: 32, distance: 105.7
click at [539, 32] on div "À effectuer À venir Effectuées Analyse col3300 Actions" at bounding box center [406, 38] width 752 height 20
click at [619, 40] on input "col3300" at bounding box center [629, 37] width 140 height 15
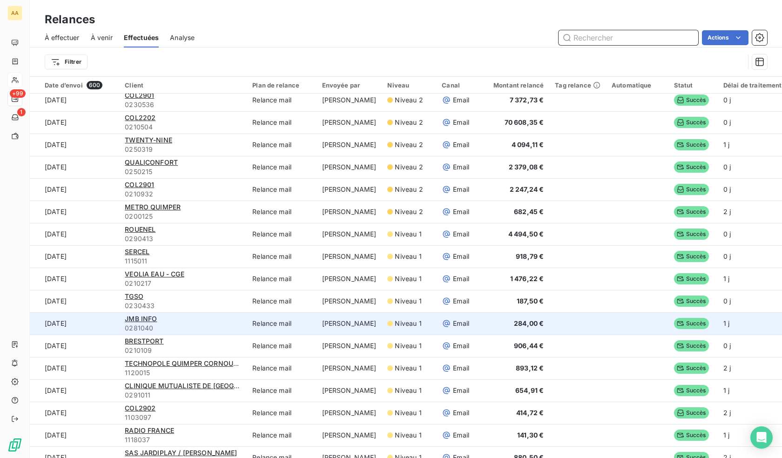
scroll to position [140, 0]
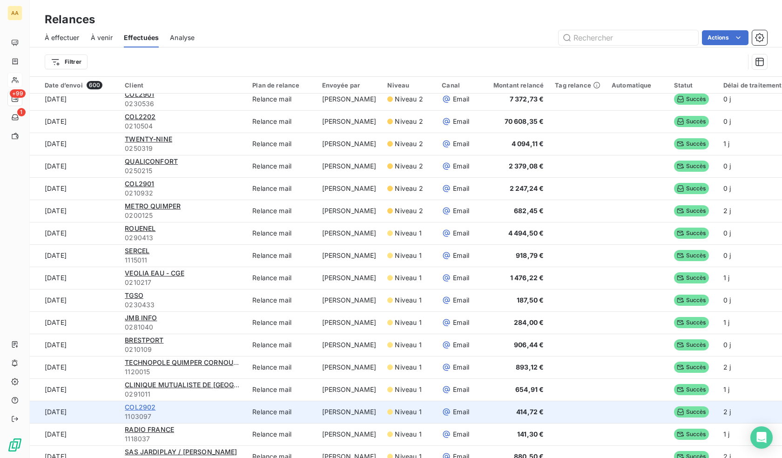
click at [141, 410] on span "COL2902" at bounding box center [140, 407] width 31 height 8
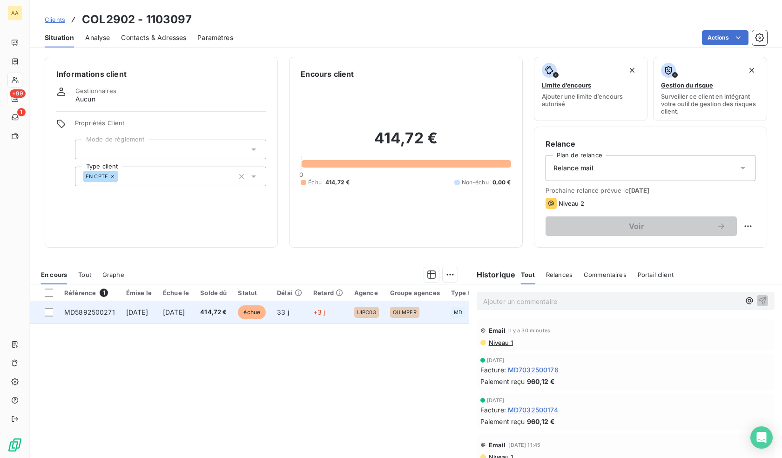
click at [143, 316] on td "[DATE]" at bounding box center [139, 312] width 37 height 22
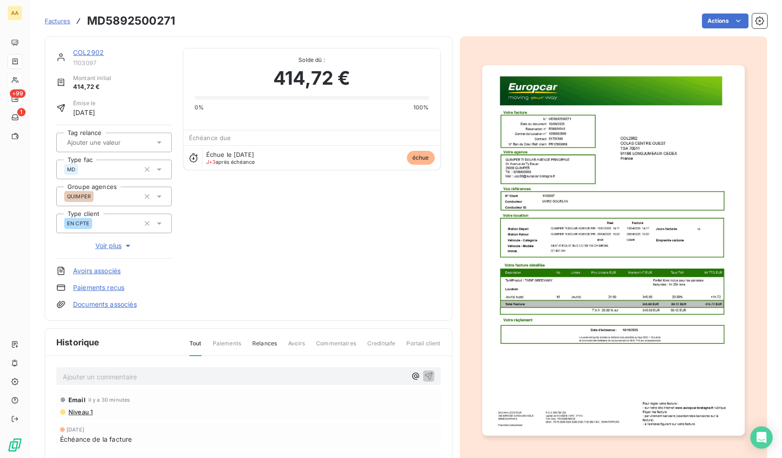
click at [192, 374] on p "Ajouter un commentaire ﻿" at bounding box center [234, 377] width 343 height 12
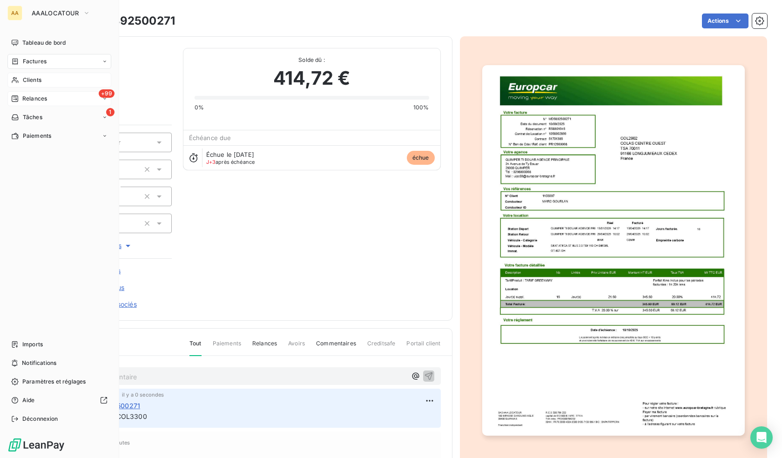
click at [27, 80] on span "Clients" at bounding box center [32, 80] width 19 height 8
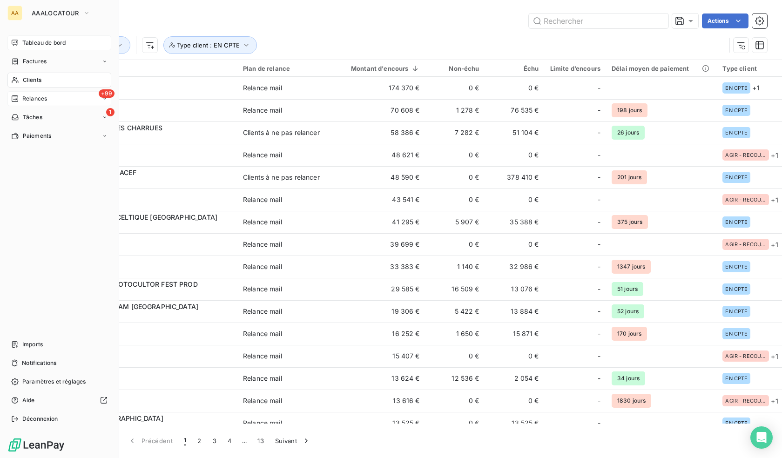
click at [33, 37] on div "Tableau de bord" at bounding box center [59, 42] width 104 height 15
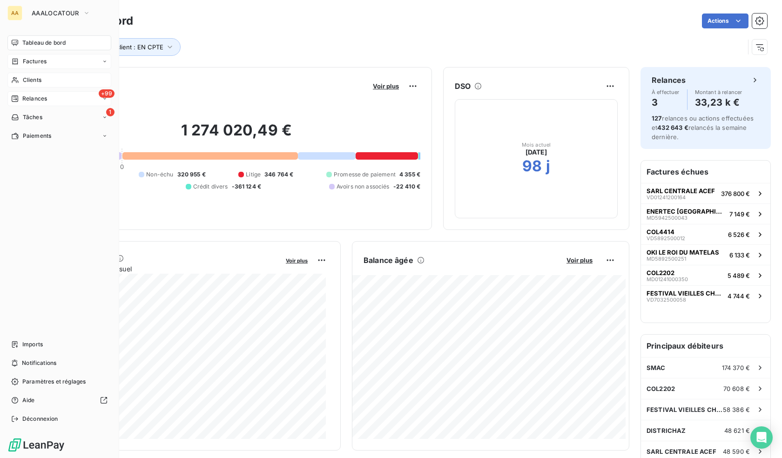
click at [20, 56] on div "Factures" at bounding box center [59, 61] width 104 height 15
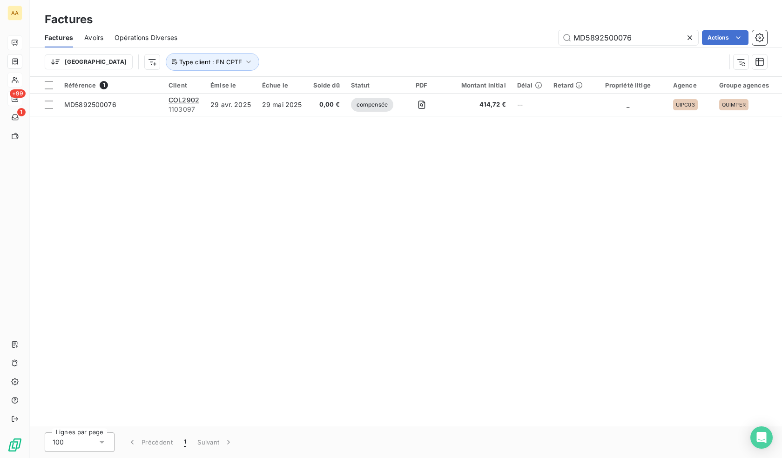
drag, startPoint x: 605, startPoint y: 38, endPoint x: 553, endPoint y: 33, distance: 51.4
click at [553, 33] on div "MD5892500076 Actions" at bounding box center [477, 37] width 579 height 15
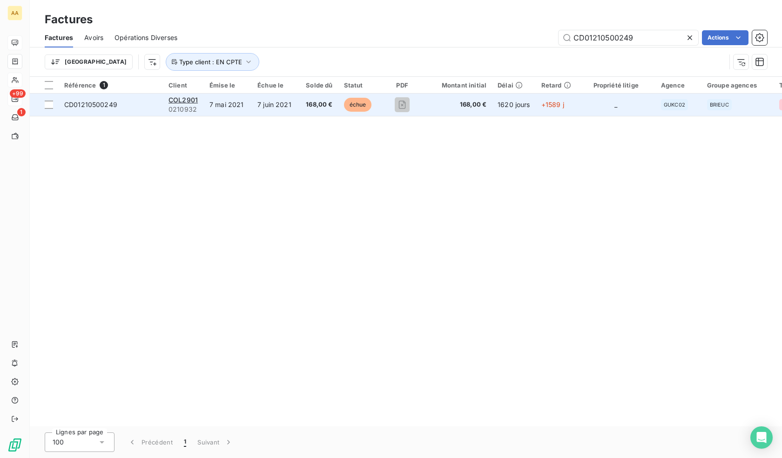
type input "CD01210500249"
click at [310, 108] on span "168,00 €" at bounding box center [319, 104] width 27 height 9
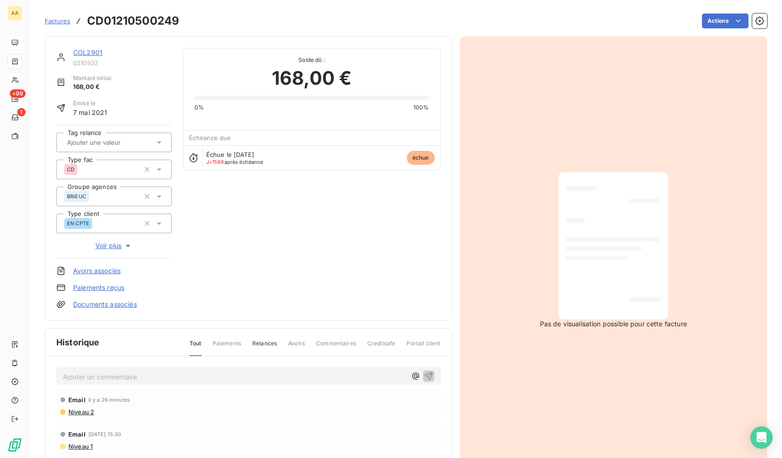
click at [129, 367] on div "Ajouter un commentaire ﻿ Email il y a 26 minutes Niveau 2 Email [DATE] 15:30 Ni…" at bounding box center [248, 452] width 407 height 192
click at [129, 370] on div "Ajouter un commentaire ﻿" at bounding box center [234, 376] width 343 height 13
click at [140, 373] on p "Ajouter un commentaire ﻿" at bounding box center [234, 377] width 343 height 12
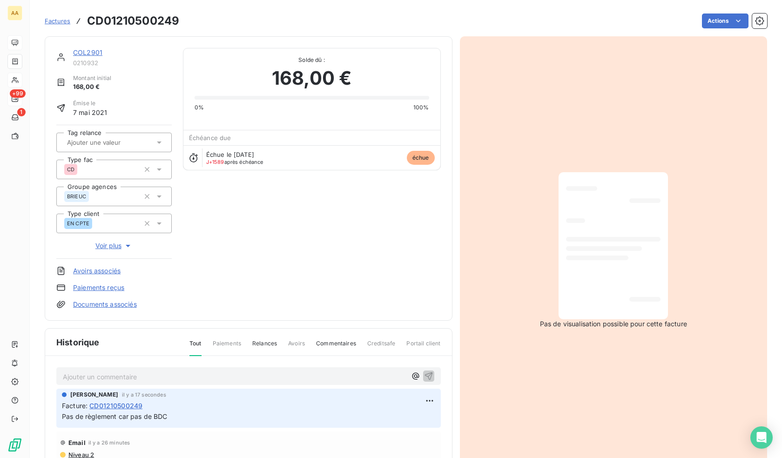
click at [78, 47] on div "COL2901 0210932 Montant initial 168,00 € Émise le [DATE] Tag relance Type fac C…" at bounding box center [249, 178] width 408 height 284
click at [86, 47] on div "COL2901 0210932 Montant initial 168,00 € Émise le [DATE] Tag relance Type fac C…" at bounding box center [249, 178] width 408 height 284
click at [90, 50] on link "COL2901" at bounding box center [87, 52] width 29 height 8
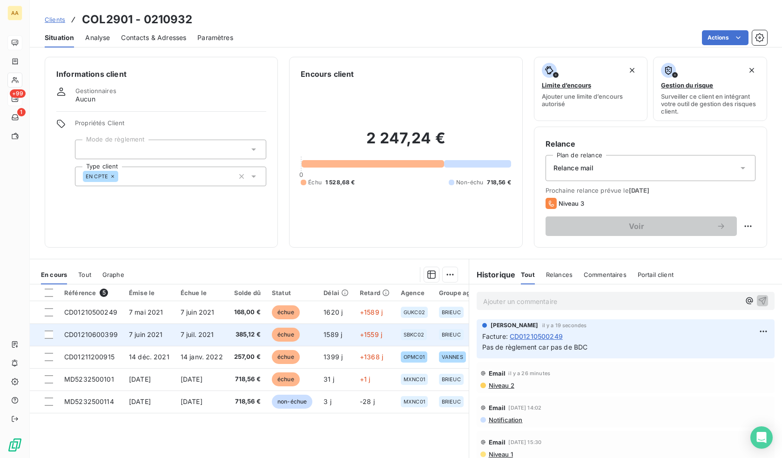
click at [137, 339] on td "7 juin 2021" at bounding box center [149, 334] width 52 height 22
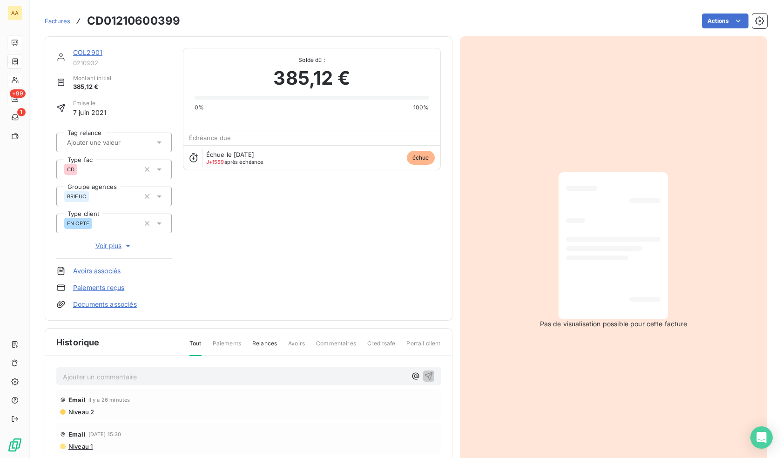
click at [158, 374] on p "Ajouter un commentaire ﻿" at bounding box center [234, 377] width 343 height 12
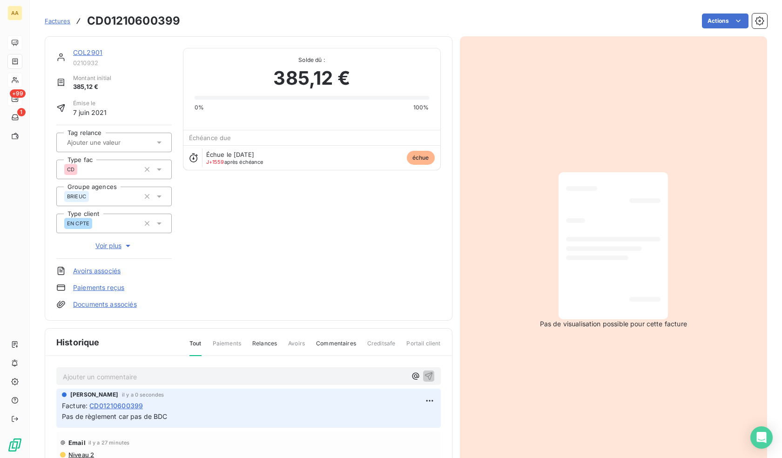
click at [87, 54] on link "COL2901" at bounding box center [87, 52] width 29 height 8
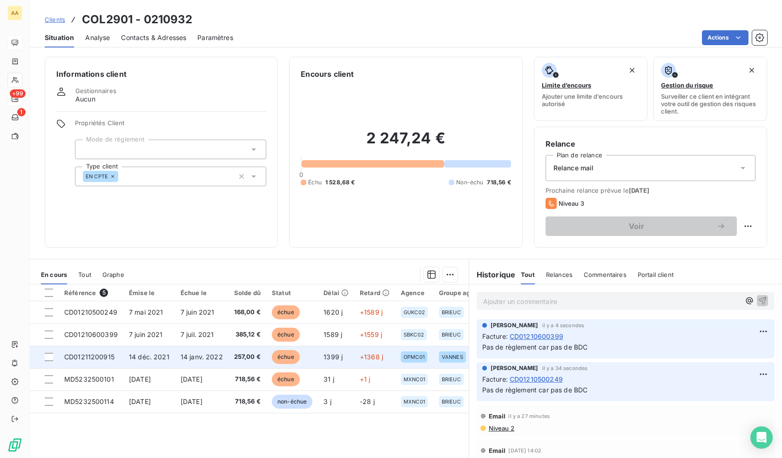
click at [168, 357] on td "14 déc. 2021" at bounding box center [149, 357] width 52 height 22
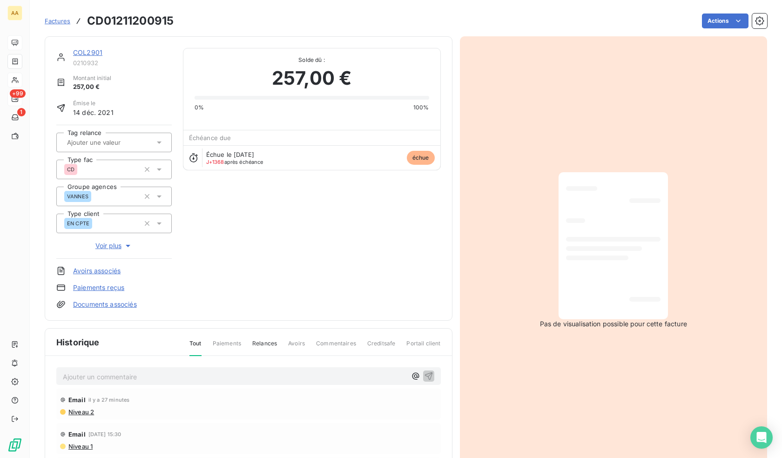
click at [155, 378] on p "Ajouter un commentaire ﻿" at bounding box center [234, 377] width 343 height 12
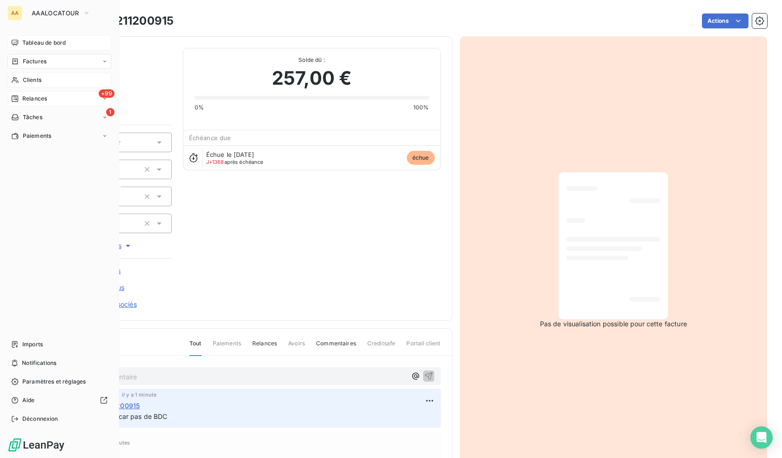
click at [39, 78] on span "Clients" at bounding box center [32, 80] width 19 height 8
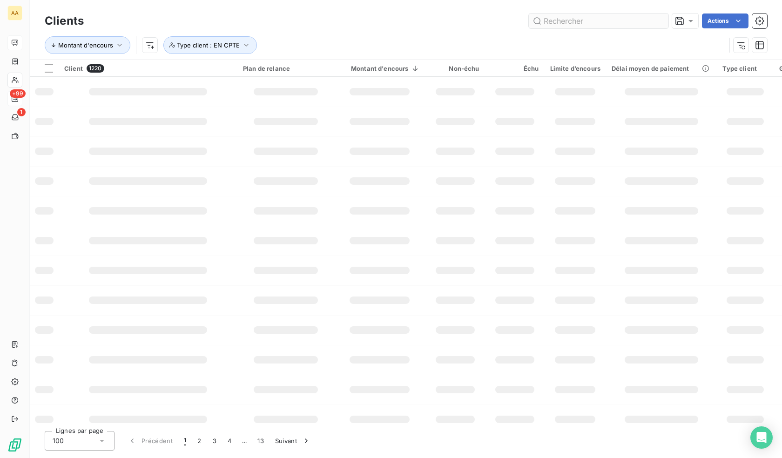
click at [610, 19] on input "text" at bounding box center [599, 20] width 140 height 15
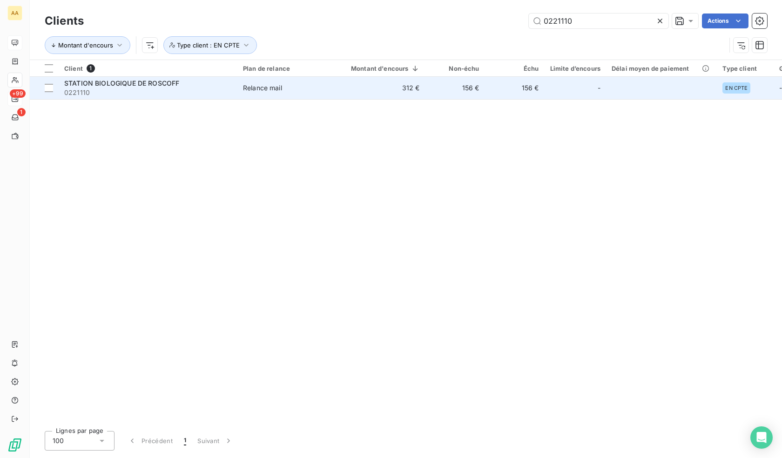
type input "0221110"
click at [134, 84] on span "STATION BIOLOGIQUE DE ROSCOFF" at bounding box center [121, 83] width 115 height 8
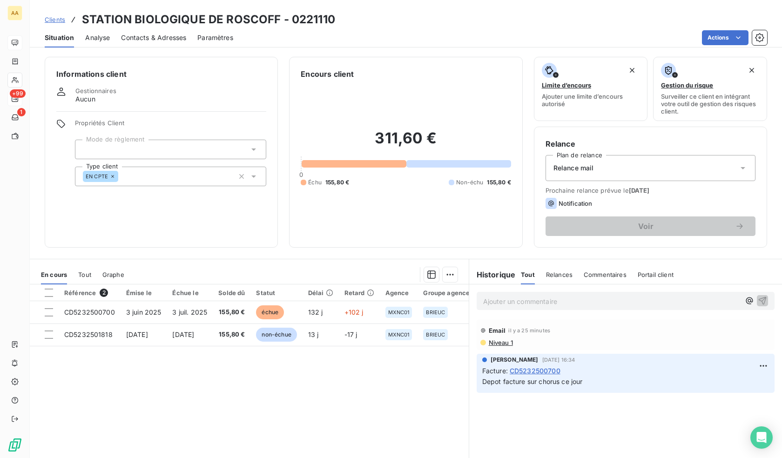
drag, startPoint x: 346, startPoint y: 384, endPoint x: 177, endPoint y: 395, distance: 169.3
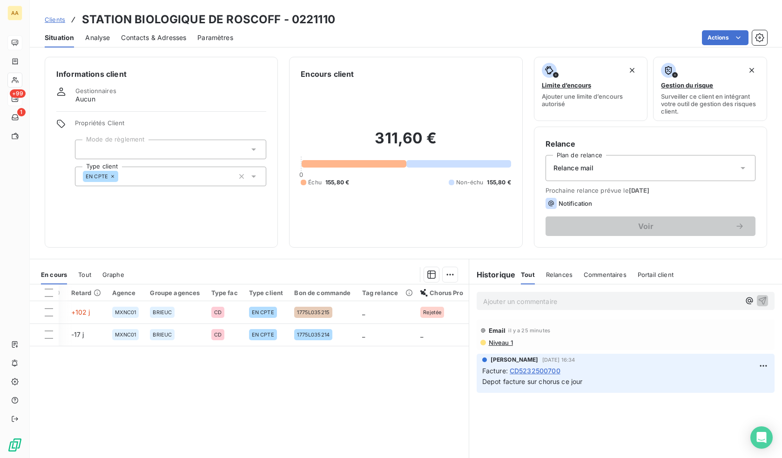
drag, startPoint x: 333, startPoint y: 370, endPoint x: 446, endPoint y: 361, distance: 113.5
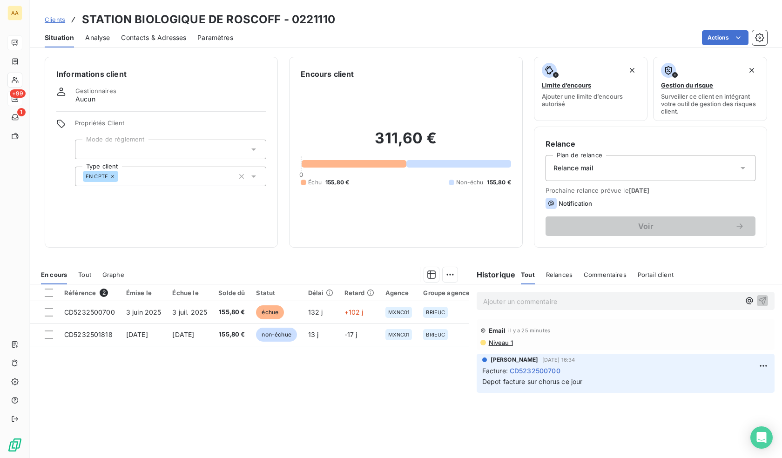
drag, startPoint x: 418, startPoint y: 375, endPoint x: 171, endPoint y: 391, distance: 247.7
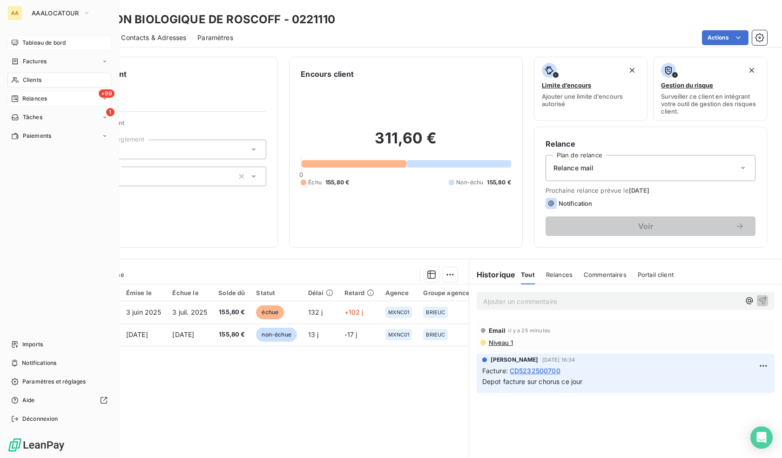
click at [19, 80] on icon at bounding box center [15, 79] width 8 height 7
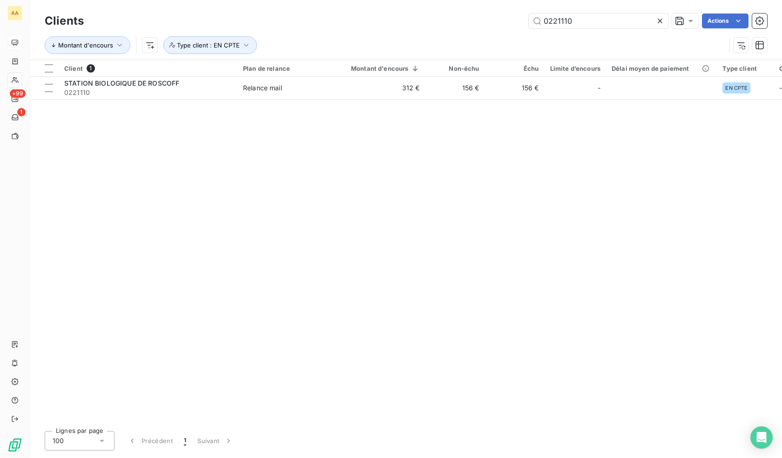
drag, startPoint x: 584, startPoint y: 21, endPoint x: 522, endPoint y: 32, distance: 62.8
click at [522, 32] on div "Clients 0221110 Actions Montant d'encours Type client : EN CPTE" at bounding box center [406, 35] width 722 height 48
click at [582, 14] on input "col2202" at bounding box center [599, 20] width 140 height 15
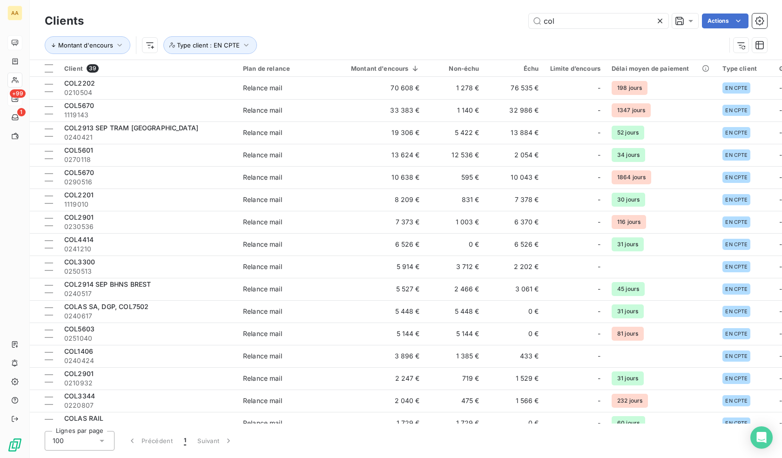
type input "col"
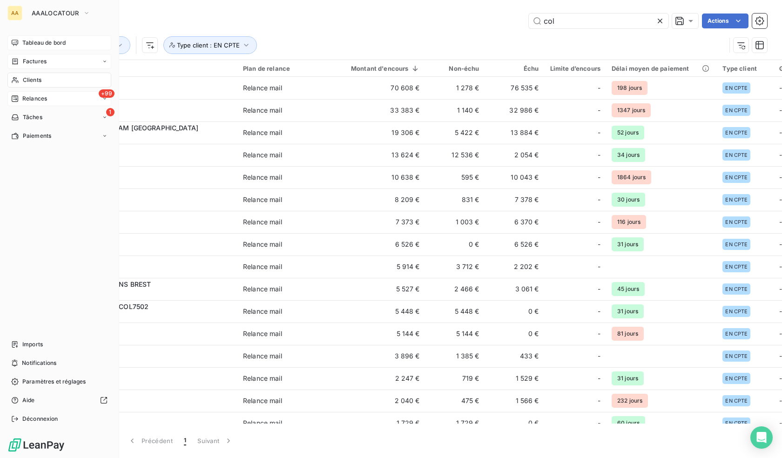
click at [24, 55] on div "Factures" at bounding box center [59, 61] width 104 height 15
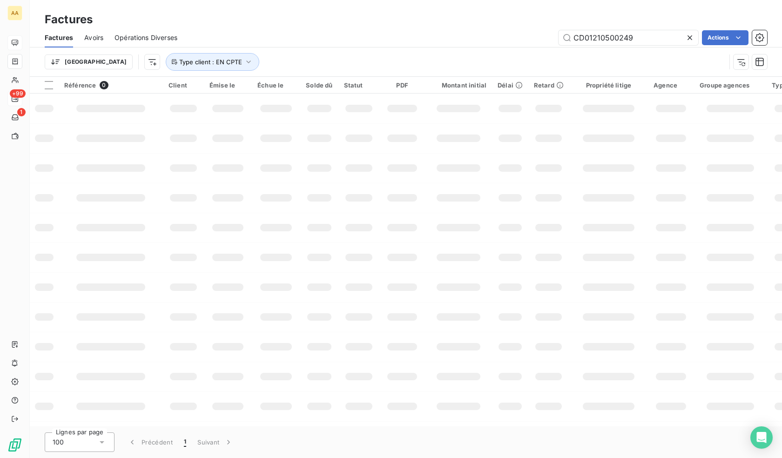
drag, startPoint x: 646, startPoint y: 34, endPoint x: 518, endPoint y: 37, distance: 128.0
click at [519, 37] on div "CD01210500249 Actions" at bounding box center [477, 37] width 579 height 15
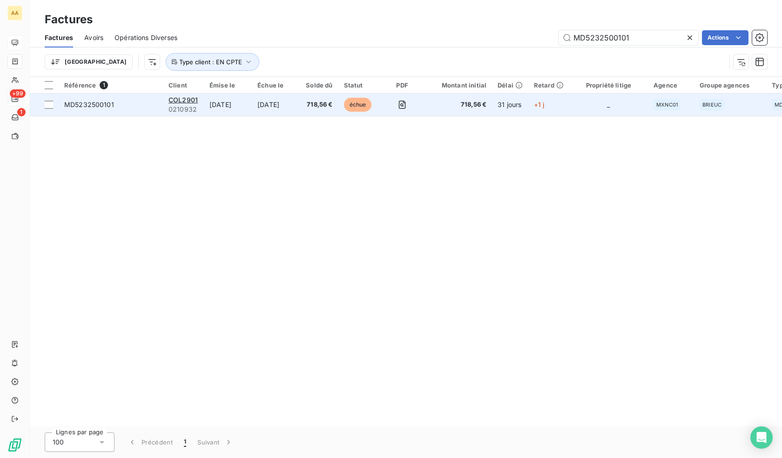
type input "MD5232500101"
click at [252, 110] on td "[DATE]" at bounding box center [228, 105] width 48 height 22
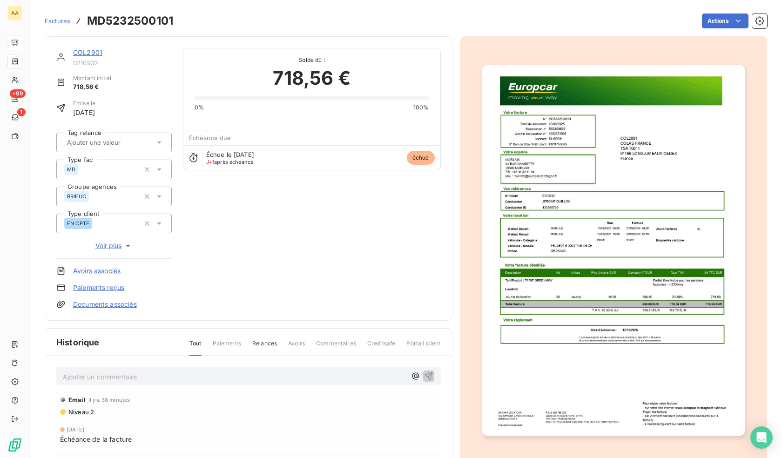
click at [205, 370] on div "Ajouter un commentaire ﻿" at bounding box center [234, 376] width 343 height 13
click at [207, 370] on div "Ajouter un commentaire ﻿" at bounding box center [234, 376] width 343 height 13
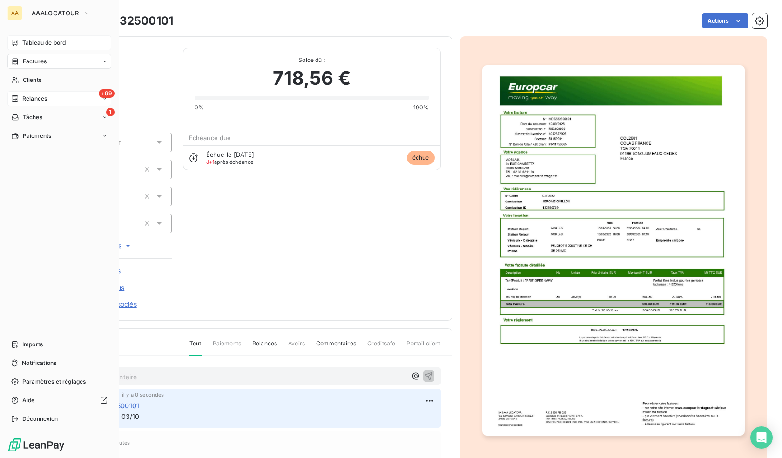
click at [28, 36] on div "Tableau de bord" at bounding box center [59, 42] width 104 height 15
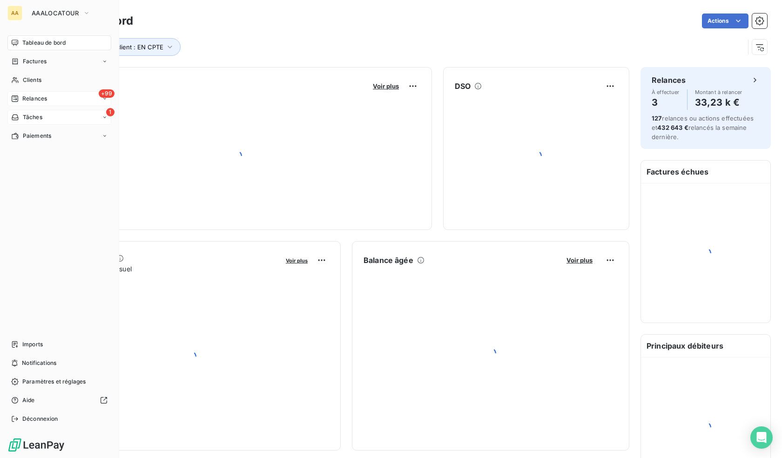
click at [18, 114] on icon at bounding box center [15, 117] width 8 height 7
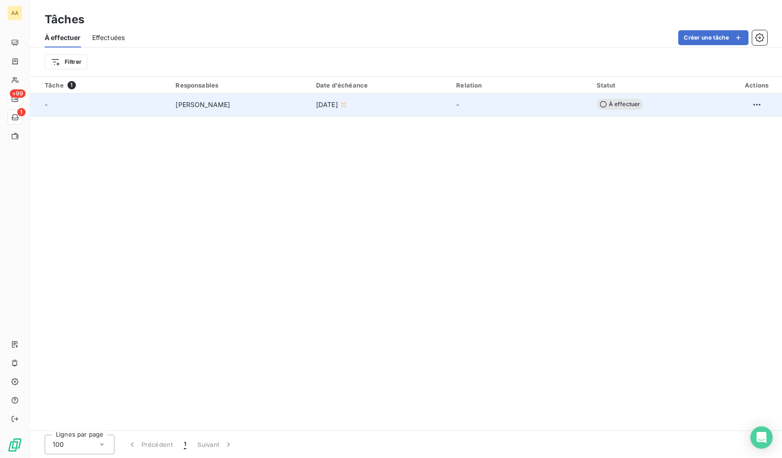
click at [336, 100] on span "[DATE]" at bounding box center [327, 104] width 22 height 9
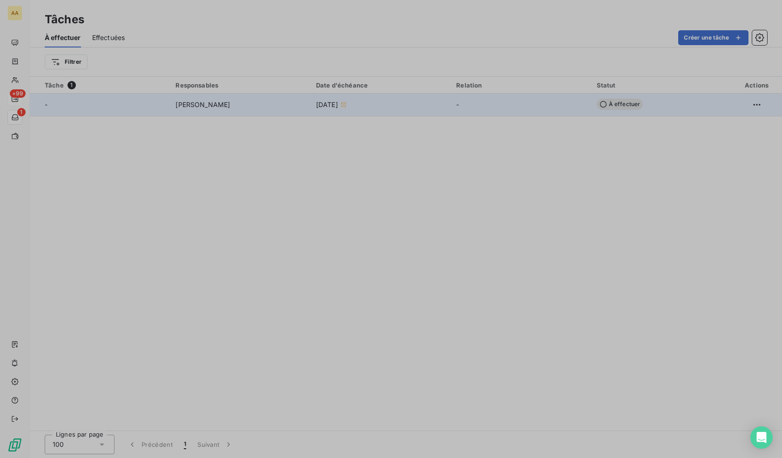
type input "[DATE]"
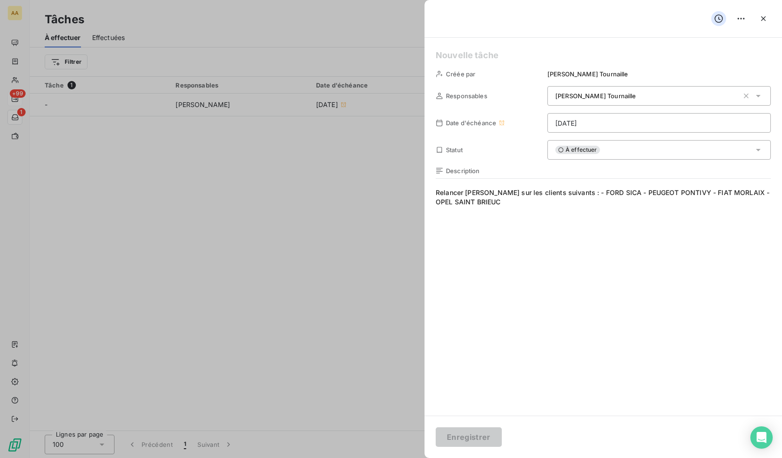
click at [283, 179] on div at bounding box center [391, 229] width 782 height 458
drag, startPoint x: 316, startPoint y: 177, endPoint x: 323, endPoint y: 176, distance: 7.9
click at [318, 176] on div at bounding box center [391, 229] width 782 height 458
click at [739, 13] on html "AA +99 1 Tâches À effectuer Effectuées Créer une tâche Filtrer Tâche 1 Responsa…" at bounding box center [391, 229] width 782 height 458
click at [723, 35] on div "Supprimer la tâche" at bounding box center [704, 39] width 81 height 15
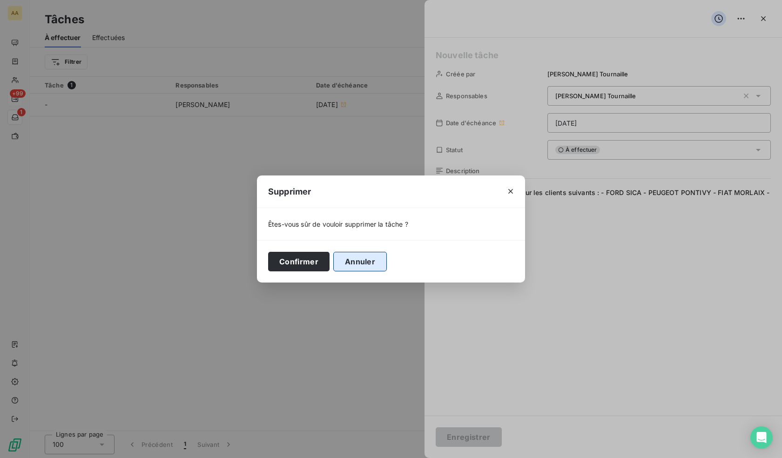
click at [365, 262] on button "Annuler" at bounding box center [360, 262] width 54 height 20
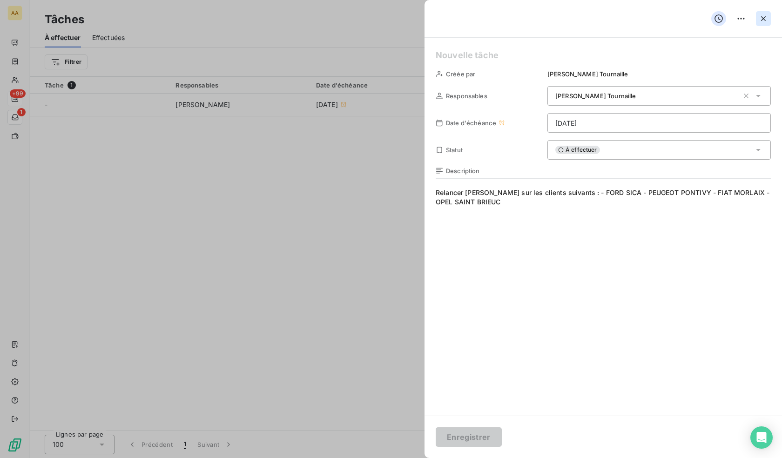
click at [768, 21] on button "button" at bounding box center [763, 18] width 15 height 15
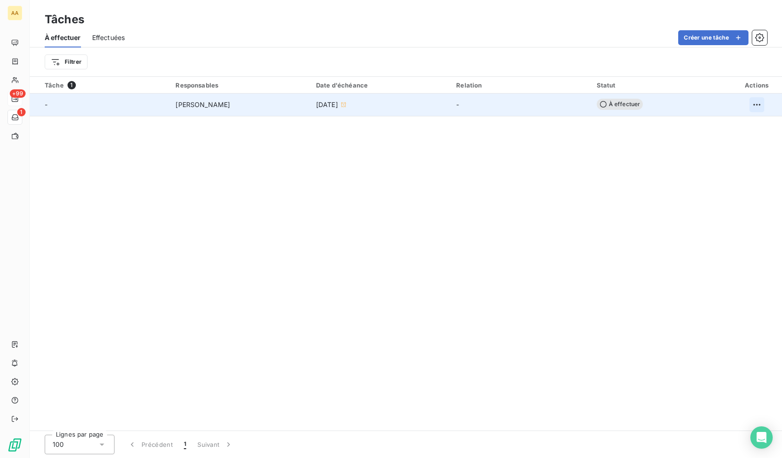
click at [758, 100] on html "AA +99 1 Tâches À effectuer Effectuées Créer une tâche Filtrer Tâche 1 Responsa…" at bounding box center [391, 229] width 782 height 458
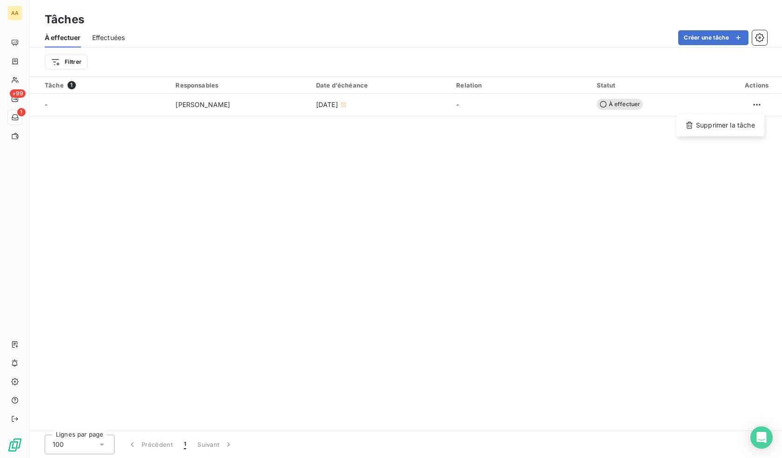
click at [585, 175] on html "AA +99 1 Tâches À effectuer Effectuées Créer une tâche Filtrer Tâche 1 Responsa…" at bounding box center [391, 229] width 782 height 458
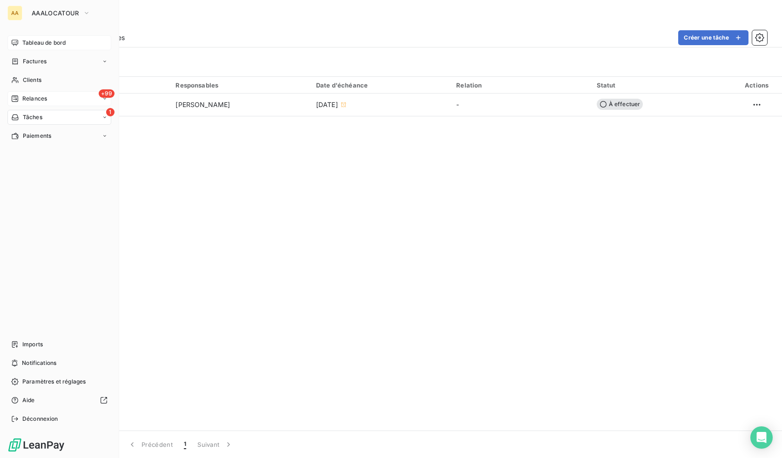
click at [16, 46] on icon at bounding box center [14, 42] width 7 height 7
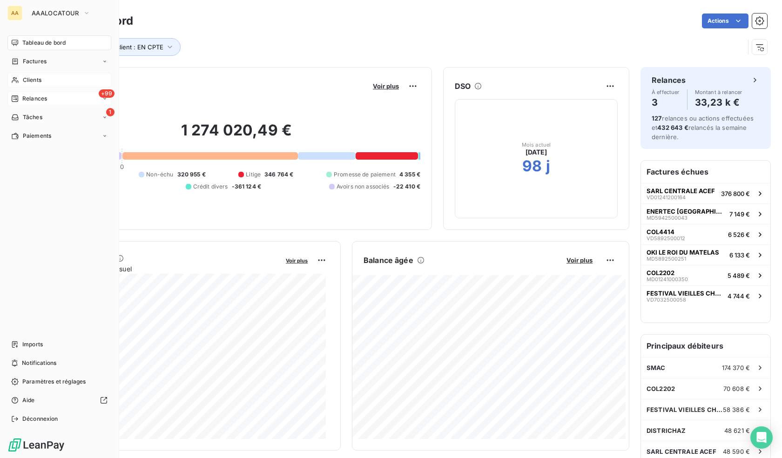
click at [25, 83] on span "Clients" at bounding box center [32, 80] width 19 height 8
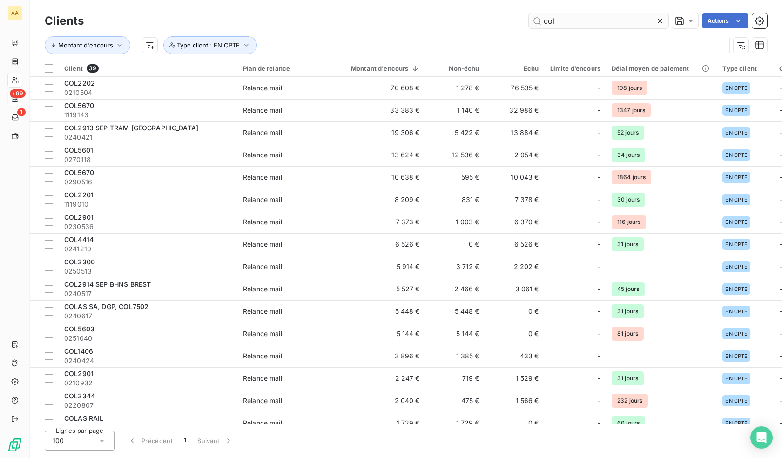
click at [589, 21] on input "col" at bounding box center [599, 20] width 140 height 15
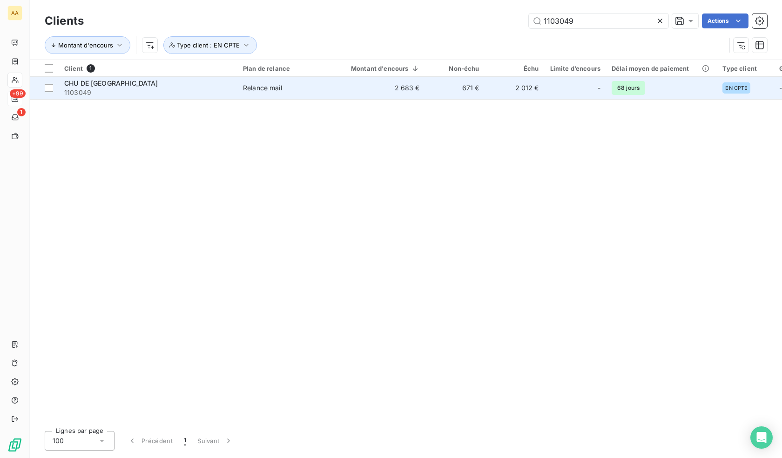
type input "1103049"
click at [409, 78] on td "2 683 €" at bounding box center [379, 88] width 91 height 22
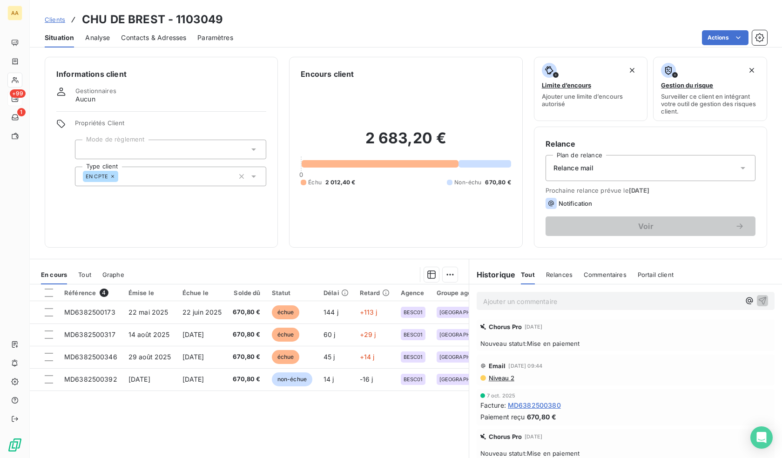
drag, startPoint x: 352, startPoint y: 417, endPoint x: 220, endPoint y: 416, distance: 132.2
drag, startPoint x: 328, startPoint y: 413, endPoint x: 209, endPoint y: 412, distance: 119.2
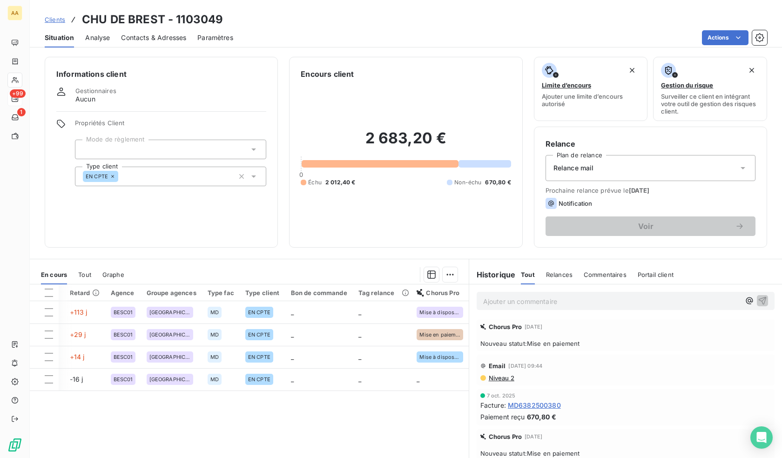
drag, startPoint x: 209, startPoint y: 412, endPoint x: 363, endPoint y: 403, distance: 155.3
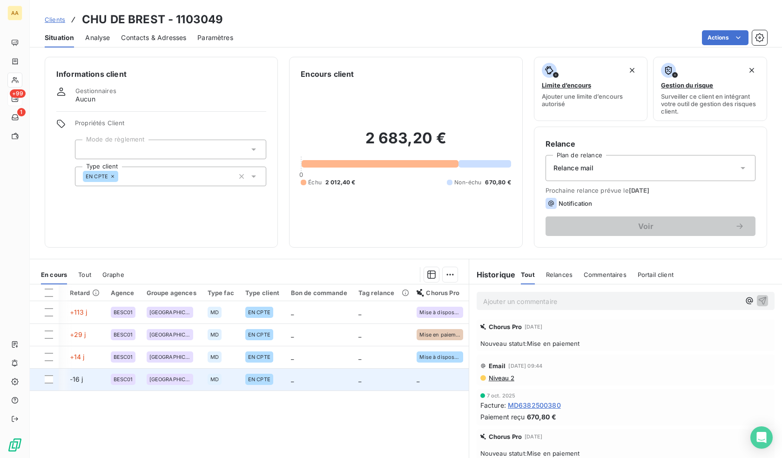
drag, startPoint x: 247, startPoint y: 427, endPoint x: 174, endPoint y: 374, distance: 90.0
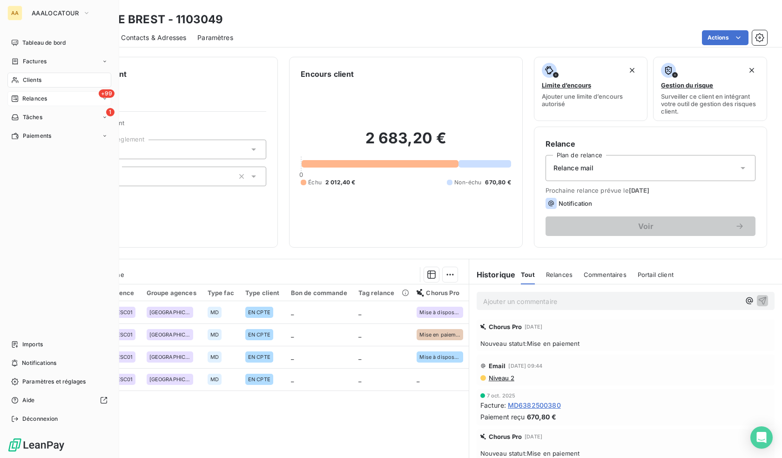
click at [25, 78] on span "Clients" at bounding box center [32, 80] width 19 height 8
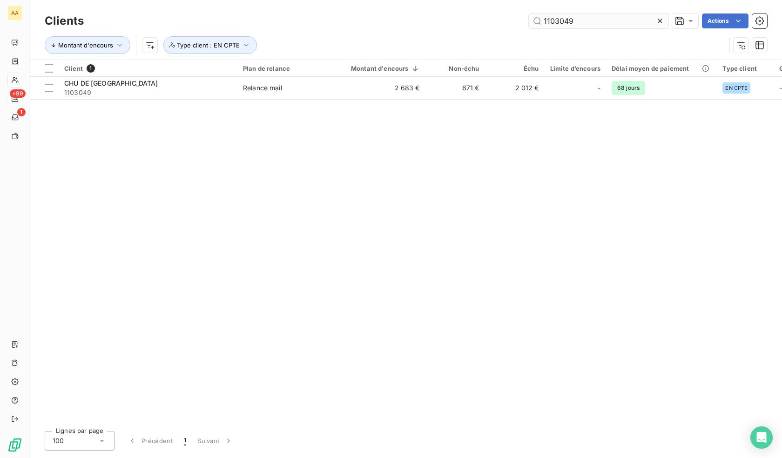
click at [609, 17] on input "1103049" at bounding box center [599, 20] width 140 height 15
click at [609, 18] on input "1103049" at bounding box center [599, 20] width 140 height 15
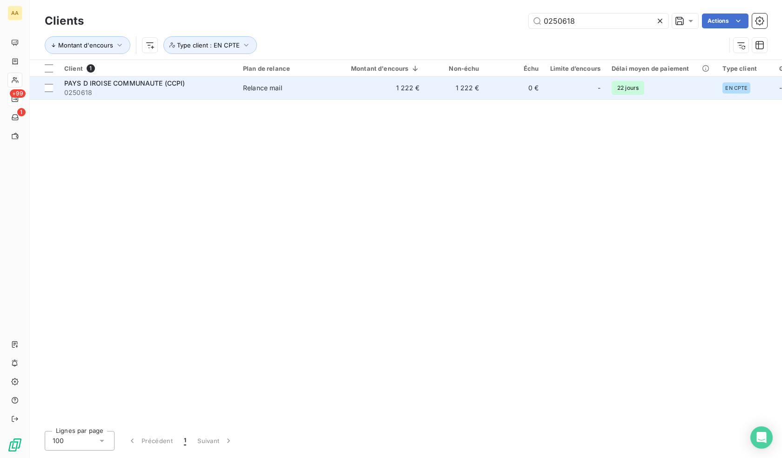
type input "0250618"
click at [467, 94] on td "1 222 €" at bounding box center [455, 88] width 60 height 22
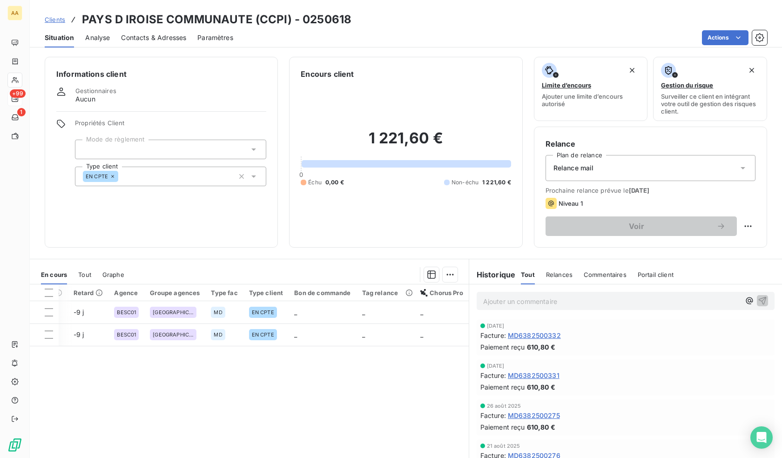
drag, startPoint x: 314, startPoint y: 384, endPoint x: 465, endPoint y: 369, distance: 152.1
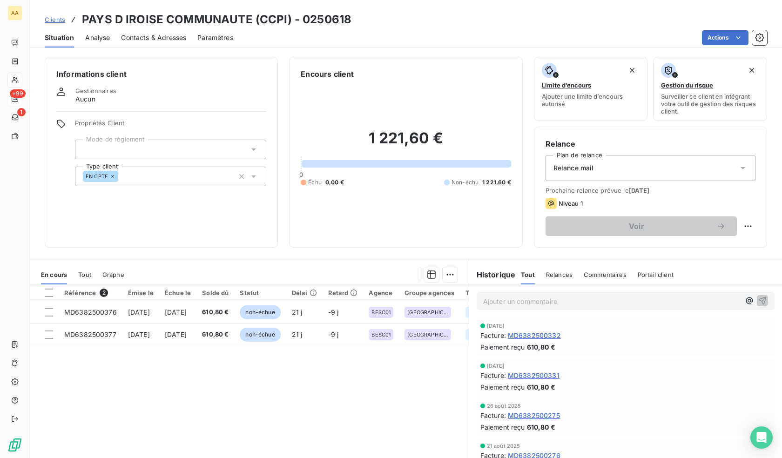
drag, startPoint x: 334, startPoint y: 376, endPoint x: 6, endPoint y: 381, distance: 327.7
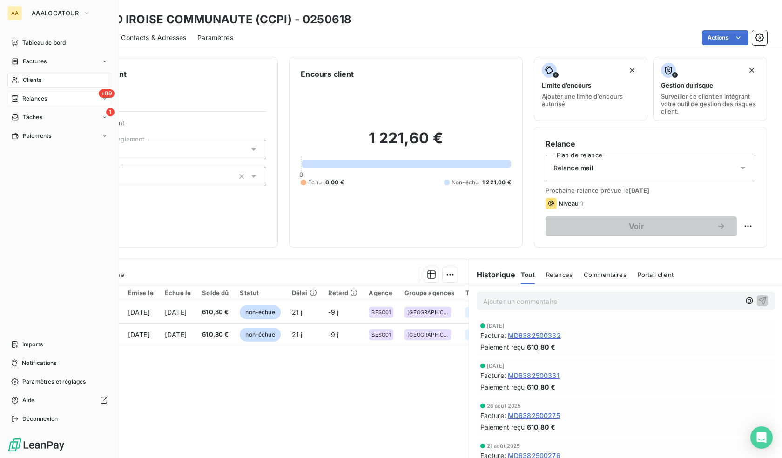
drag, startPoint x: 21, startPoint y: 78, endPoint x: 57, endPoint y: 81, distance: 36.4
click at [29, 76] on span "Clients" at bounding box center [32, 80] width 19 height 8
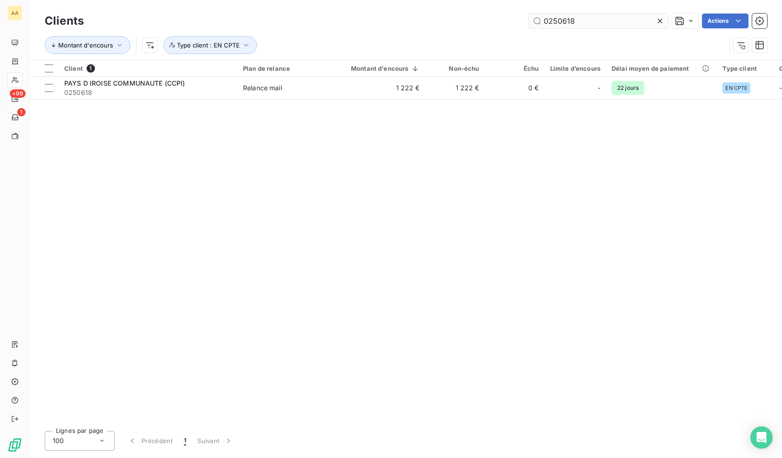
click at [607, 20] on input "0250618" at bounding box center [599, 20] width 140 height 15
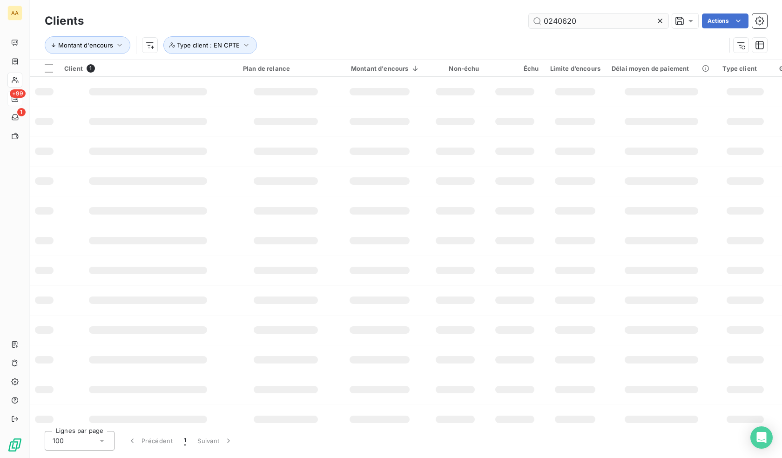
type input "0240620"
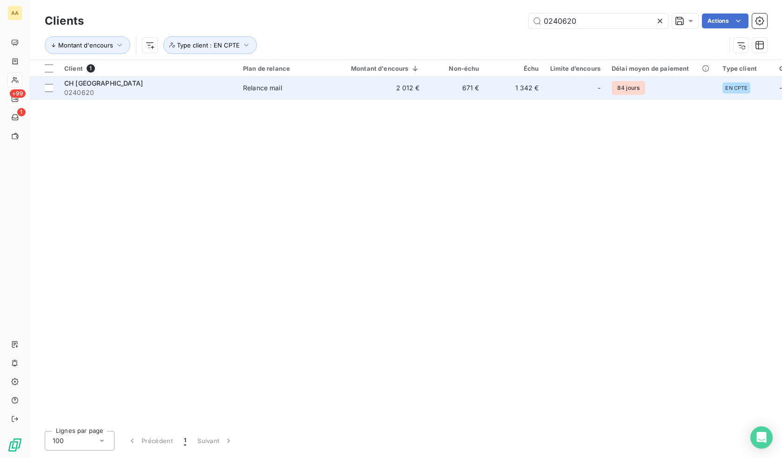
click at [428, 90] on td "671 €" at bounding box center [455, 88] width 60 height 22
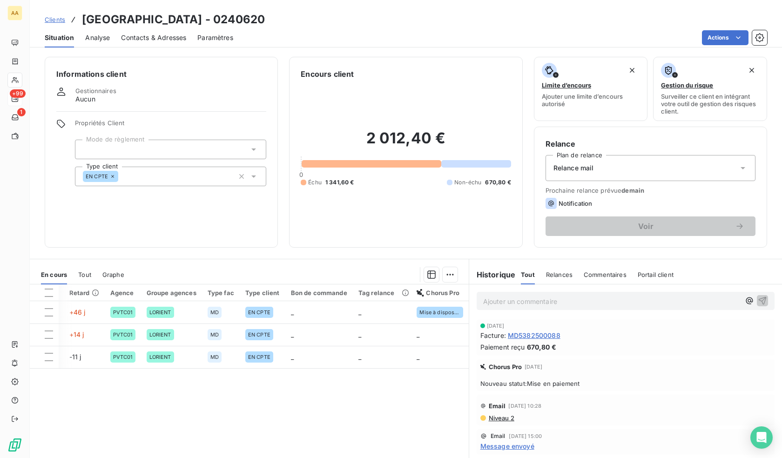
drag, startPoint x: 450, startPoint y: 348, endPoint x: 481, endPoint y: 347, distance: 30.7
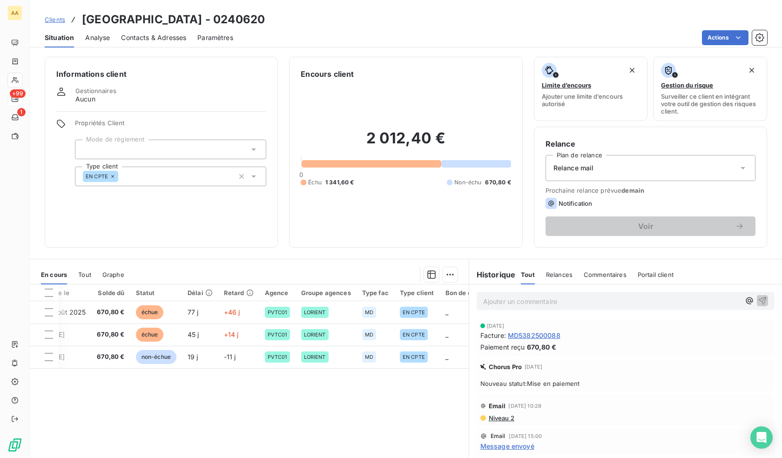
drag, startPoint x: 161, startPoint y: 401, endPoint x: 137, endPoint y: 399, distance: 24.2
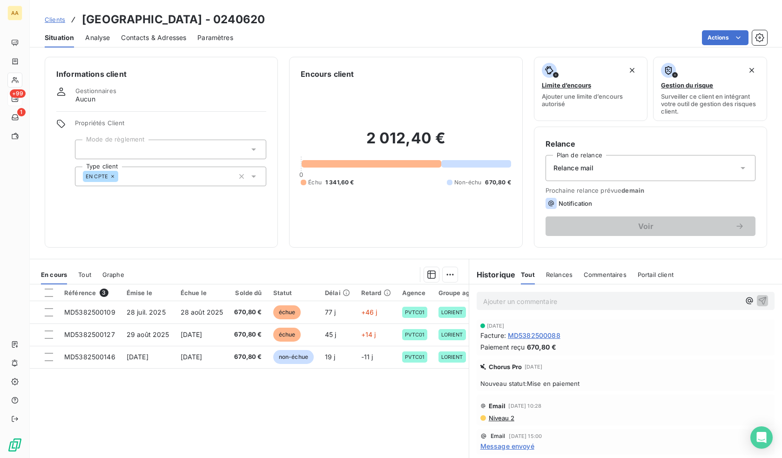
drag, startPoint x: 258, startPoint y: 398, endPoint x: 159, endPoint y: 404, distance: 99.8
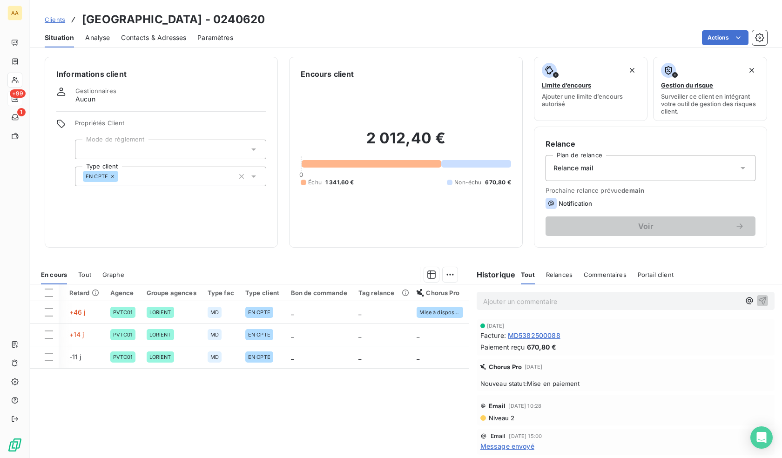
drag, startPoint x: 179, startPoint y: 401, endPoint x: 363, endPoint y: 403, distance: 183.4
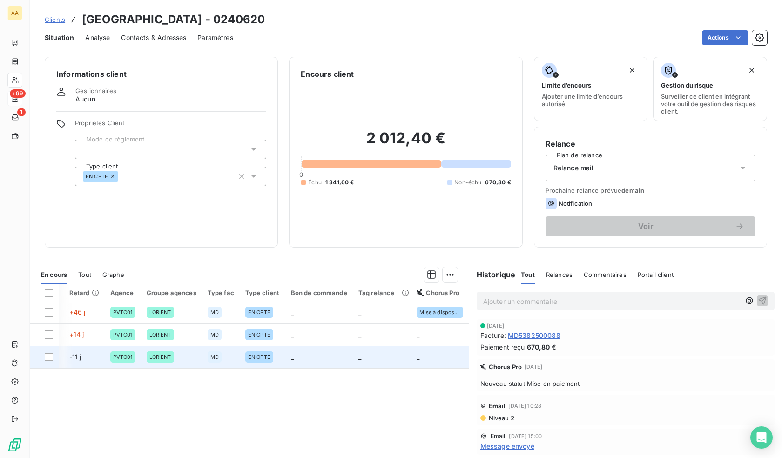
scroll to position [0, 66]
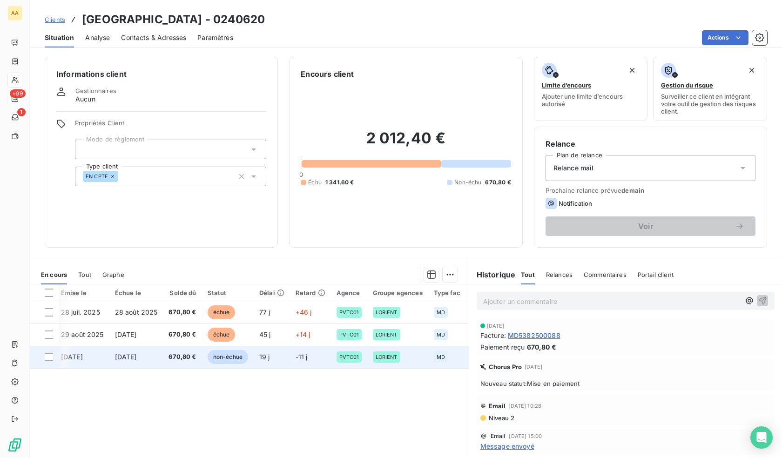
drag, startPoint x: 208, startPoint y: 395, endPoint x: 41, endPoint y: 362, distance: 169.9
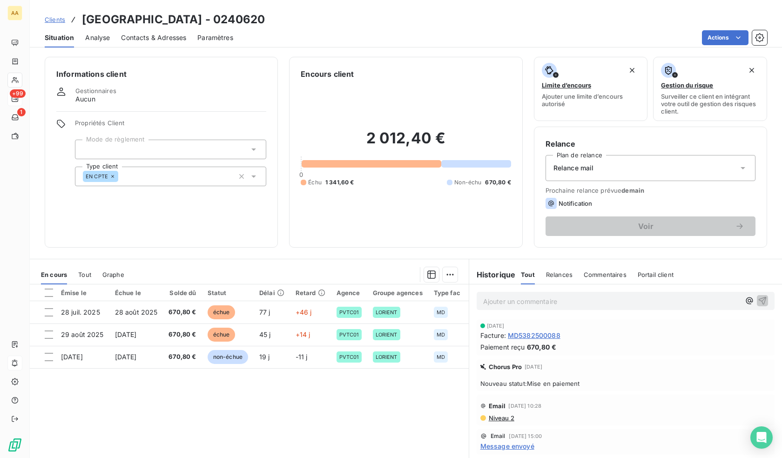
scroll to position [0, 0]
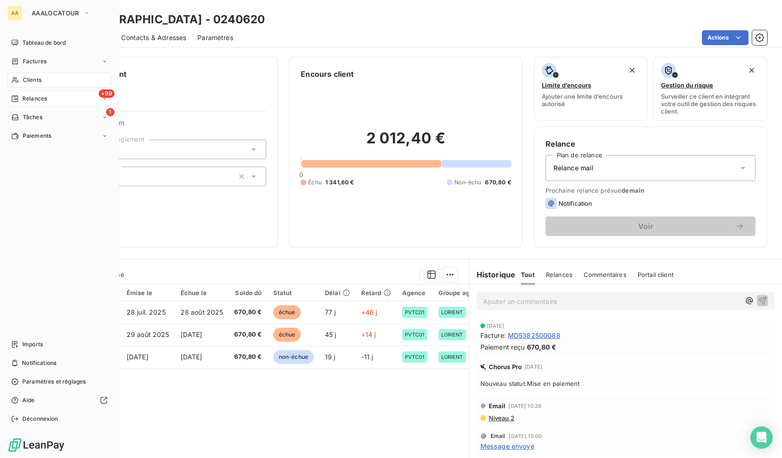
click at [23, 80] on span "Clients" at bounding box center [32, 80] width 19 height 8
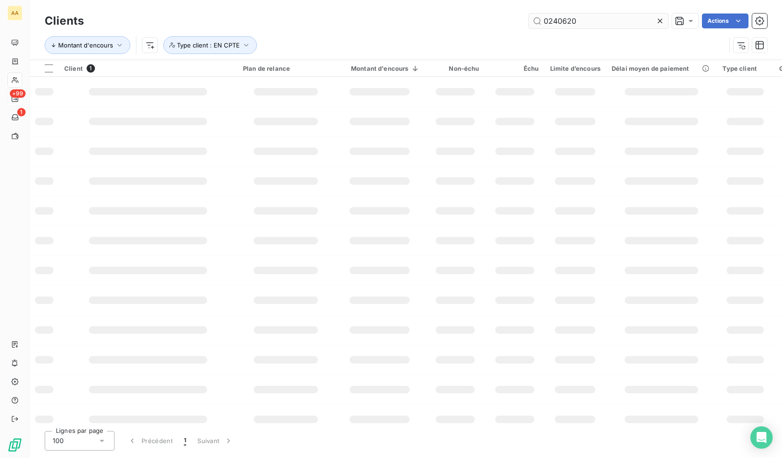
click at [556, 24] on input "0240620" at bounding box center [599, 20] width 140 height 15
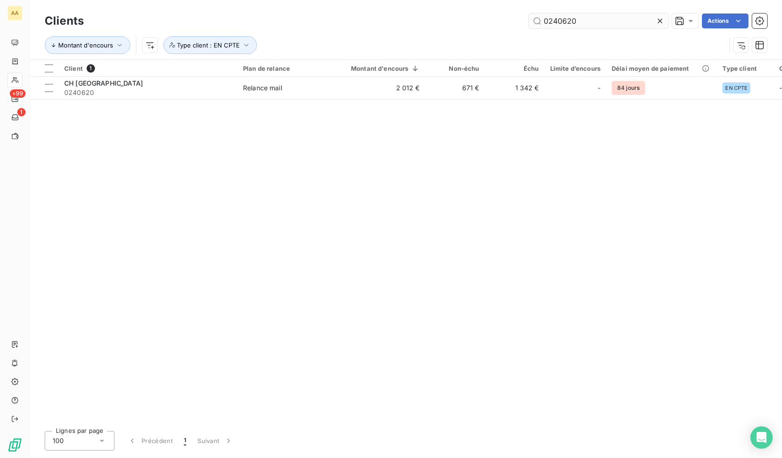
click at [556, 24] on input "0240620" at bounding box center [599, 20] width 140 height 15
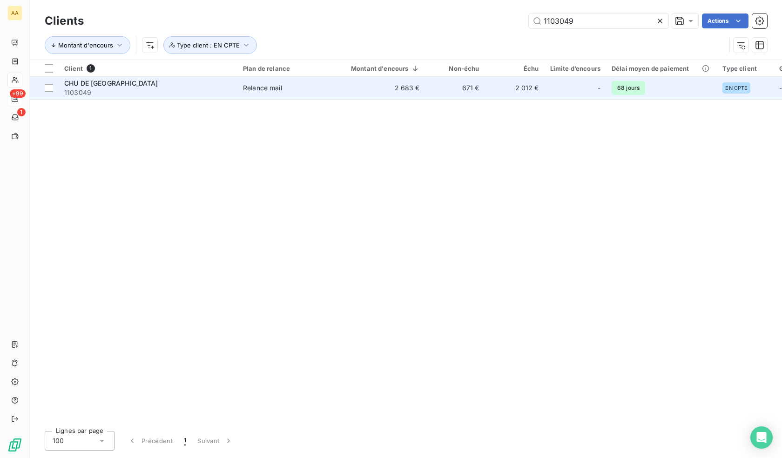
type input "1103049"
click at [383, 92] on td "2 683 €" at bounding box center [379, 88] width 91 height 22
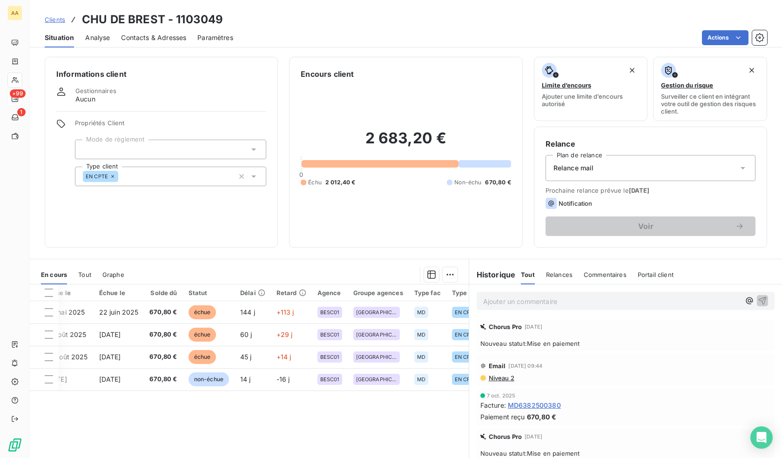
scroll to position [0, 294]
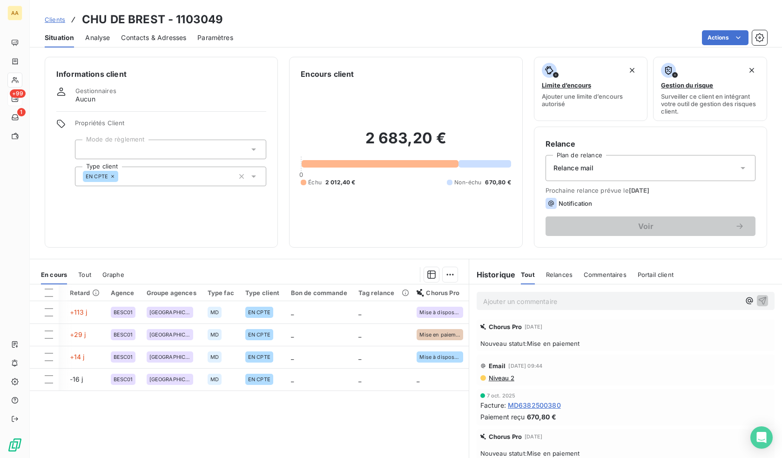
drag, startPoint x: 376, startPoint y: 396, endPoint x: 501, endPoint y: 391, distance: 124.8
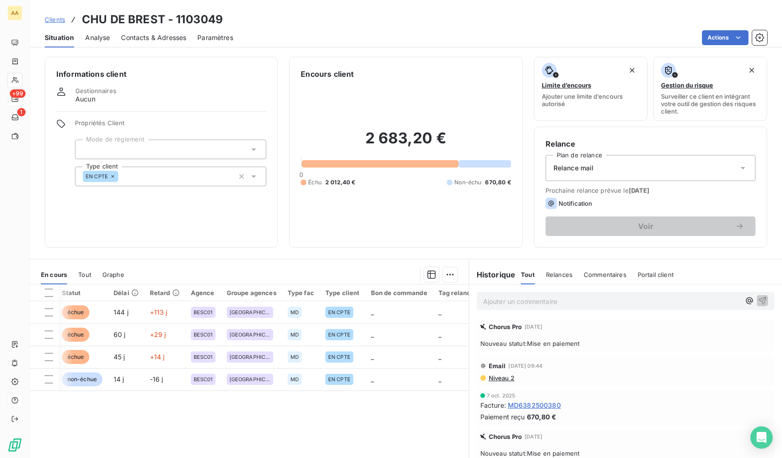
scroll to position [0, 0]
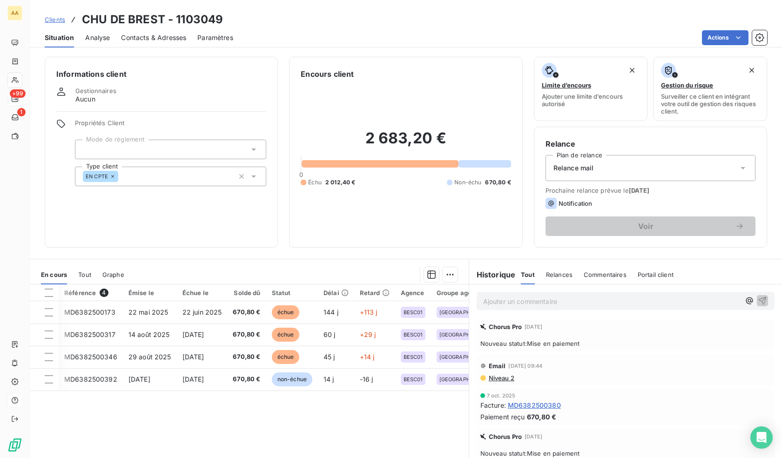
drag, startPoint x: 48, startPoint y: 411, endPoint x: 20, endPoint y: 406, distance: 28.8
drag, startPoint x: 298, startPoint y: 419, endPoint x: 179, endPoint y: 421, distance: 119.2
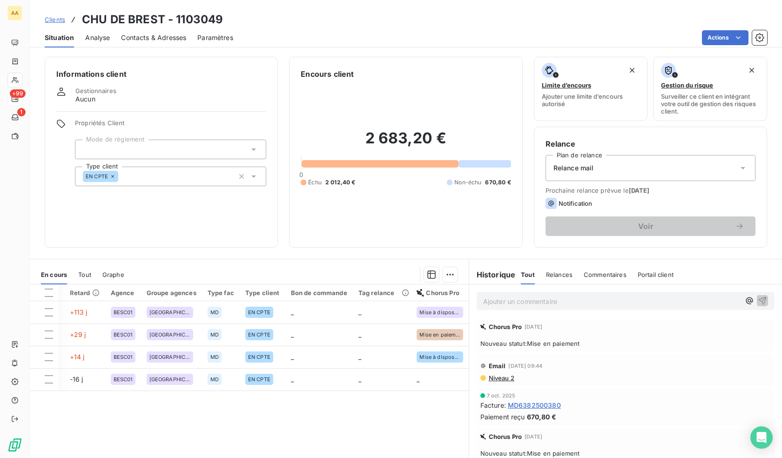
drag, startPoint x: 309, startPoint y: 411, endPoint x: 444, endPoint y: 404, distance: 135.6
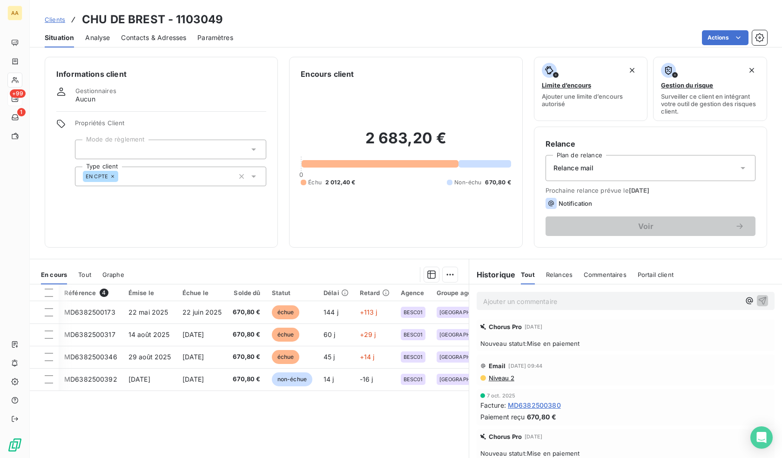
drag, startPoint x: 407, startPoint y: 409, endPoint x: 195, endPoint y: 401, distance: 212.4
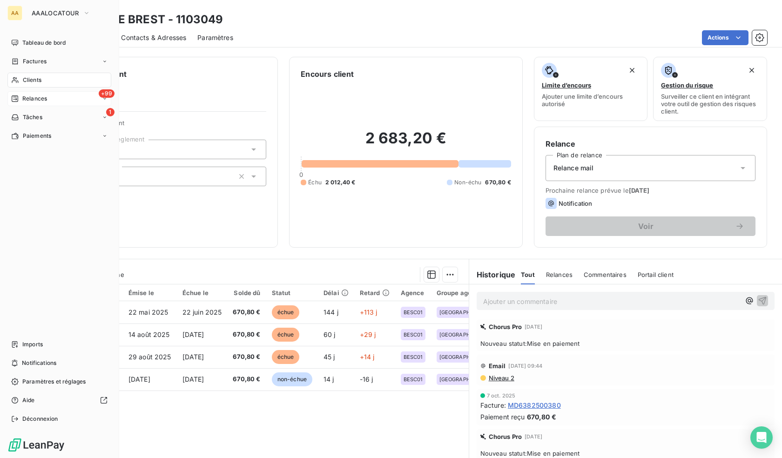
click at [23, 81] on span "Clients" at bounding box center [32, 80] width 19 height 8
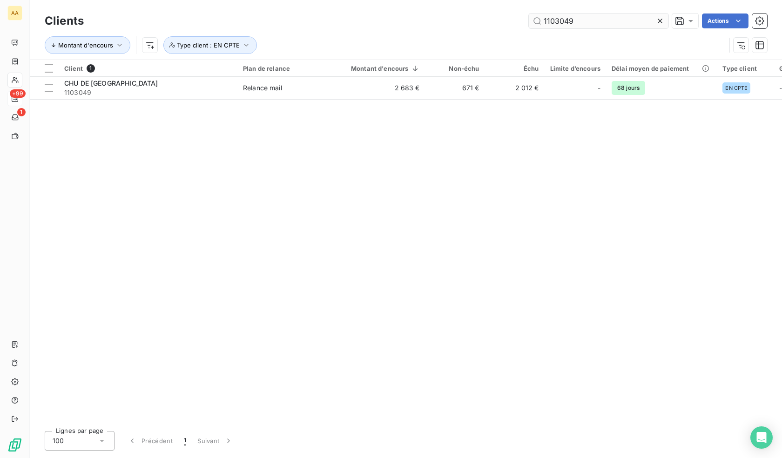
click at [593, 17] on input "1103049" at bounding box center [599, 20] width 140 height 15
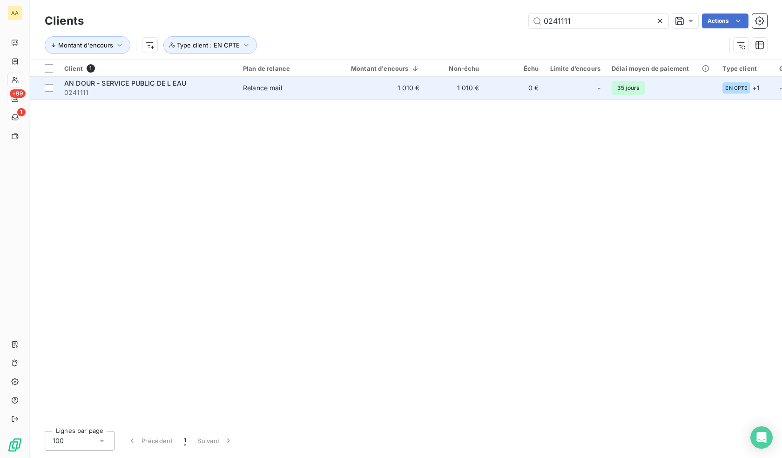
type input "0241111"
click at [378, 89] on td "1 010 €" at bounding box center [379, 88] width 91 height 22
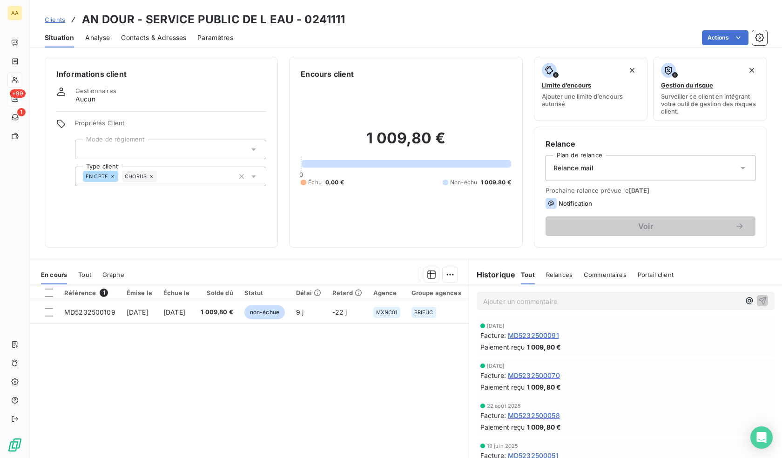
drag, startPoint x: 236, startPoint y: 357, endPoint x: 170, endPoint y: 354, distance: 65.2
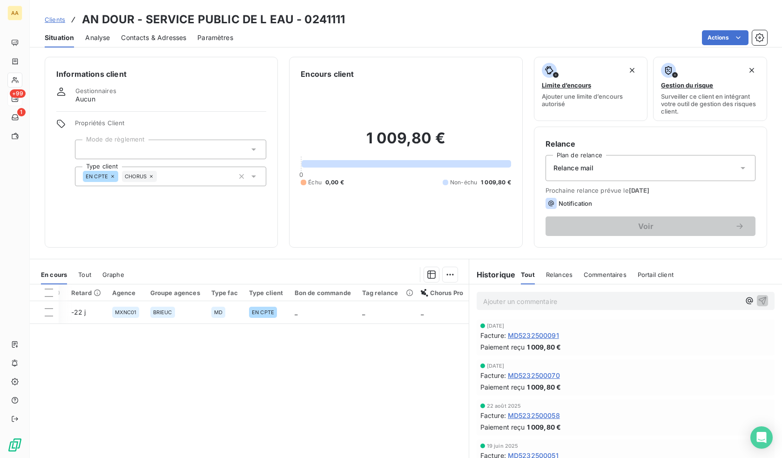
drag, startPoint x: 250, startPoint y: 338, endPoint x: 437, endPoint y: 336, distance: 187.1
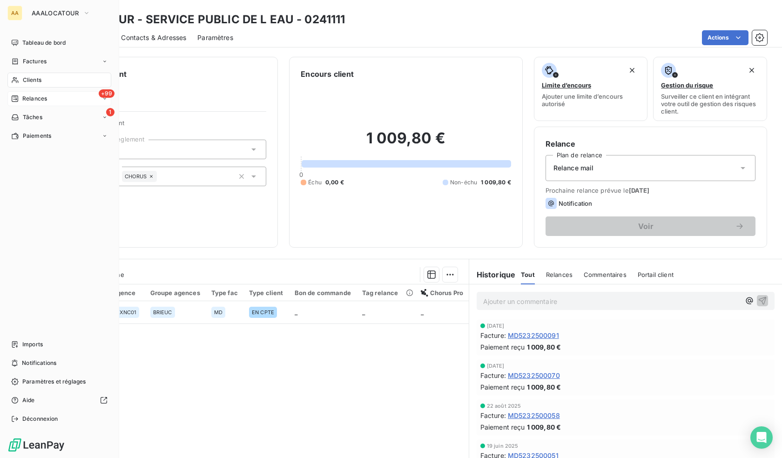
click at [27, 76] on span "Clients" at bounding box center [32, 80] width 19 height 8
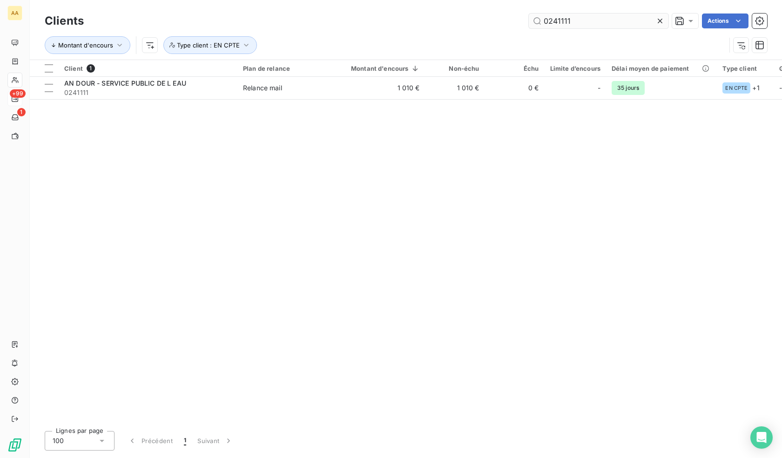
click at [579, 16] on input "0241111" at bounding box center [599, 20] width 140 height 15
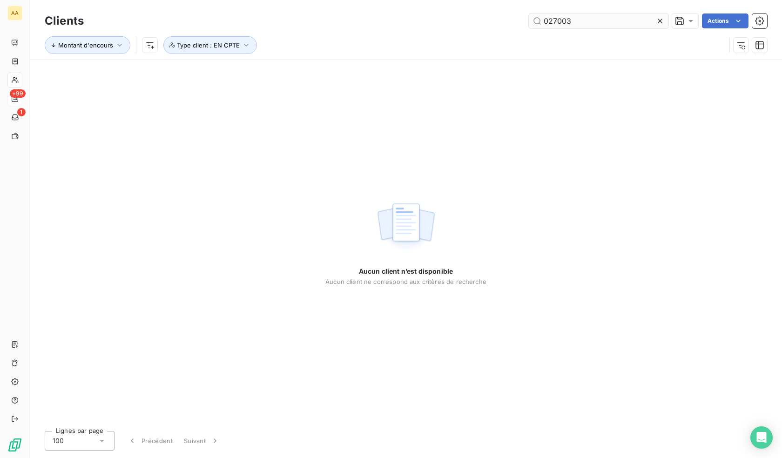
click at [562, 20] on input "027003" at bounding box center [599, 20] width 140 height 15
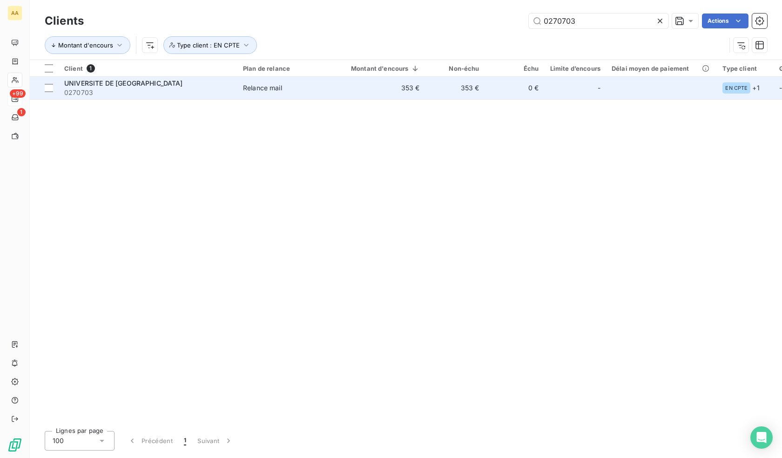
type input "0270703"
click at [480, 88] on td "353 €" at bounding box center [455, 88] width 60 height 22
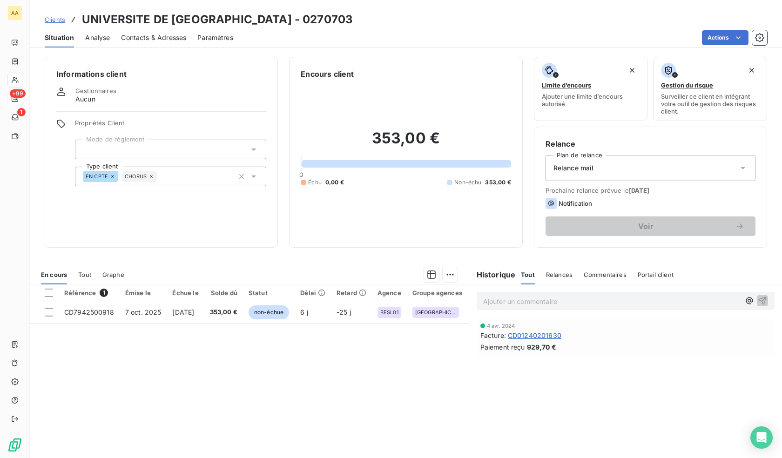
drag, startPoint x: 308, startPoint y: 349, endPoint x: 256, endPoint y: 342, distance: 53.0
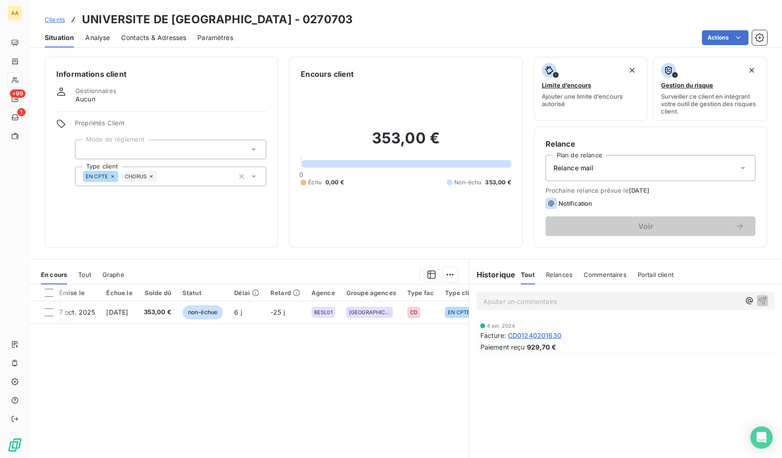
scroll to position [0, 272]
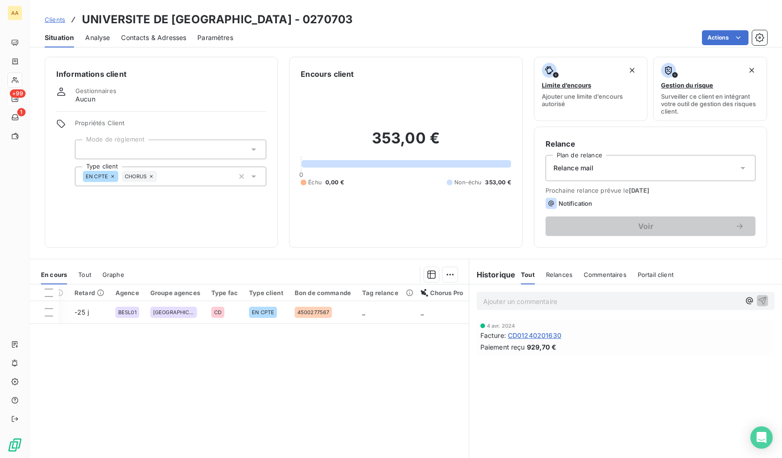
drag, startPoint x: 340, startPoint y: 340, endPoint x: 434, endPoint y: 340, distance: 94.0
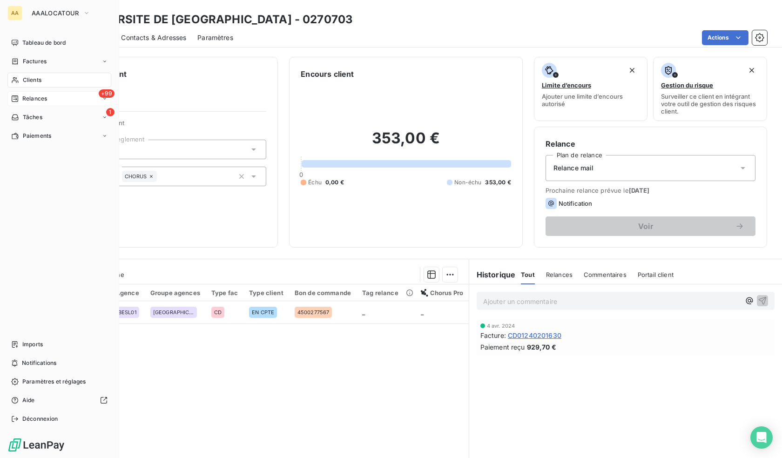
drag, startPoint x: 24, startPoint y: 77, endPoint x: 108, endPoint y: 74, distance: 84.3
click at [24, 77] on span "Clients" at bounding box center [32, 80] width 19 height 8
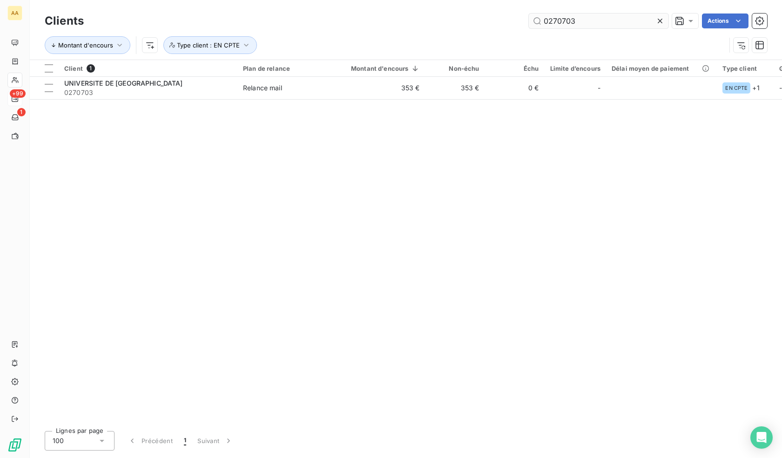
click at [565, 20] on input "0270703" at bounding box center [599, 20] width 140 height 15
drag, startPoint x: 599, startPoint y: 20, endPoint x: 490, endPoint y: 21, distance: 109.4
click at [490, 21] on div "0240118 Actions" at bounding box center [431, 20] width 672 height 15
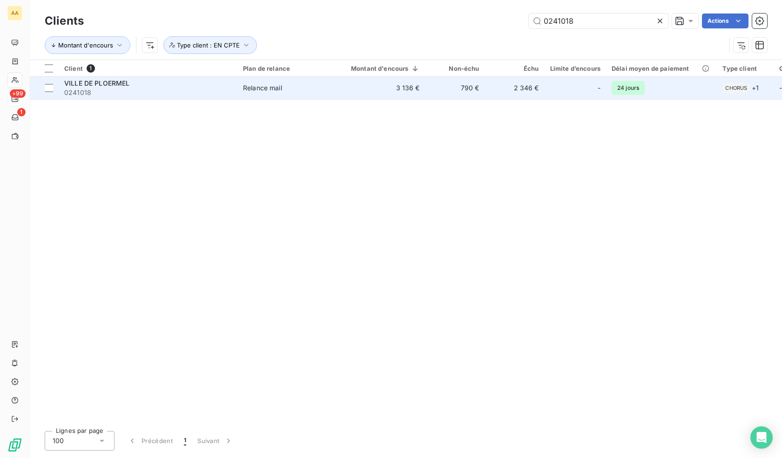
type input "0241018"
click at [401, 84] on td "3 136 €" at bounding box center [379, 88] width 91 height 22
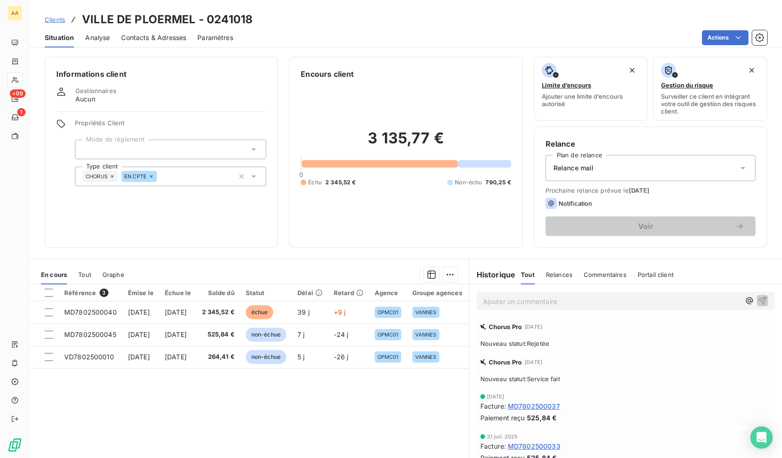
drag, startPoint x: 312, startPoint y: 394, endPoint x: 182, endPoint y: 381, distance: 131.0
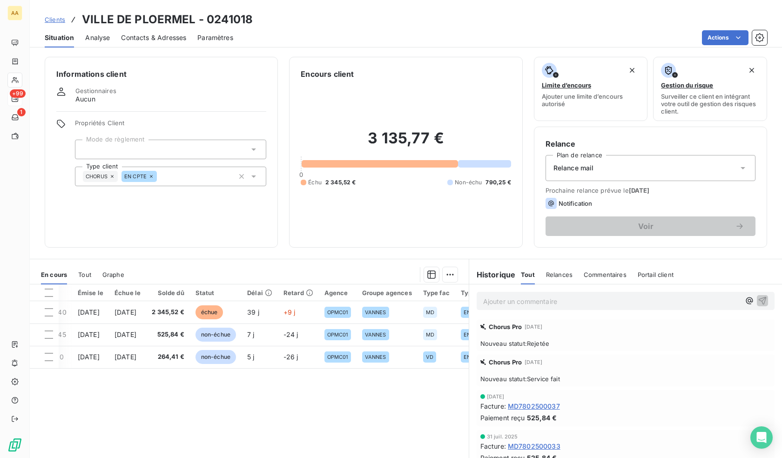
scroll to position [0, 291]
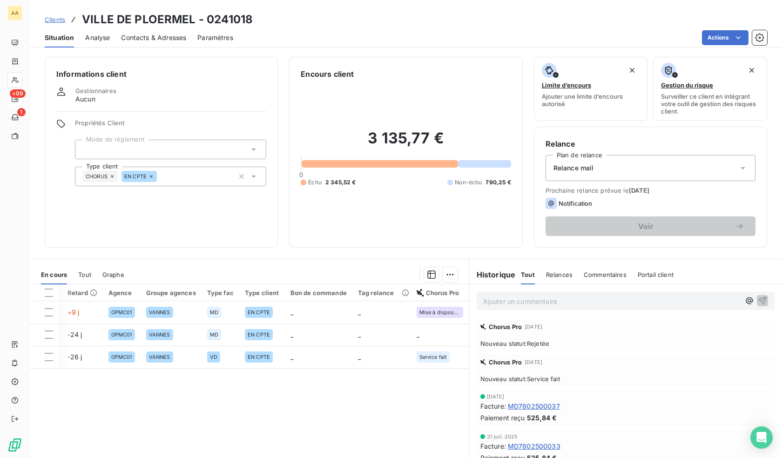
drag, startPoint x: 335, startPoint y: 392, endPoint x: 419, endPoint y: 389, distance: 83.8
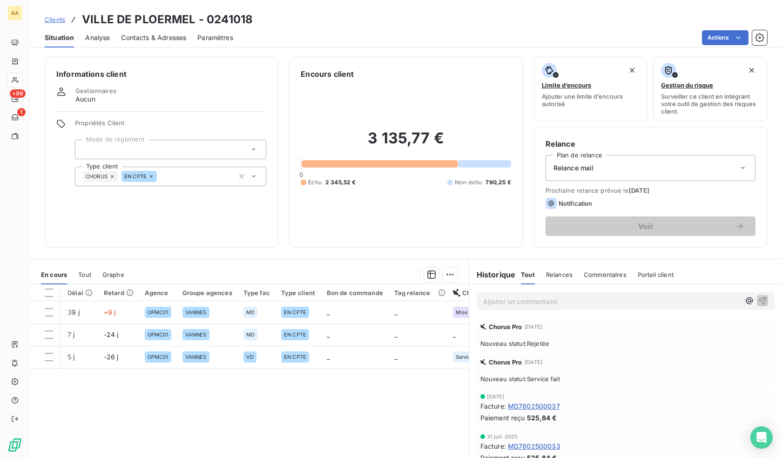
scroll to position [0, 0]
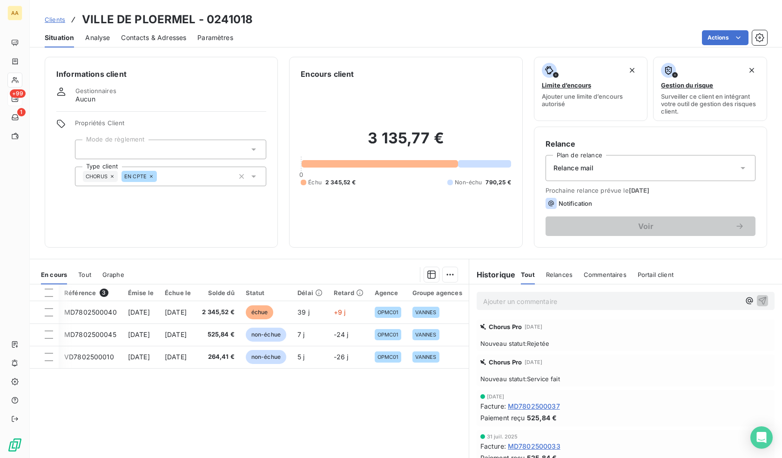
drag, startPoint x: 398, startPoint y: 388, endPoint x: 265, endPoint y: 389, distance: 133.6
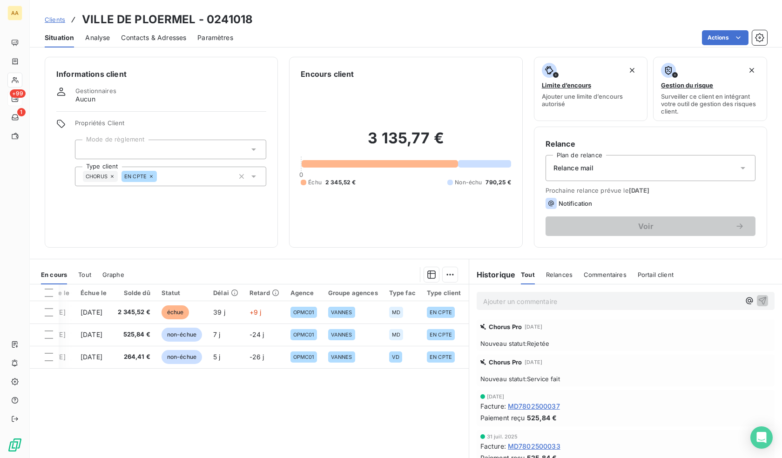
scroll to position [0, 291]
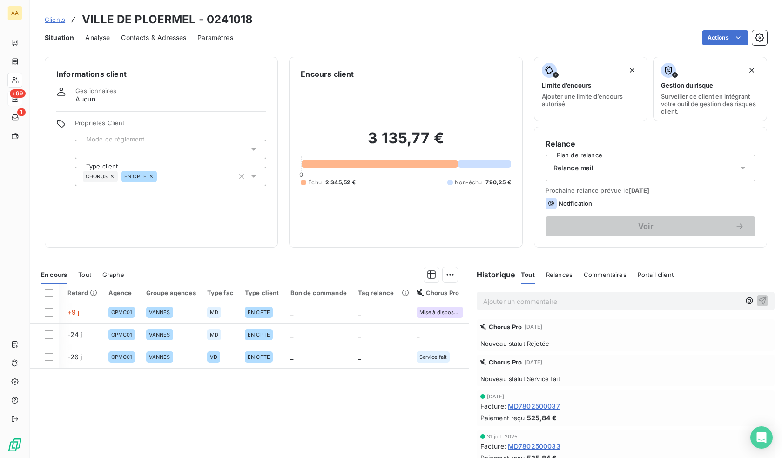
drag, startPoint x: 247, startPoint y: 385, endPoint x: 332, endPoint y: 379, distance: 85.9
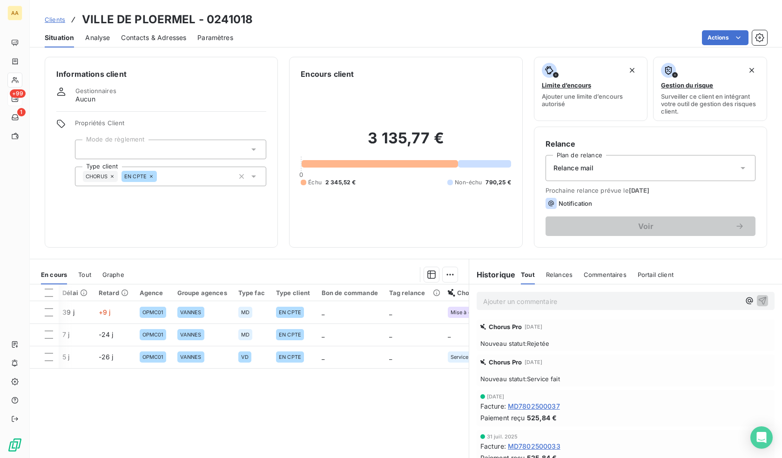
scroll to position [0, 0]
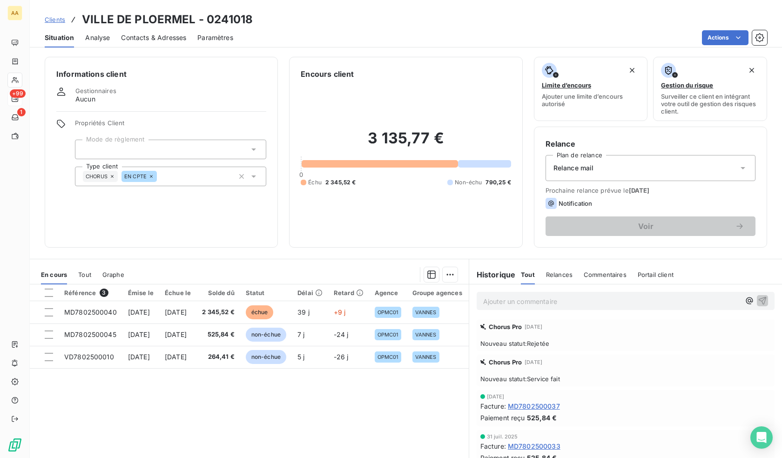
drag, startPoint x: 332, startPoint y: 379, endPoint x: 160, endPoint y: 374, distance: 172.8
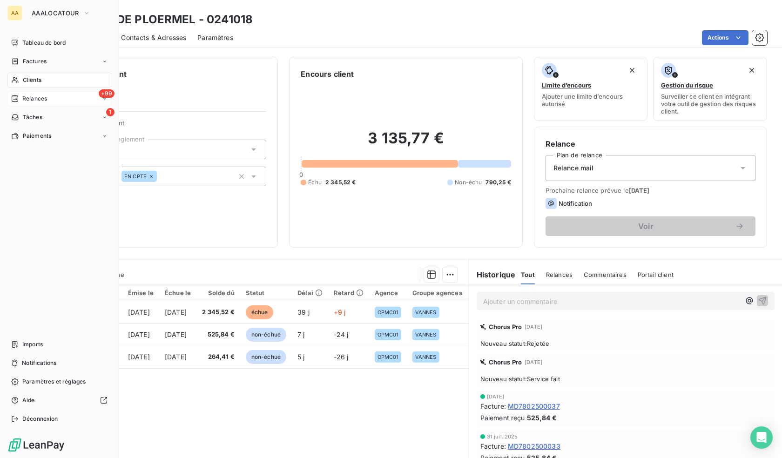
click at [21, 75] on div "Clients" at bounding box center [59, 80] width 104 height 15
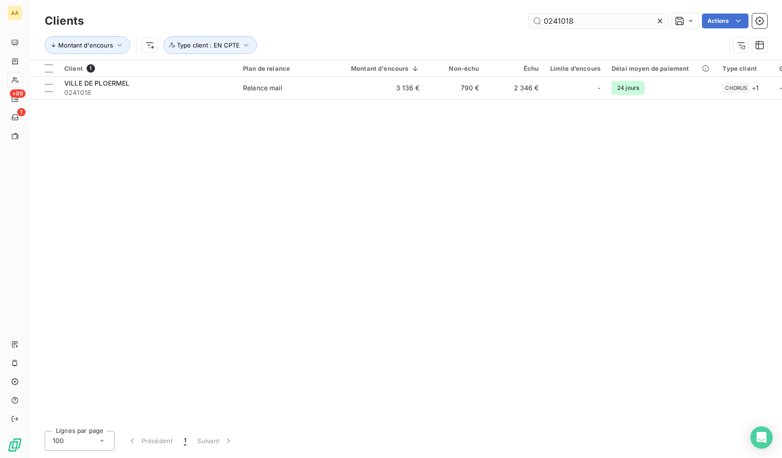
click at [544, 20] on input "0241018" at bounding box center [599, 20] width 140 height 15
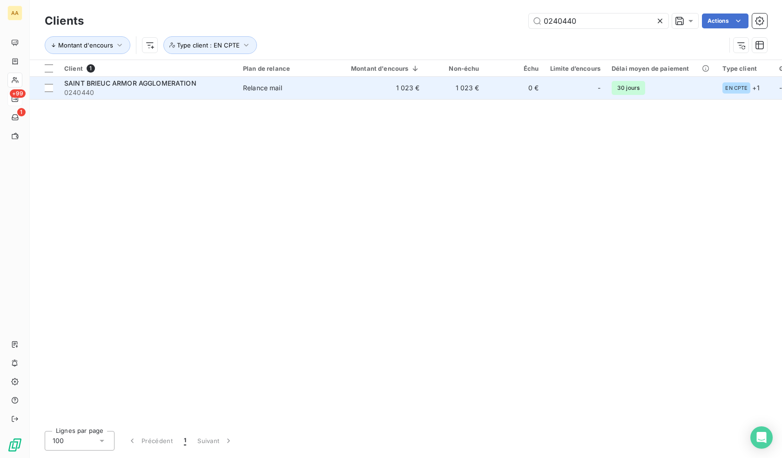
type input "0240440"
click at [573, 84] on div "-" at bounding box center [575, 88] width 50 height 15
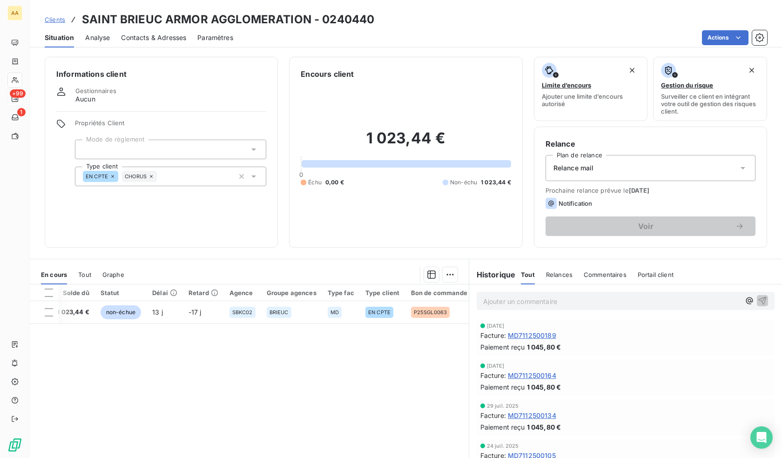
scroll to position [0, 288]
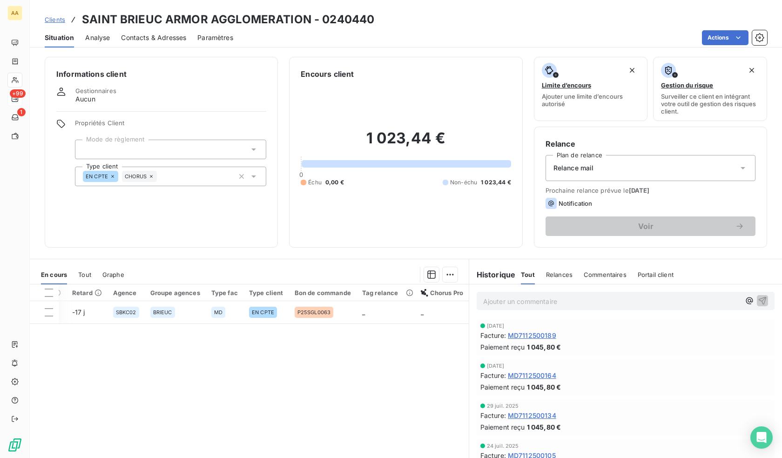
drag, startPoint x: 368, startPoint y: 375, endPoint x: 449, endPoint y: 371, distance: 80.6
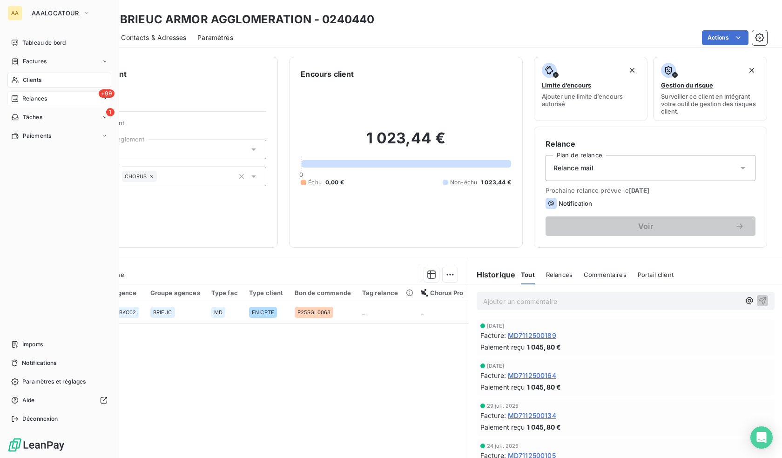
drag, startPoint x: 21, startPoint y: 76, endPoint x: 82, endPoint y: 76, distance: 60.5
click at [21, 76] on div "Clients" at bounding box center [59, 80] width 104 height 15
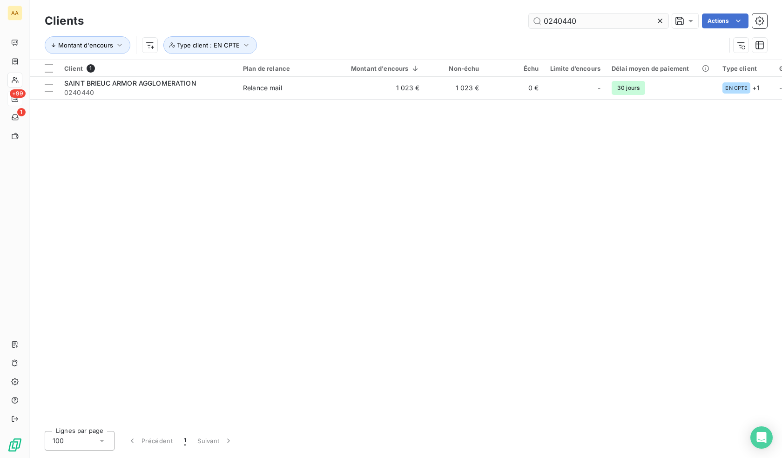
click at [638, 20] on input "0240440" at bounding box center [599, 20] width 140 height 15
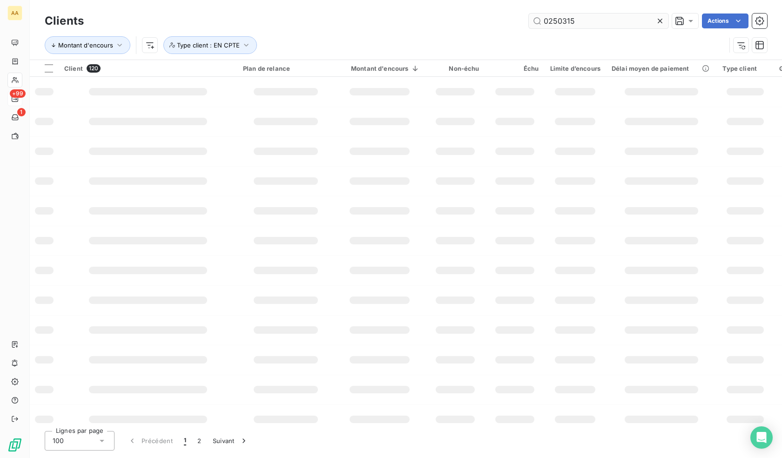
type input "0250315"
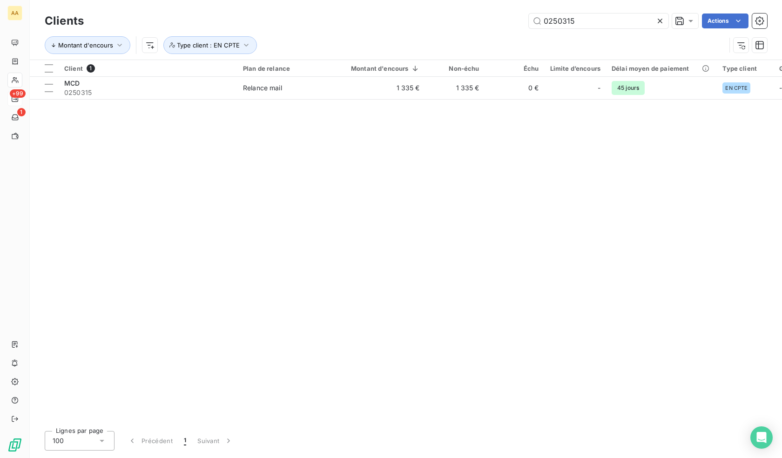
click at [464, 101] on div "Client 1 Plan de relance Montant d'encours Non-échu Échu Limite d’encours Délai…" at bounding box center [406, 241] width 752 height 363
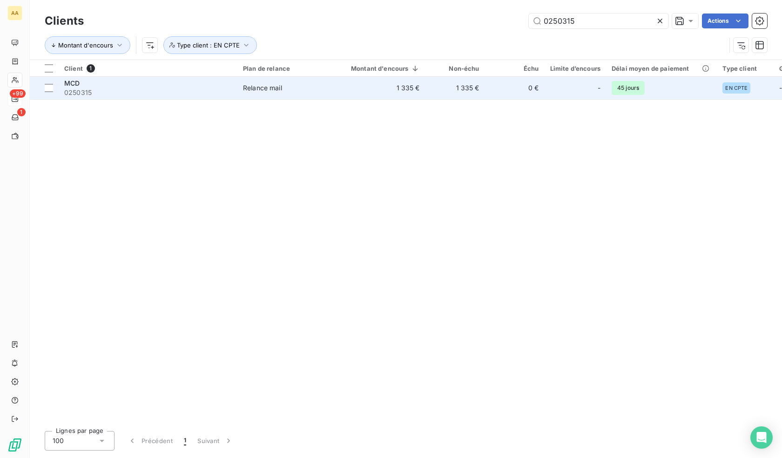
click at [463, 95] on td "1 335 €" at bounding box center [455, 88] width 60 height 22
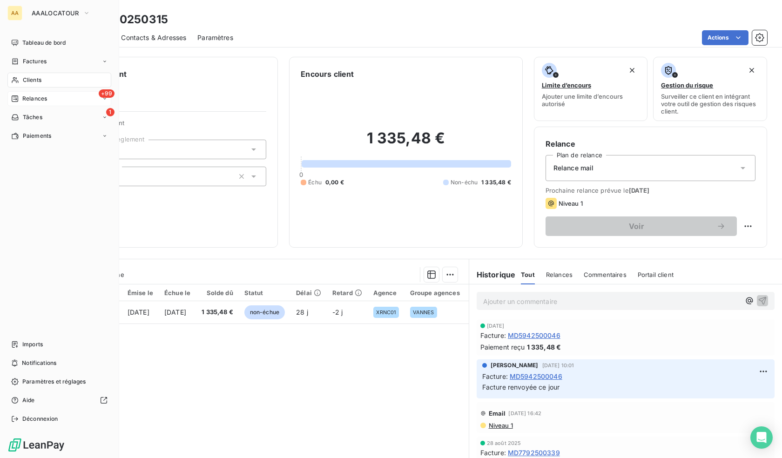
click at [23, 87] on nav "Tableau de bord Factures Clients +99 Relances 1 Tâches Paiements" at bounding box center [59, 89] width 104 height 108
click at [25, 82] on span "Clients" at bounding box center [32, 80] width 19 height 8
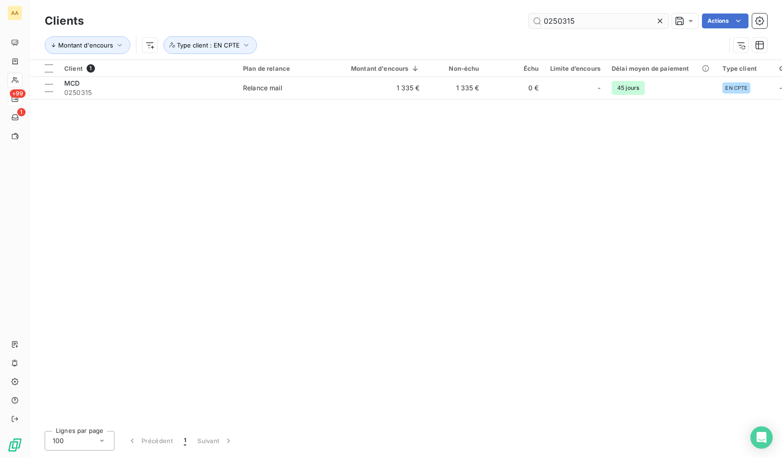
click at [606, 23] on input "0250315" at bounding box center [599, 20] width 140 height 15
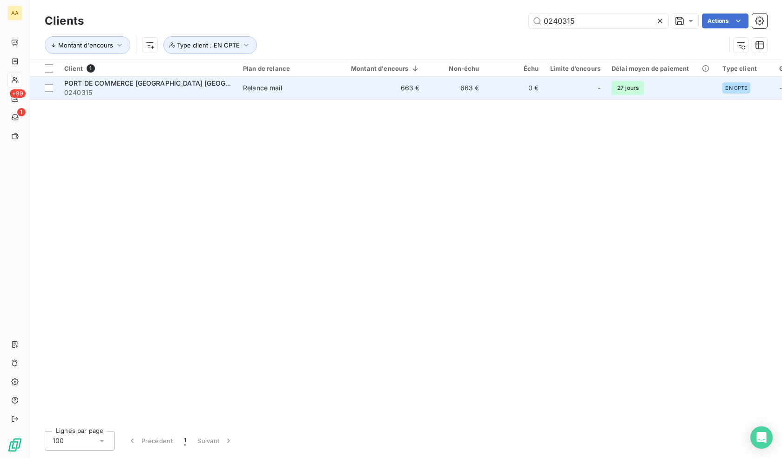
type input "0240315"
click at [255, 78] on td "Relance mail" at bounding box center [285, 88] width 97 height 22
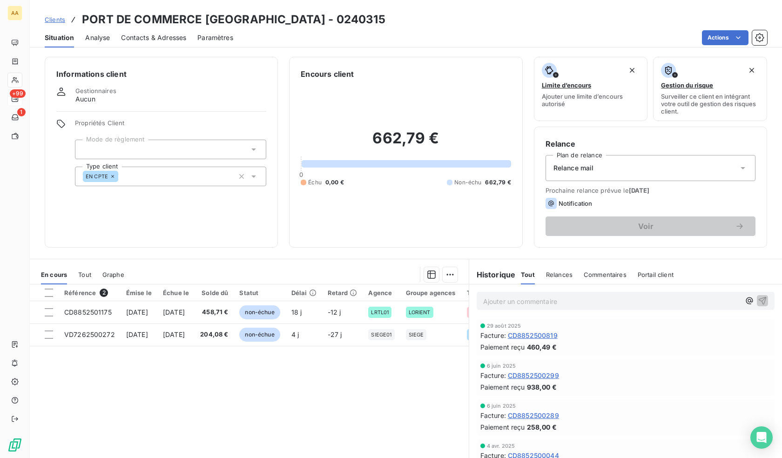
drag, startPoint x: 224, startPoint y: 384, endPoint x: 100, endPoint y: 378, distance: 124.9
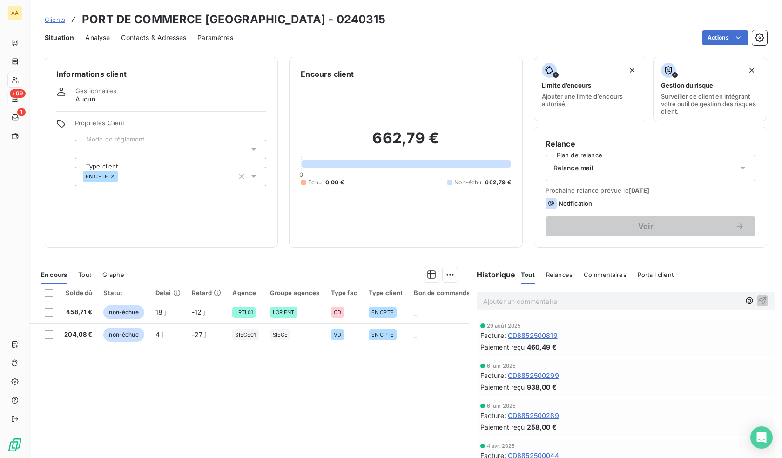
scroll to position [0, 286]
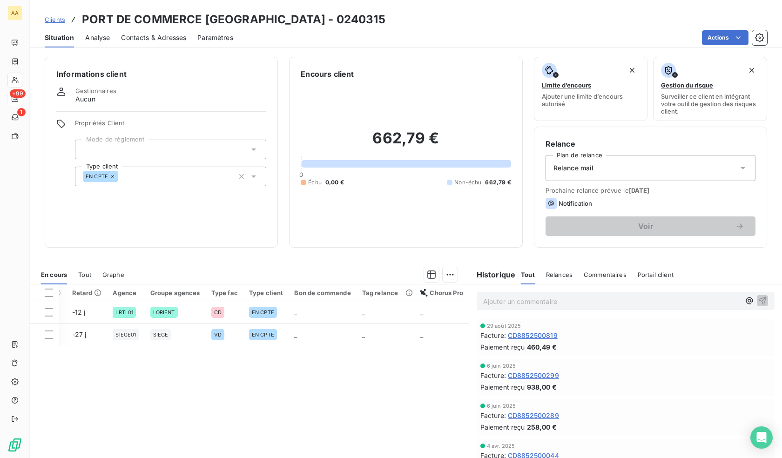
drag, startPoint x: 180, startPoint y: 376, endPoint x: 310, endPoint y: 382, distance: 130.4
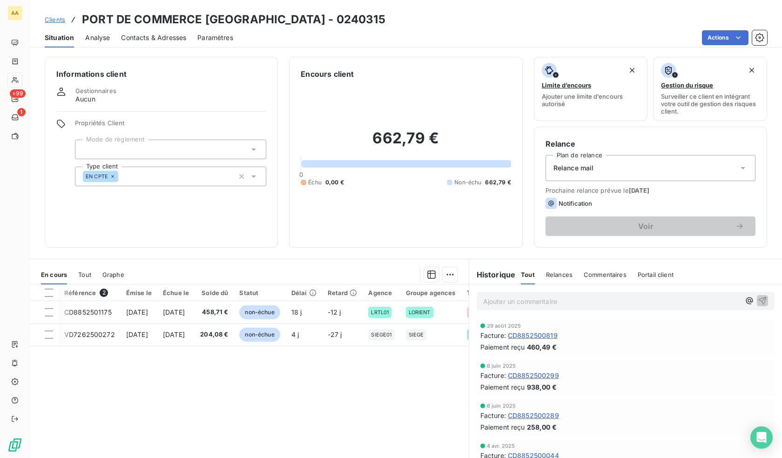
drag, startPoint x: 286, startPoint y: 377, endPoint x: -87, endPoint y: 417, distance: 375.4
